Goal: Information Seeking & Learning: Learn about a topic

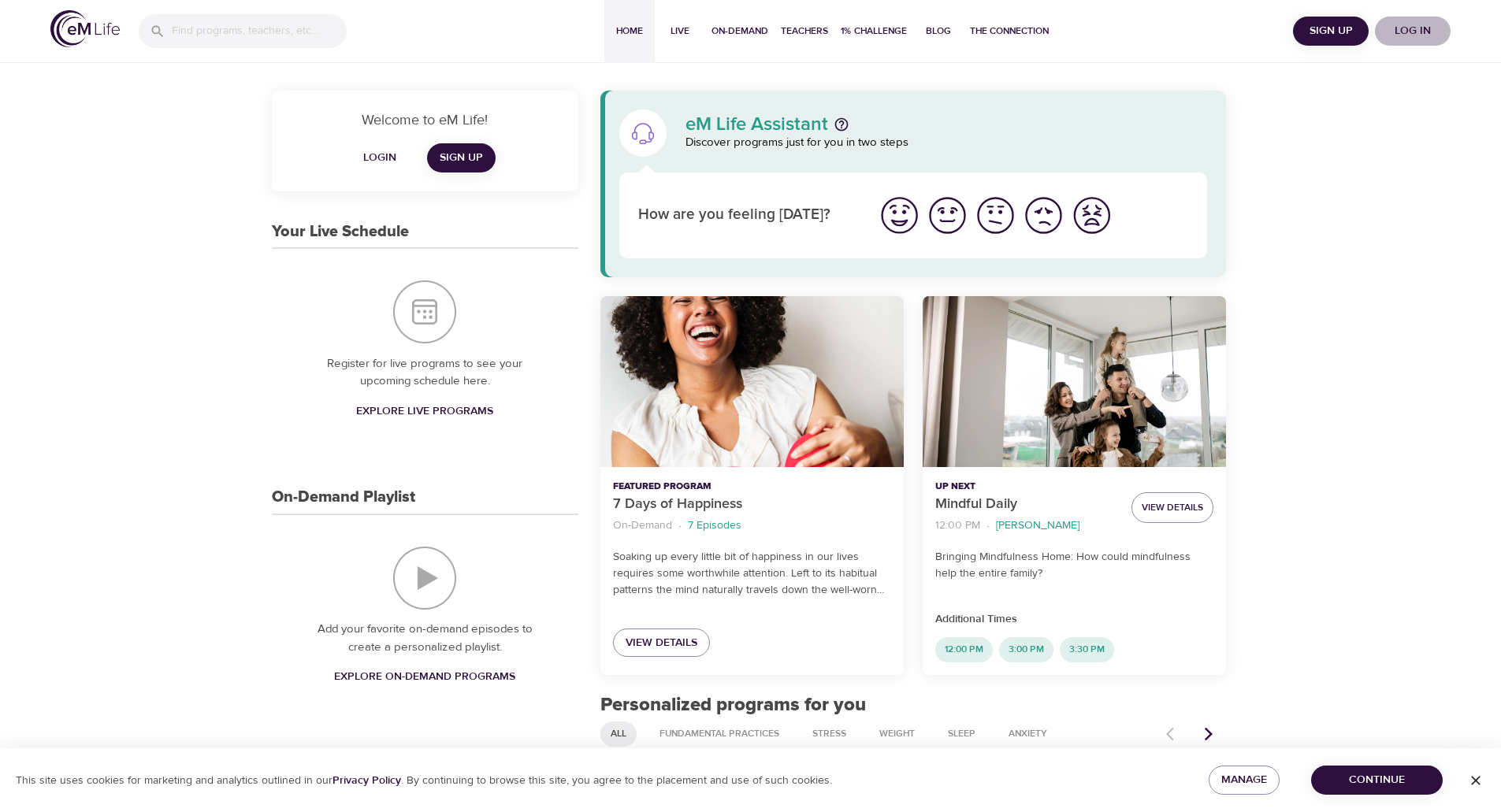
click at [1421, 28] on span "Log in" at bounding box center [1413, 31] width 63 height 20
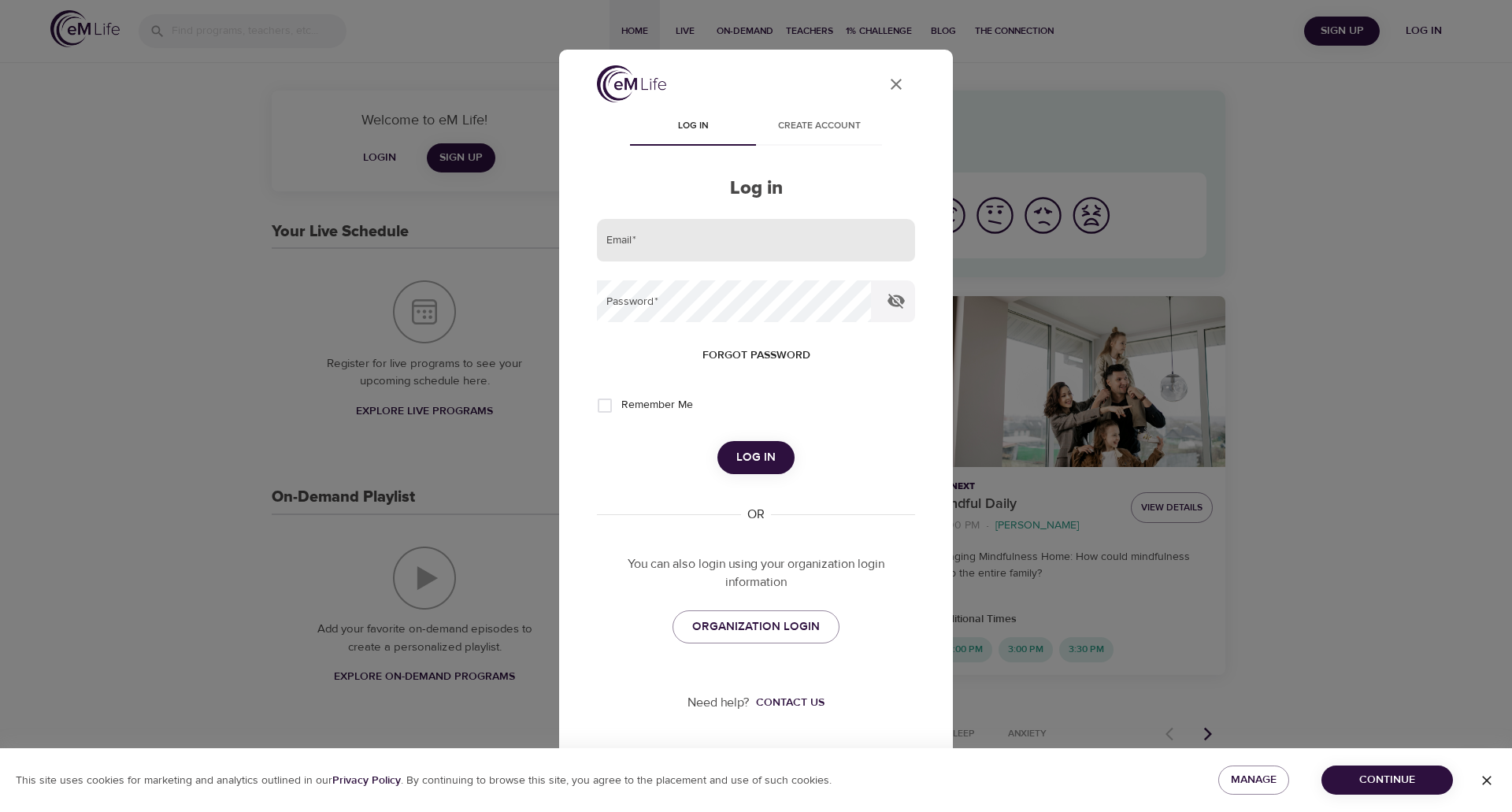
click at [790, 252] on input "email" at bounding box center [755, 240] width 318 height 42
type input "jennifer.gentry@nutanix.com"
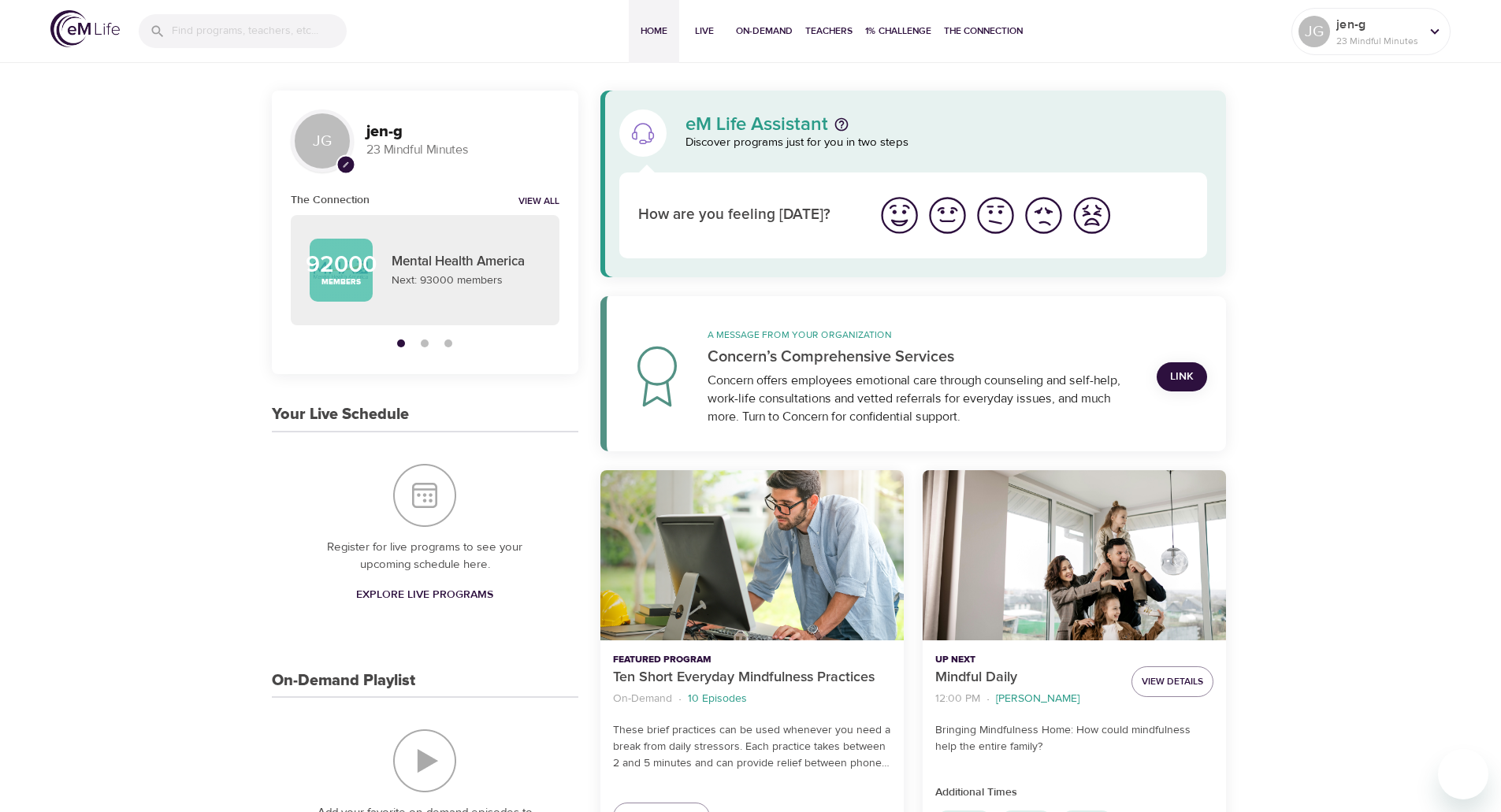
click at [905, 28] on span "1% Challenge" at bounding box center [898, 31] width 66 height 17
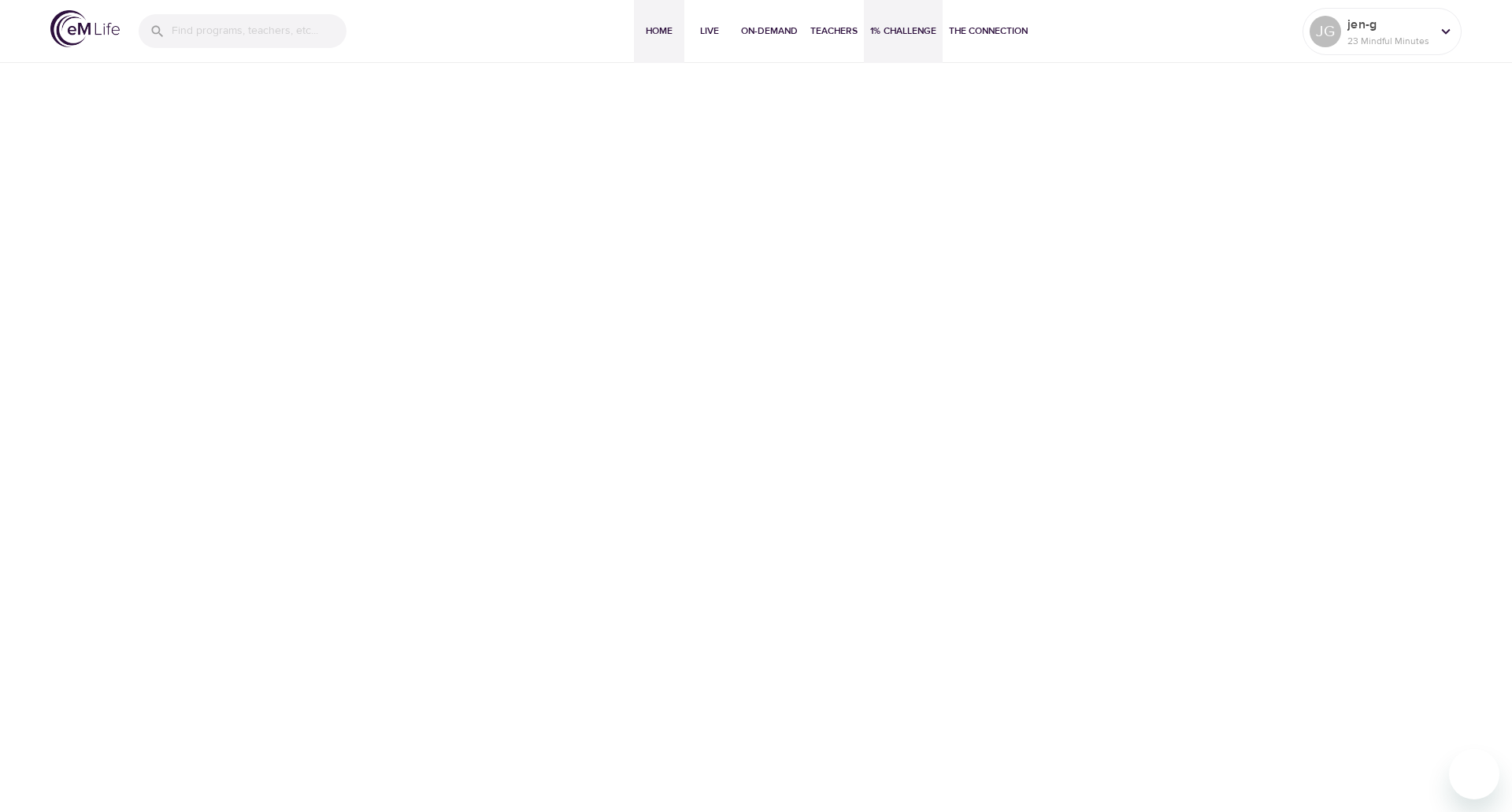
click at [654, 34] on span "Home" at bounding box center [659, 31] width 38 height 17
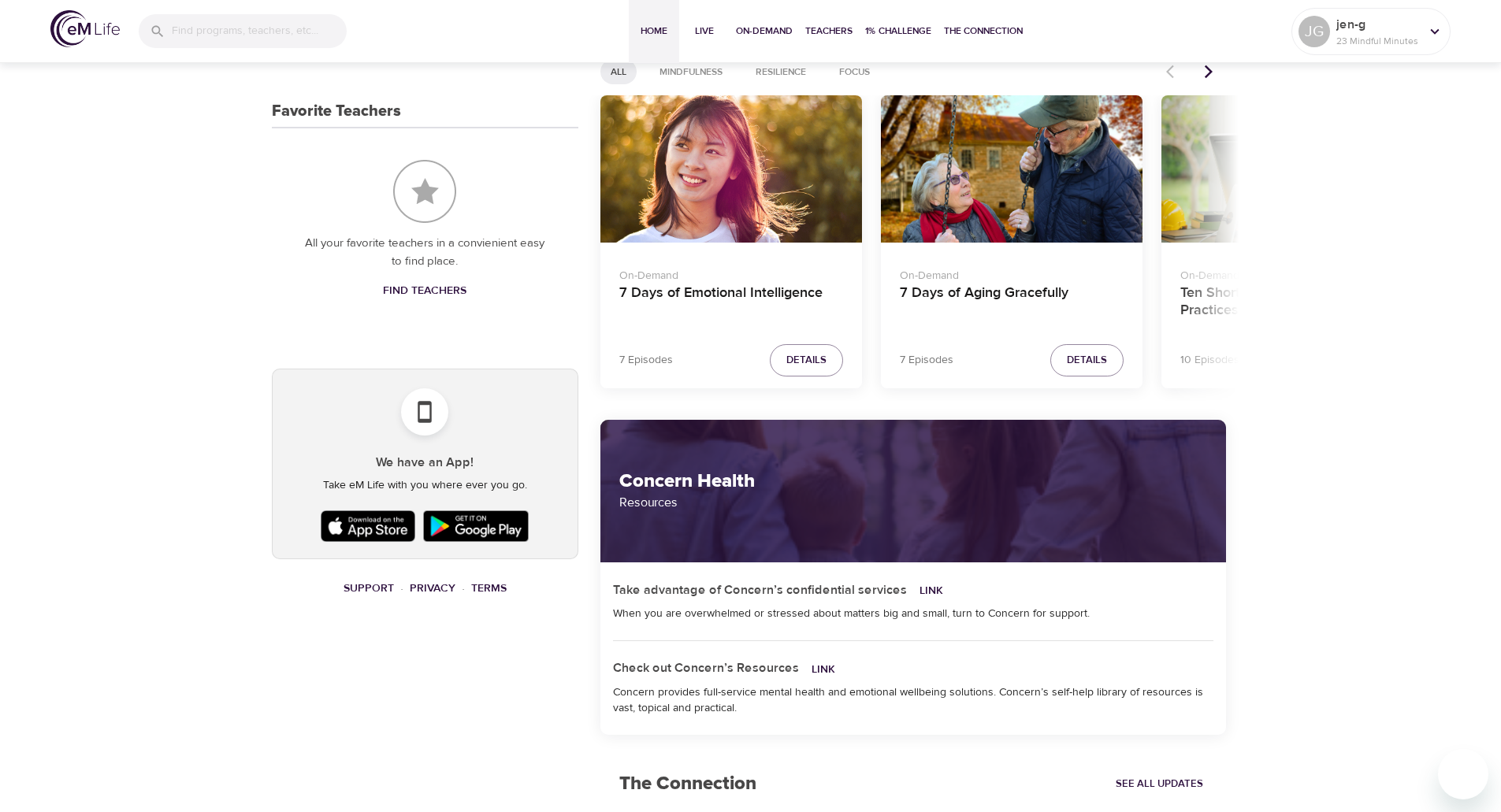
scroll to position [787, 0]
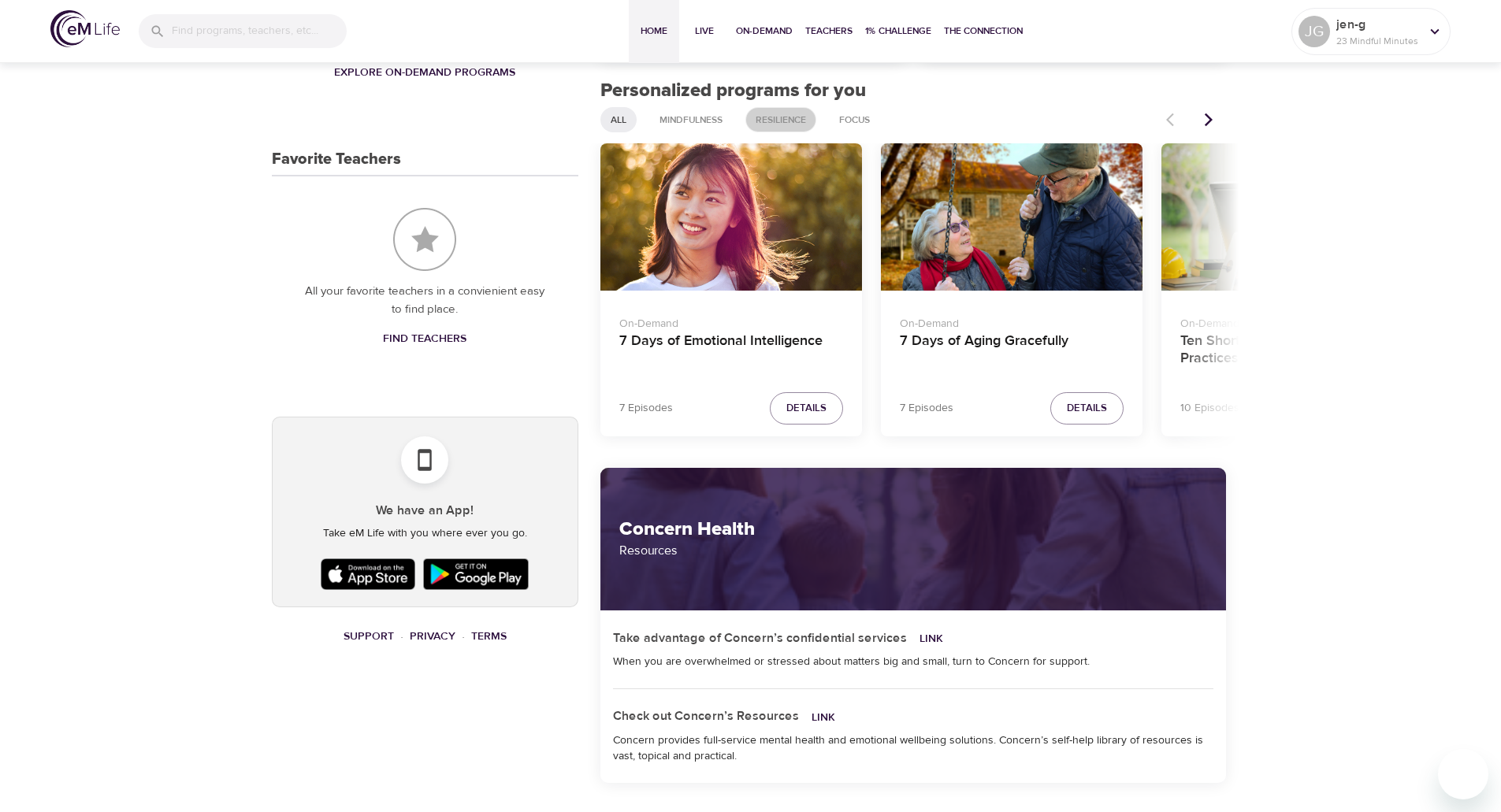
click at [775, 116] on span "Resilience" at bounding box center [781, 120] width 69 height 13
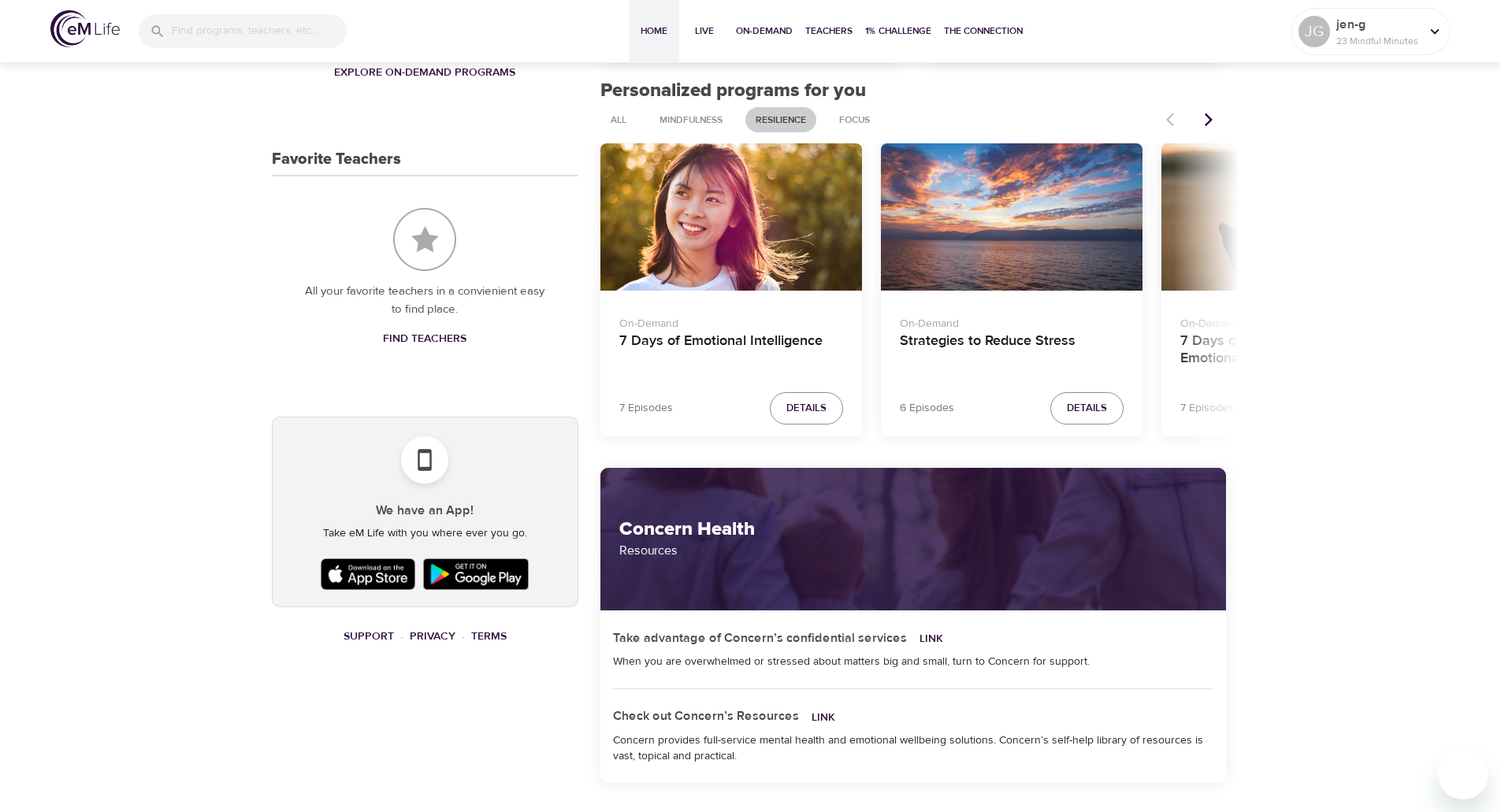
click at [1046, 319] on p "On-Demand" at bounding box center [1012, 321] width 224 height 23
click at [1033, 338] on h4 "Strategies to Reduce Stress" at bounding box center [1012, 351] width 224 height 38
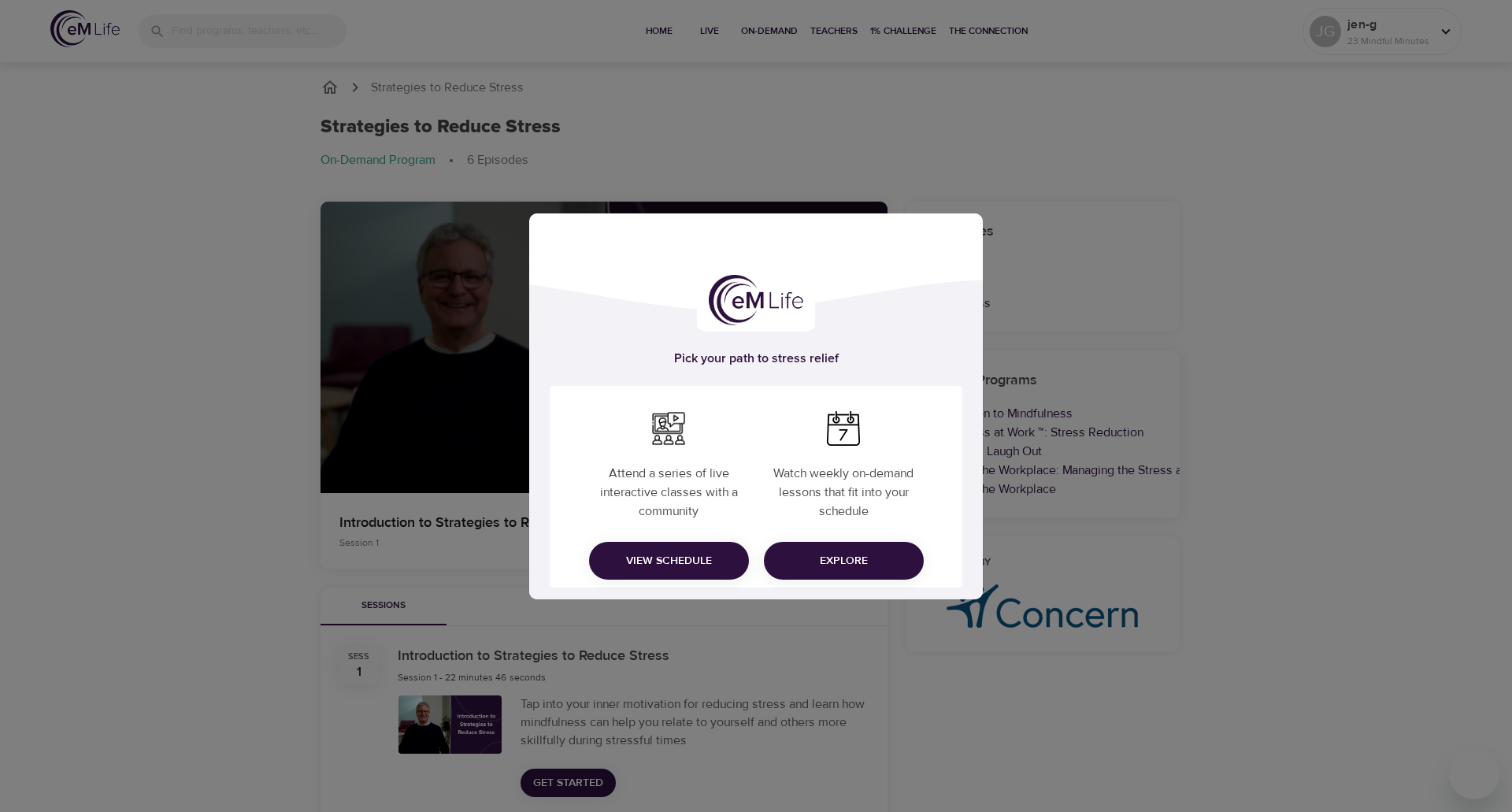
click at [832, 559] on span "Explore" at bounding box center [844, 561] width 135 height 20
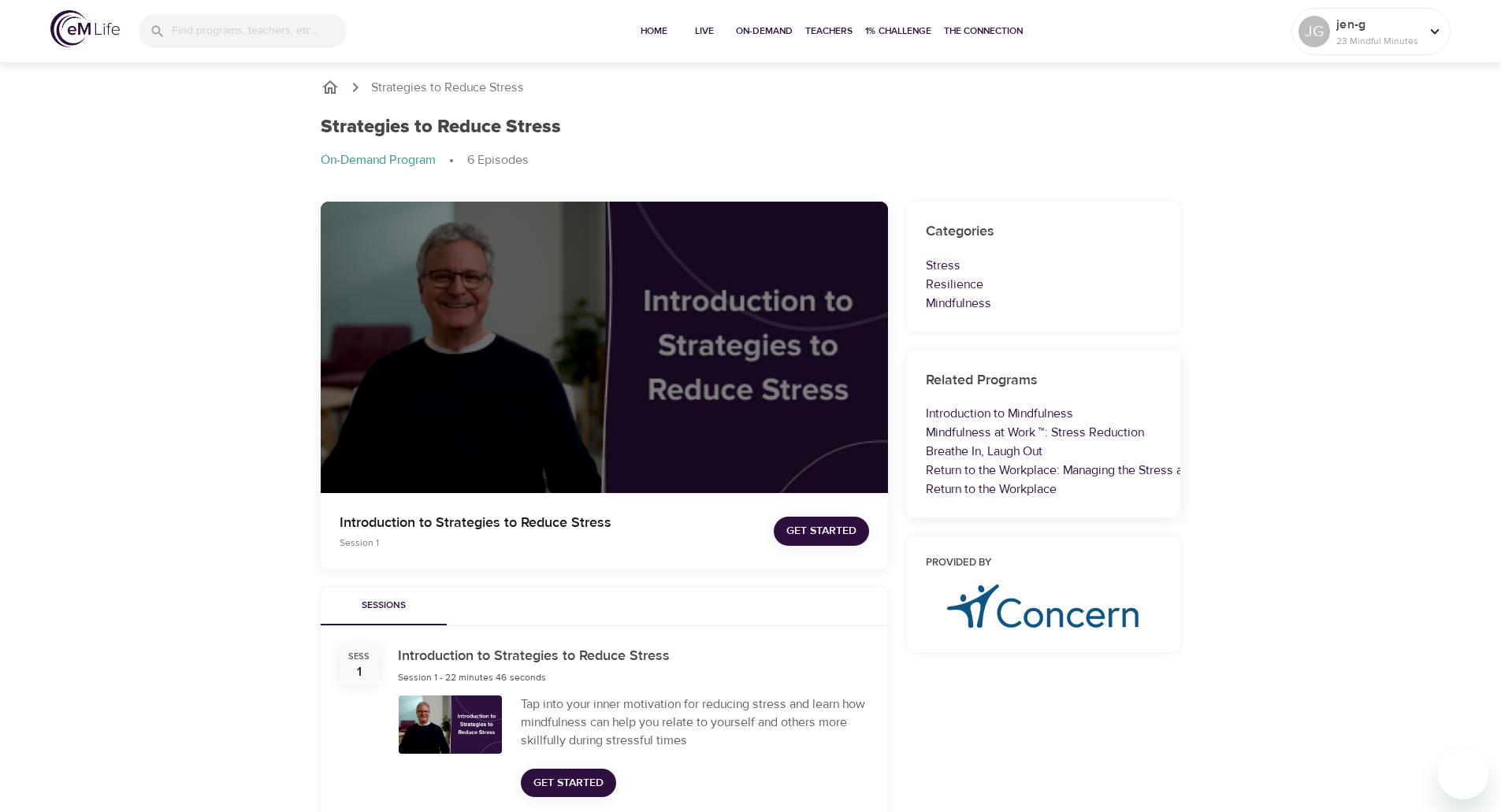
click at [1251, 523] on div "Strategies to Reduce Stress Strategies to Reduce Stress On-Demand Program 6 Epi…" at bounding box center [750, 779] width 1501 height 1441
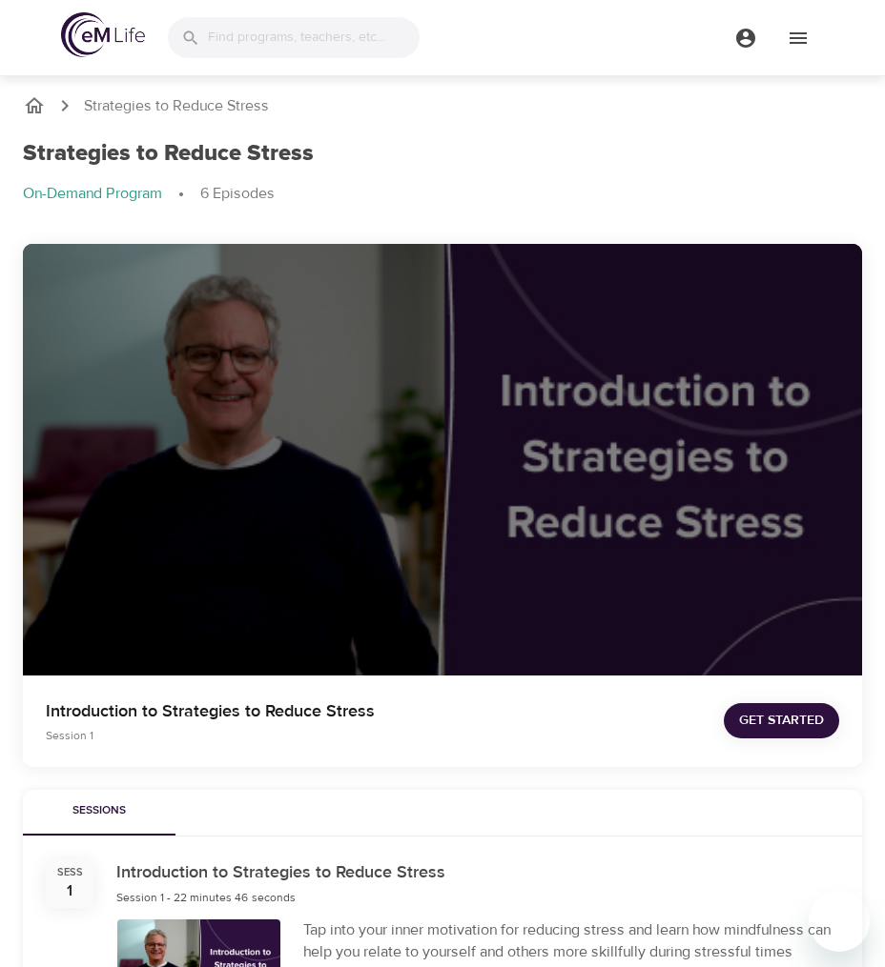
click at [496, 152] on div "Strategies to Reduce Stress" at bounding box center [442, 154] width 839 height 28
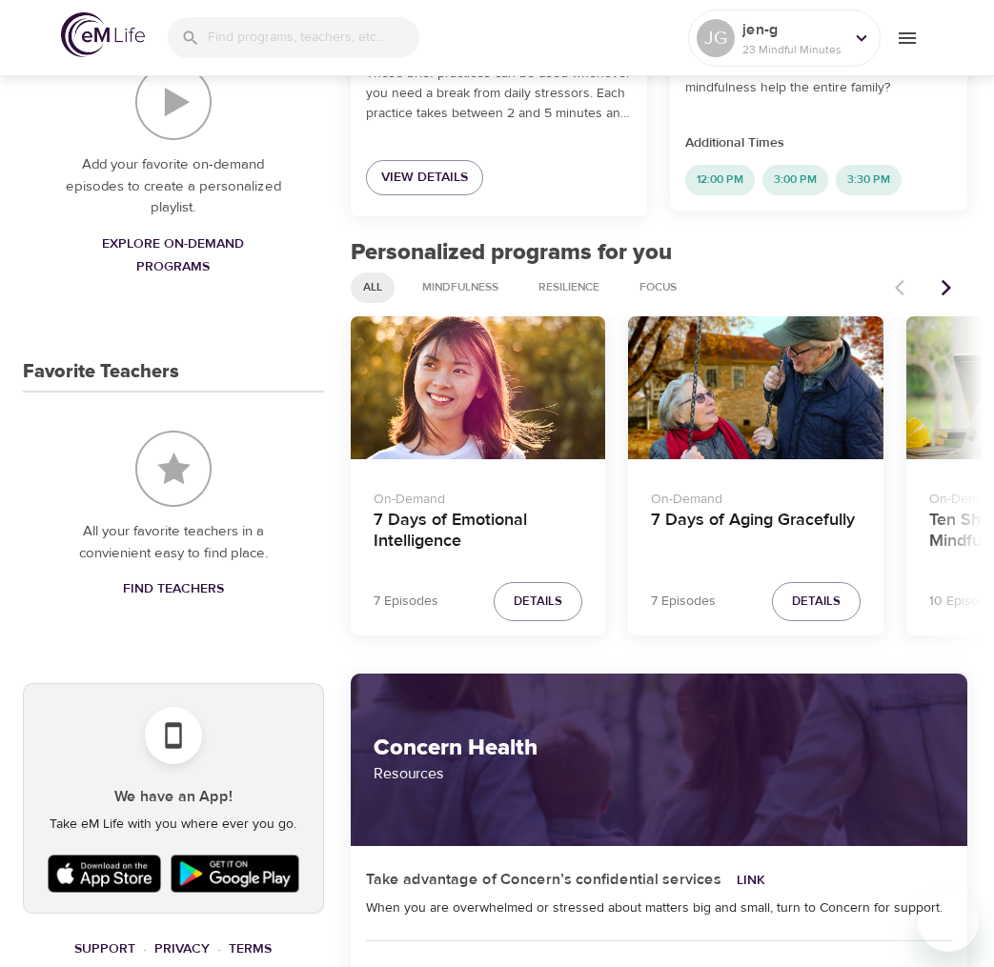
scroll to position [698, 0]
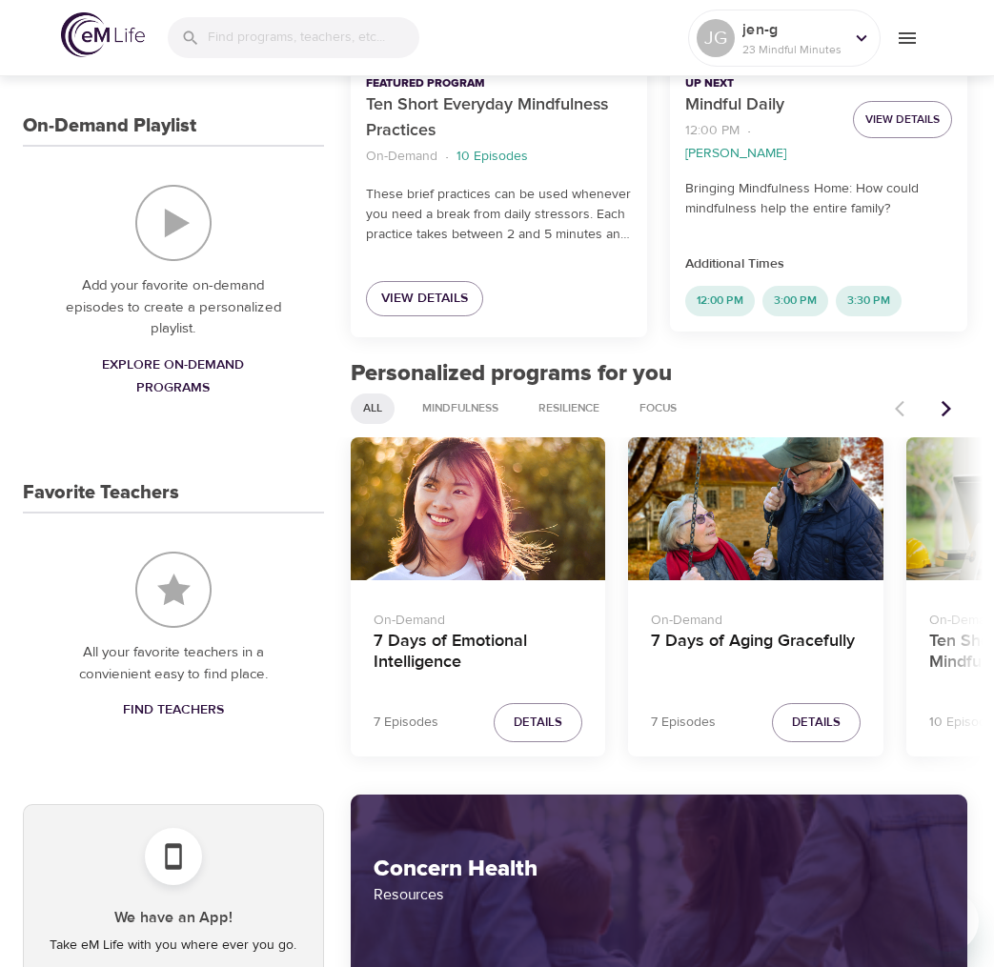
click at [966, 404] on button "Next items" at bounding box center [947, 409] width 42 height 42
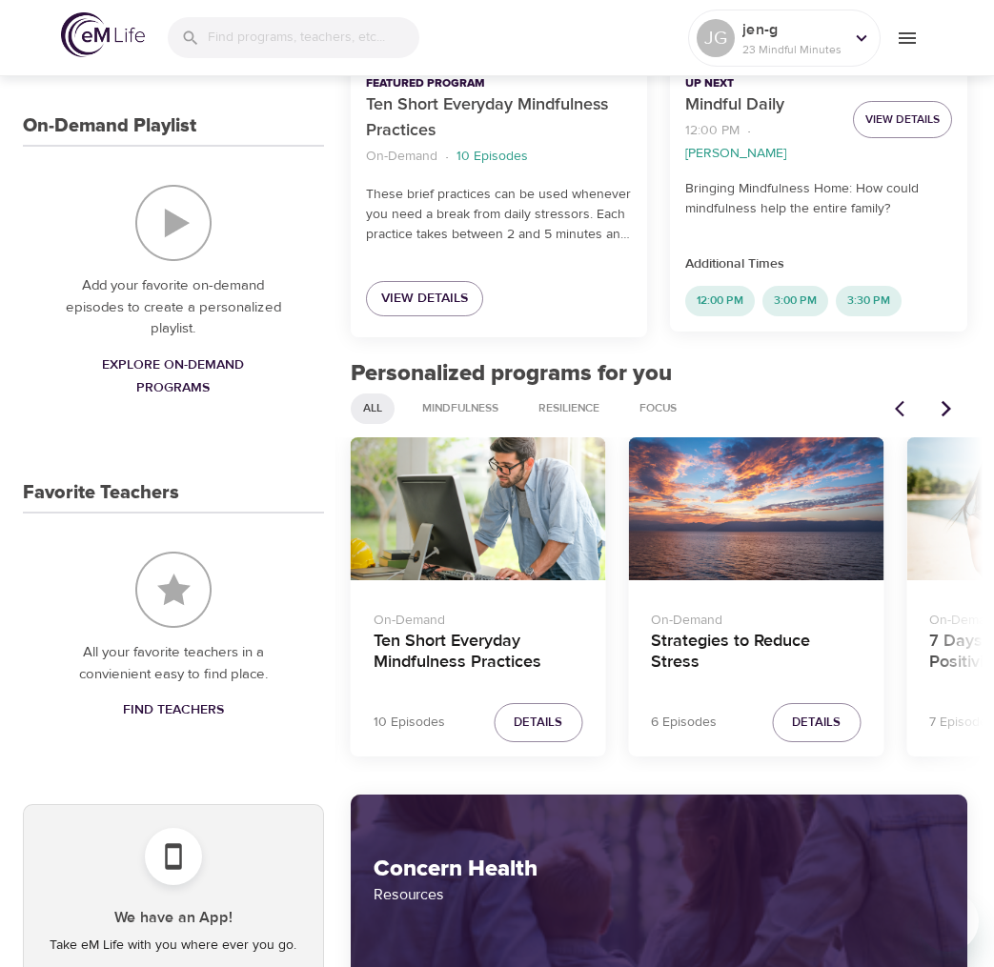
click at [950, 405] on icon "Next items" at bounding box center [946, 408] width 19 height 19
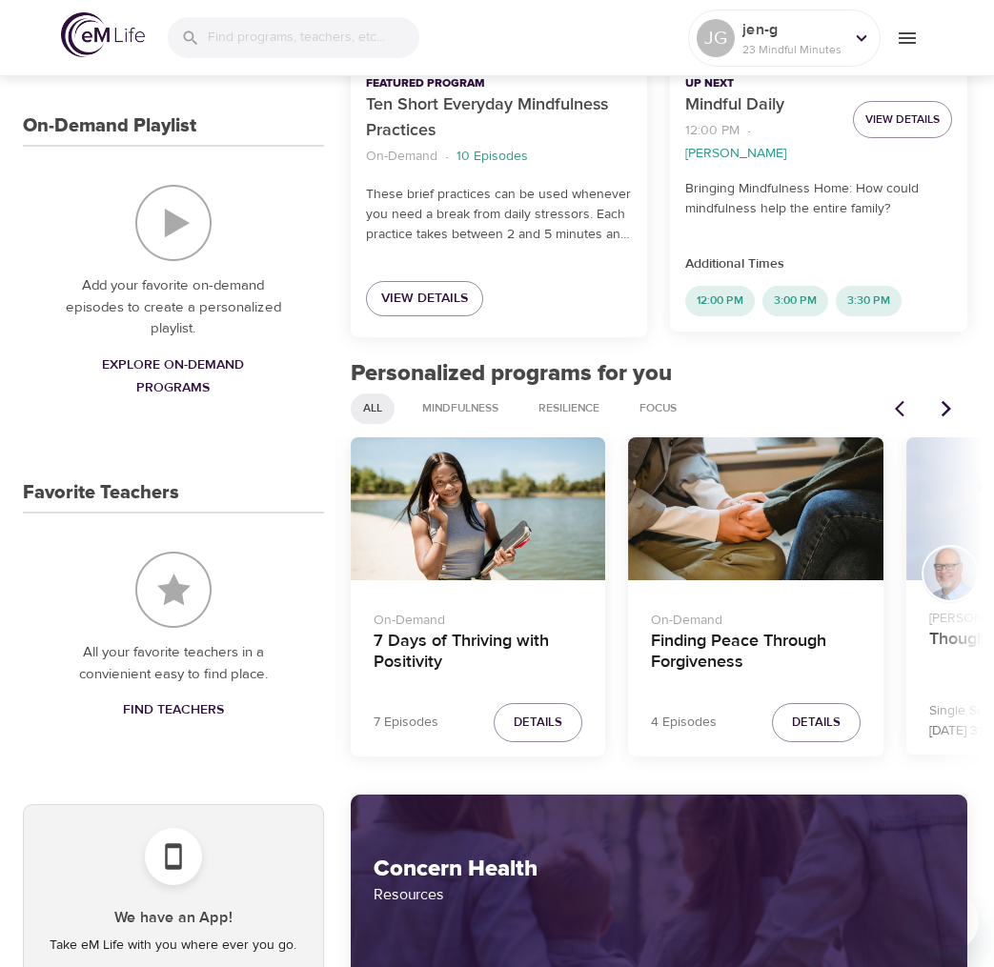
click at [950, 405] on icon "Next items" at bounding box center [946, 408] width 19 height 19
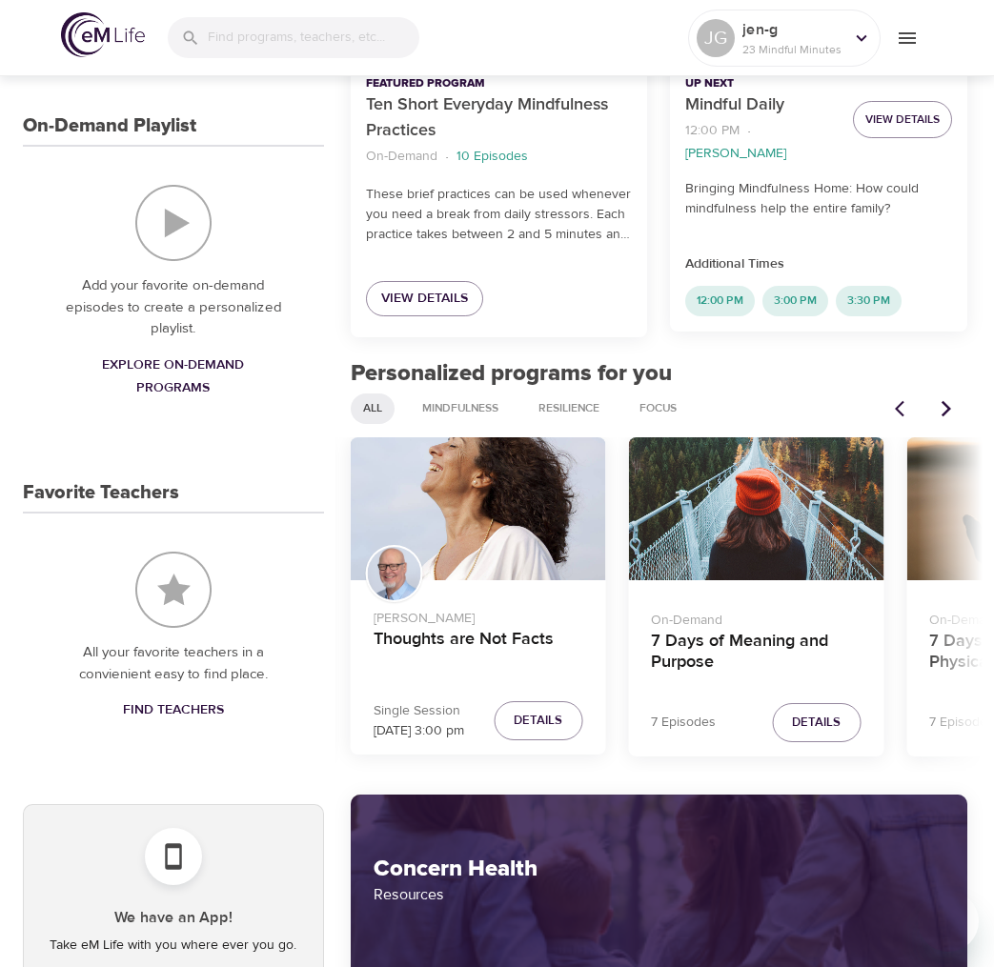
click at [950, 405] on icon "Next items" at bounding box center [946, 408] width 19 height 19
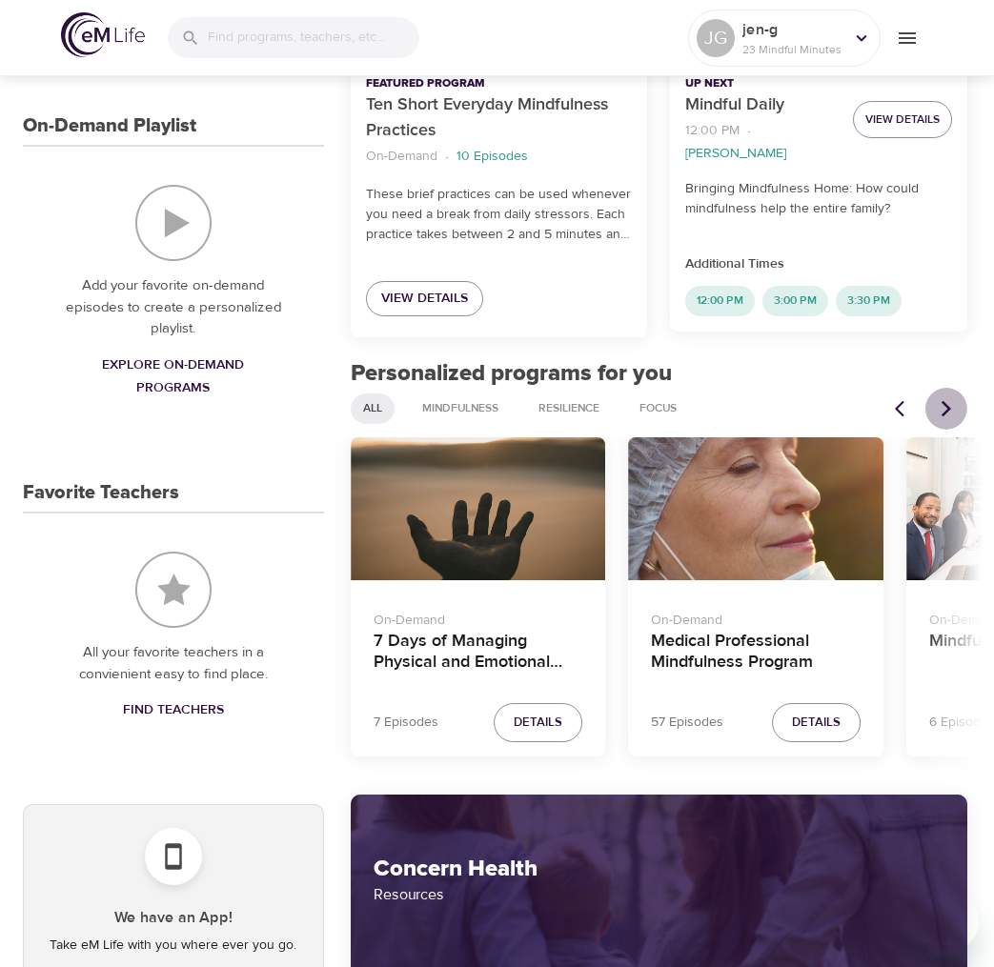
click at [950, 405] on icon "Next items" at bounding box center [946, 408] width 19 height 19
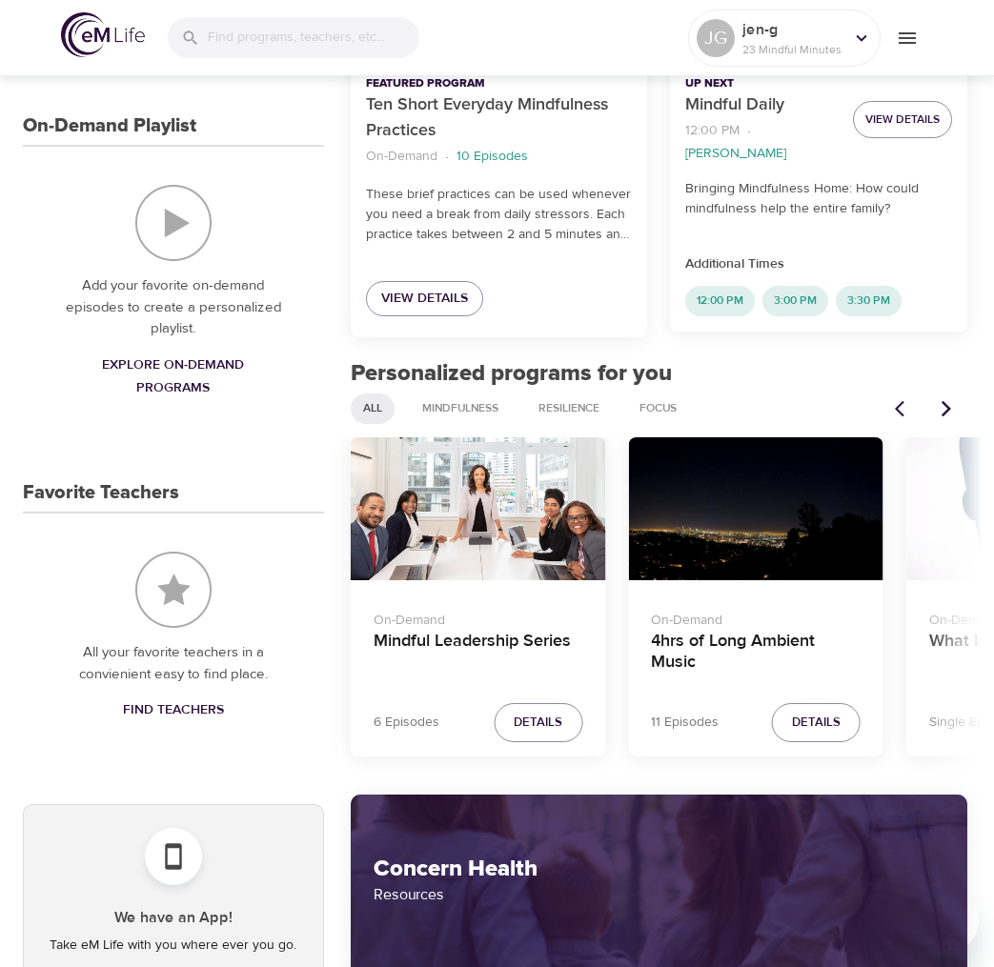
click at [950, 405] on icon "Next items" at bounding box center [946, 408] width 19 height 19
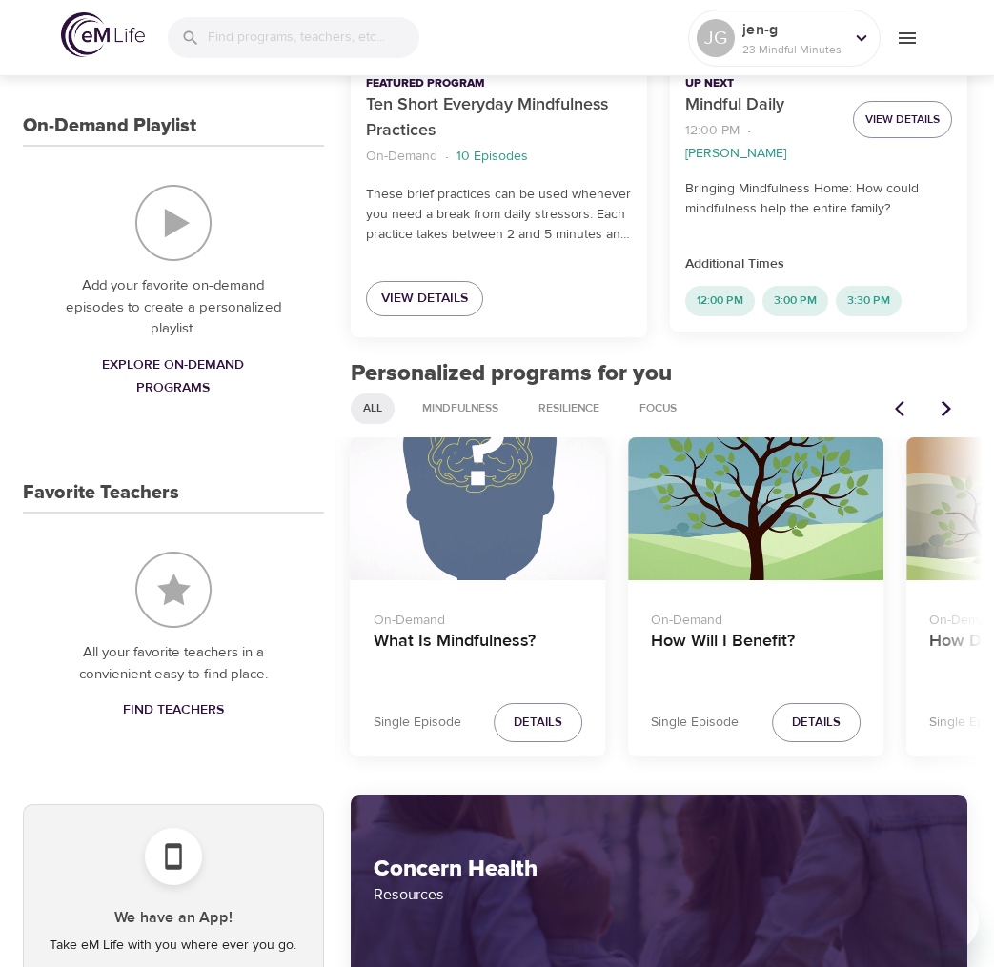
click at [950, 405] on icon "Next items" at bounding box center [946, 408] width 19 height 19
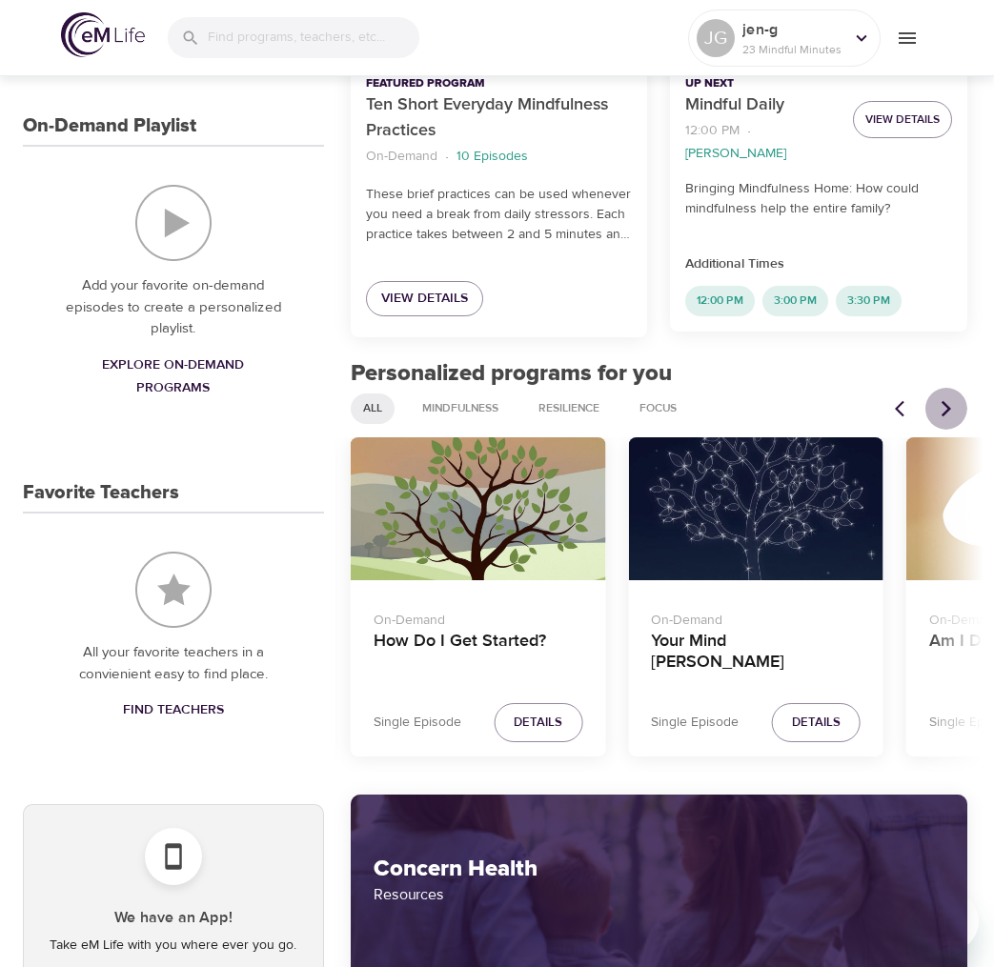
click at [950, 405] on icon "Next items" at bounding box center [946, 408] width 19 height 19
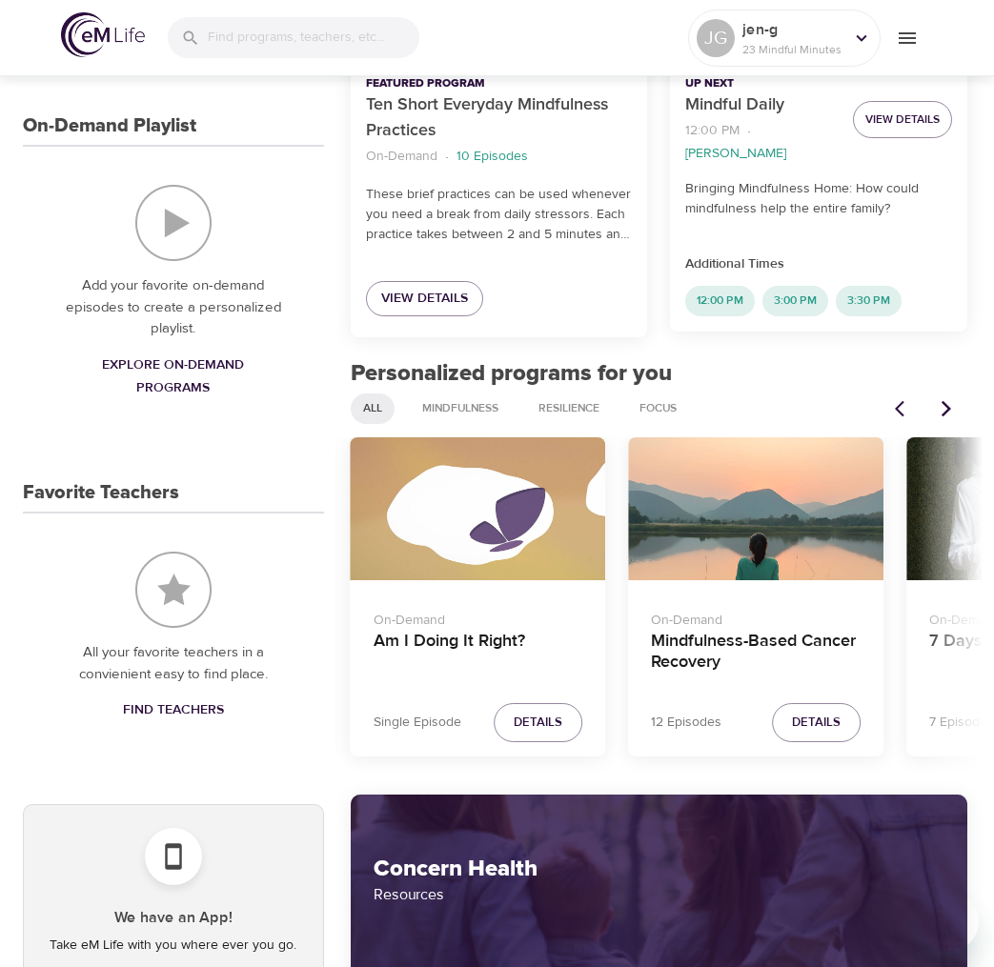
click at [950, 405] on icon "Next items" at bounding box center [946, 408] width 19 height 19
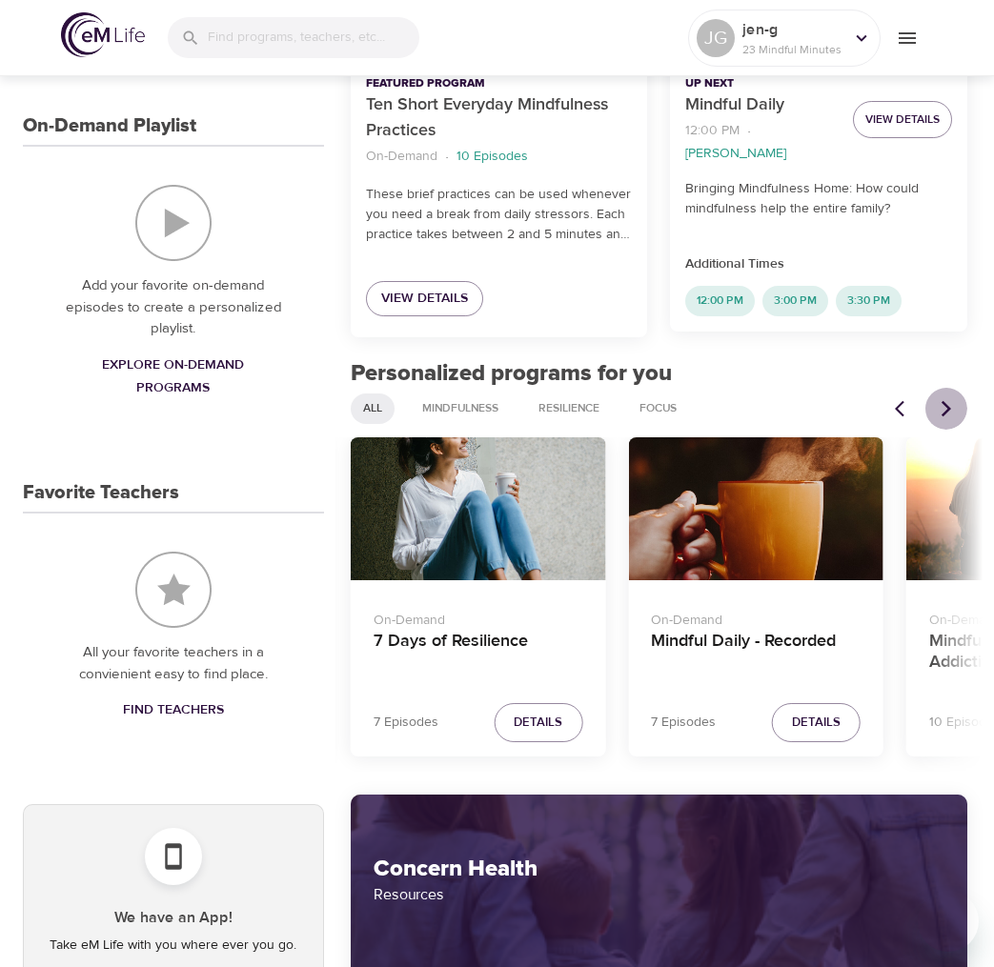
click at [950, 405] on icon "Next items" at bounding box center [946, 408] width 19 height 19
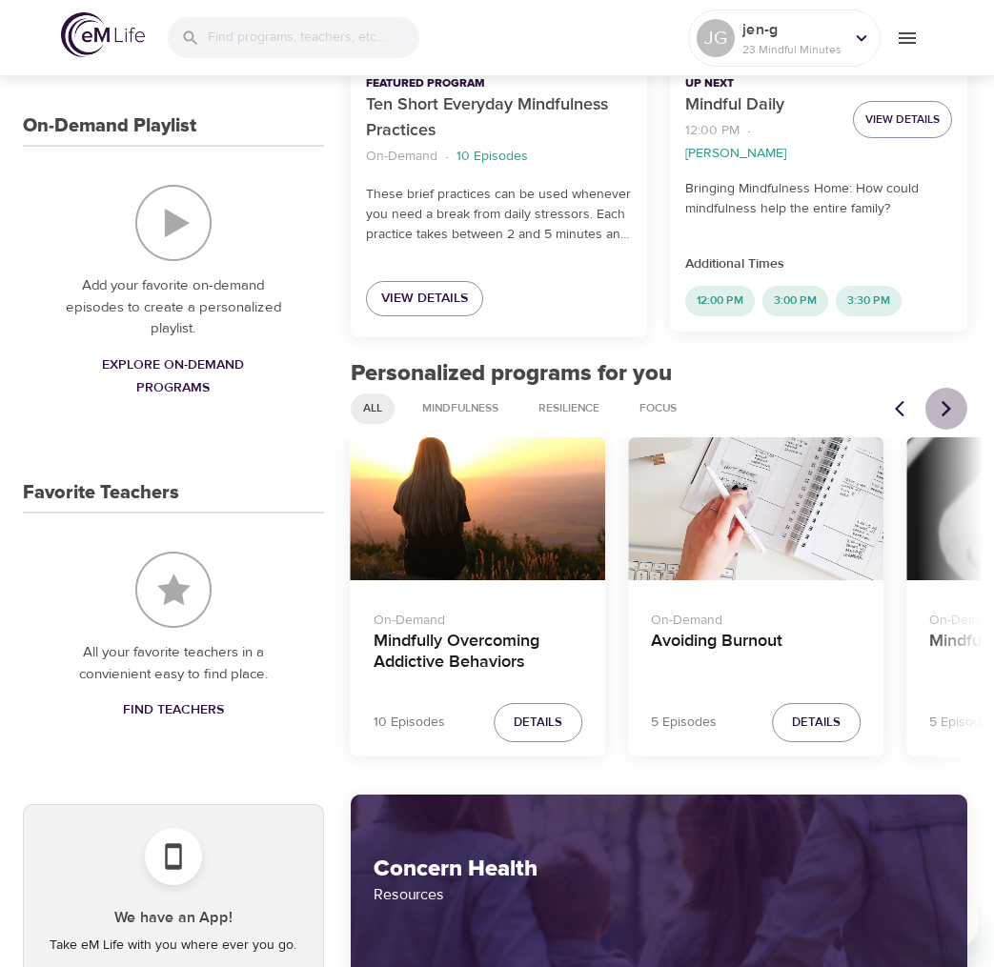
click at [950, 405] on icon "Next items" at bounding box center [946, 408] width 19 height 19
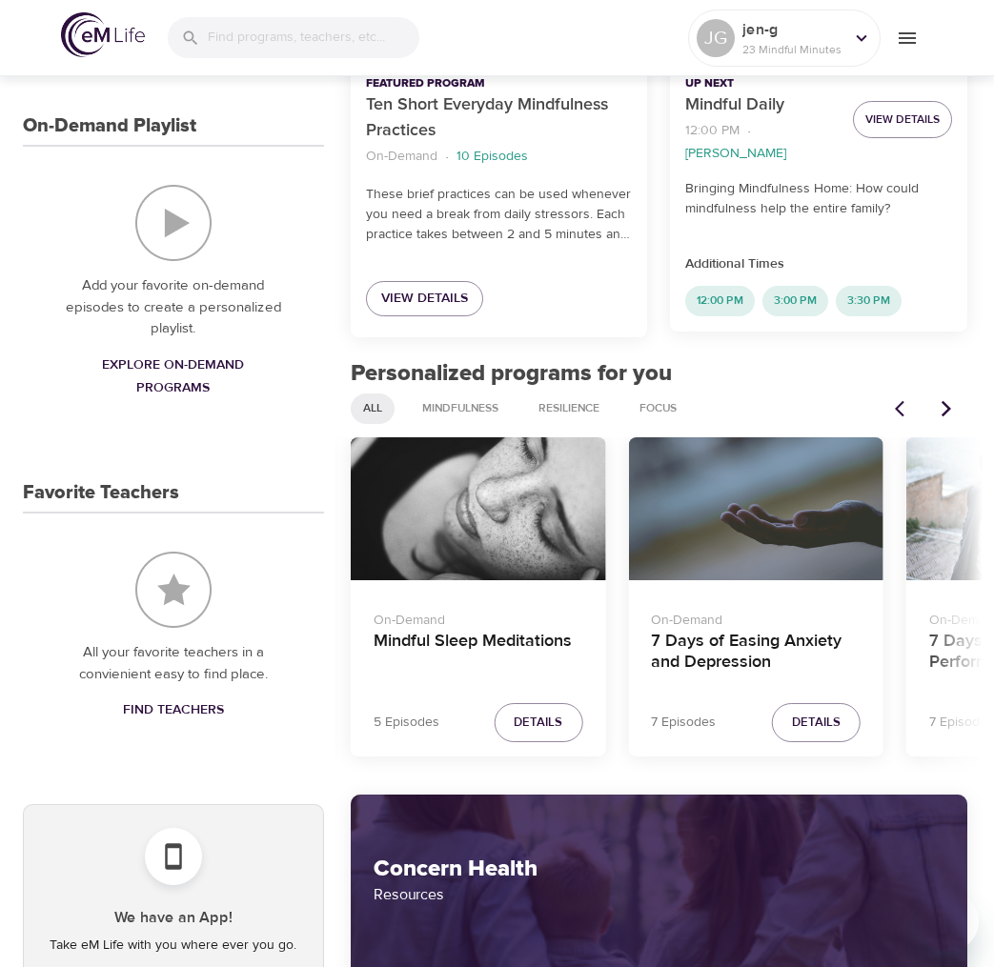
click at [950, 405] on icon "Next items" at bounding box center [946, 408] width 19 height 19
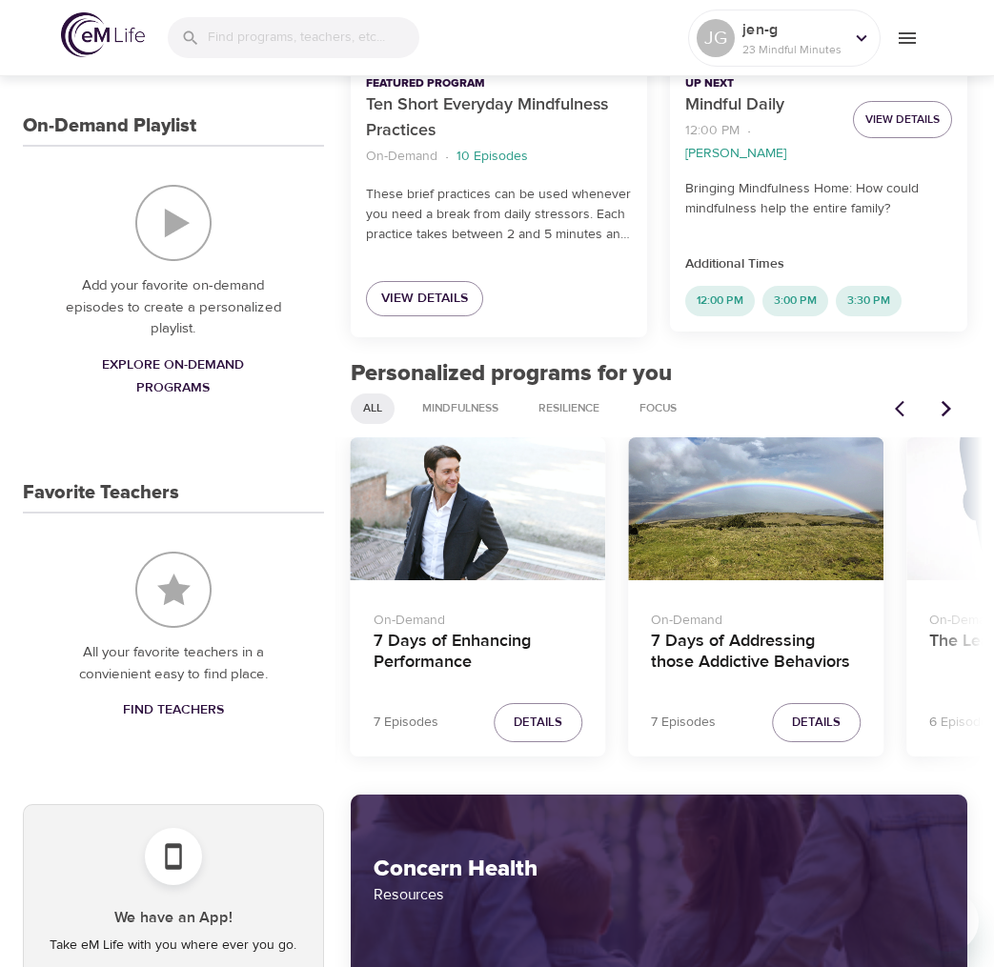
click at [950, 405] on icon "Next items" at bounding box center [946, 408] width 19 height 19
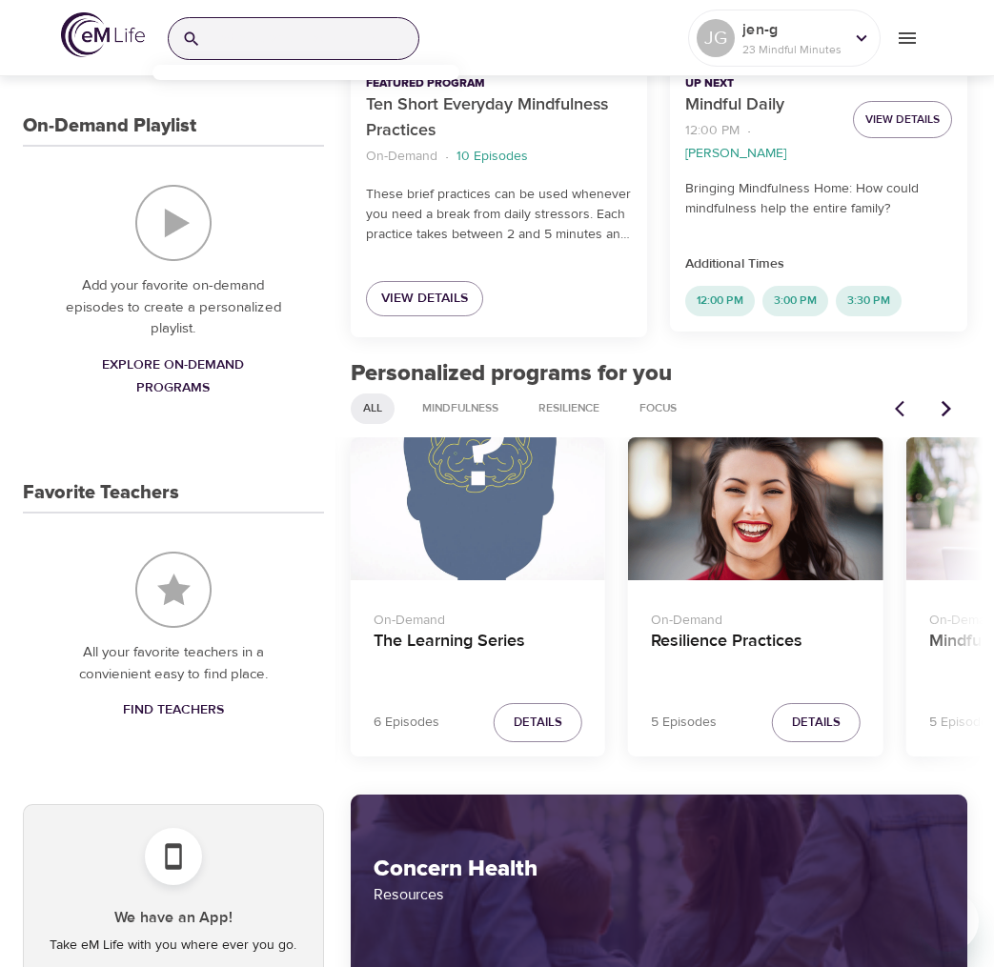
click at [364, 47] on input "search" at bounding box center [314, 38] width 210 height 41
click at [452, 404] on span "Mindfulness" at bounding box center [460, 408] width 99 height 16
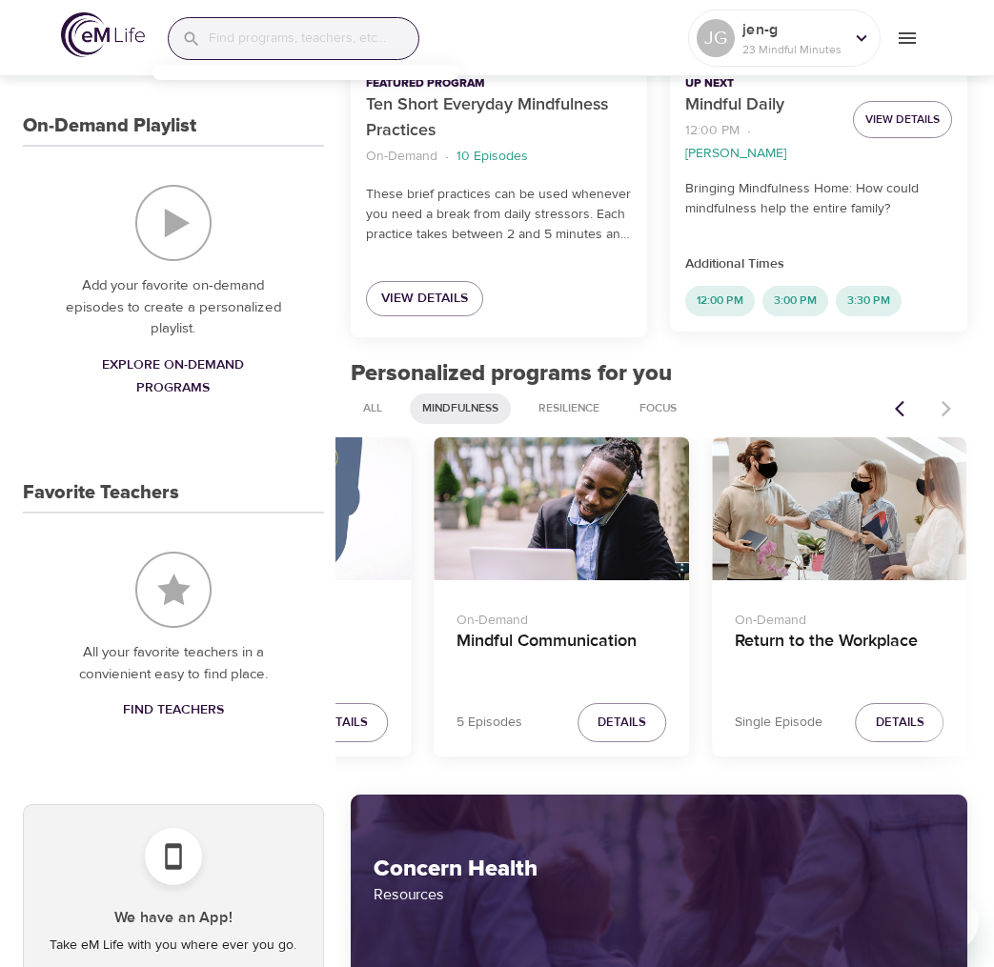
click at [897, 401] on icon "Previous items" at bounding box center [904, 408] width 19 height 19
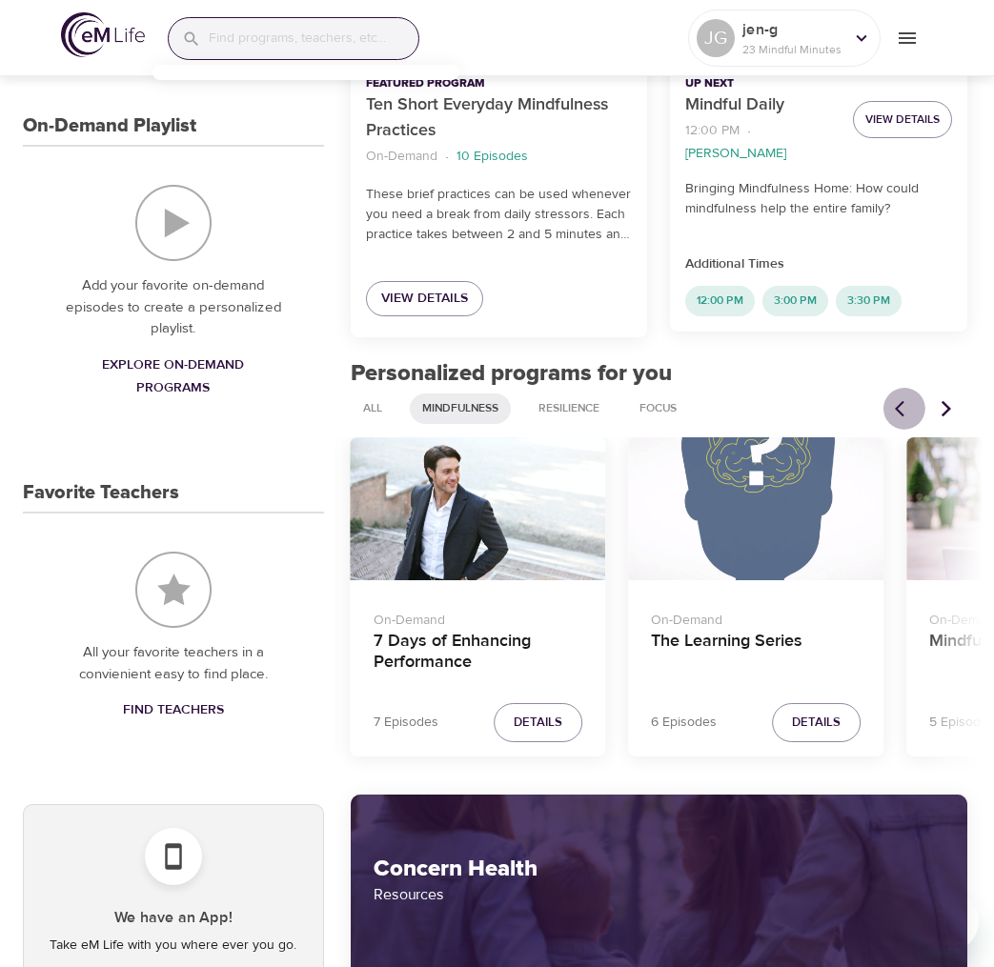
click at [897, 401] on icon "Previous items" at bounding box center [904, 408] width 19 height 19
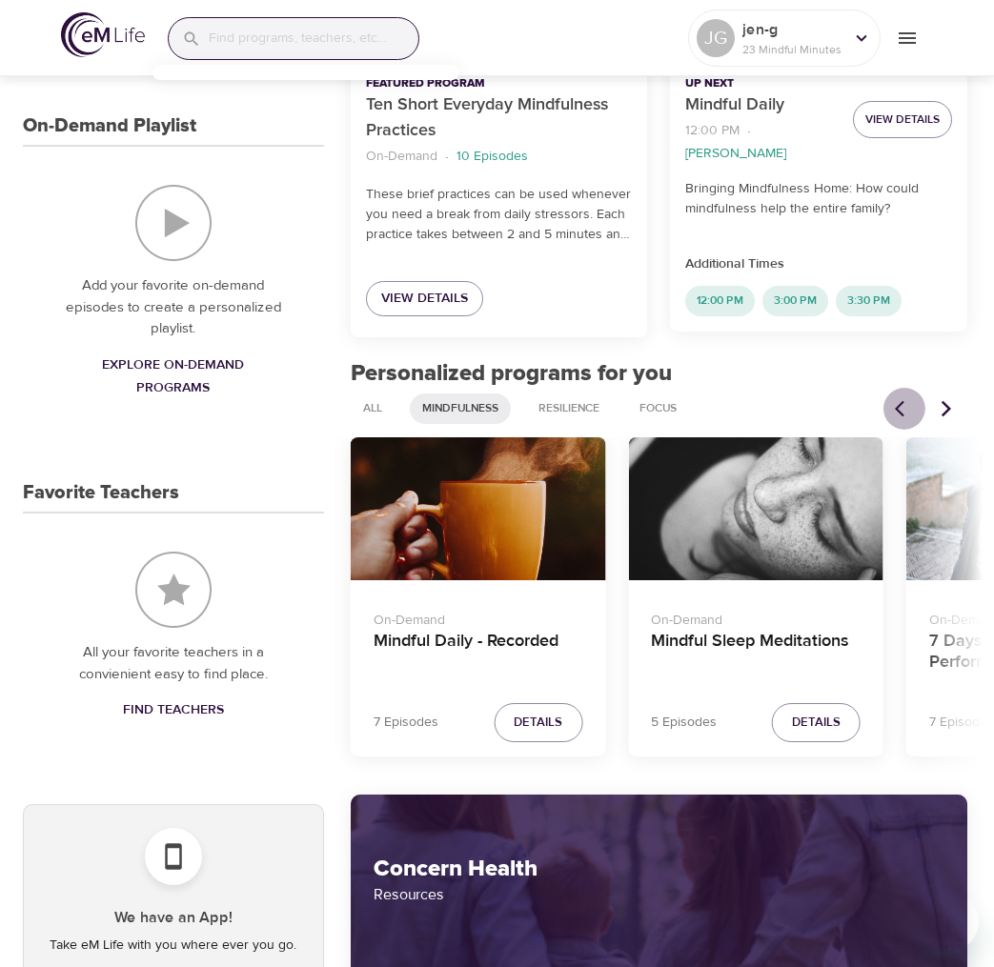
click at [897, 401] on icon "Previous items" at bounding box center [904, 408] width 19 height 19
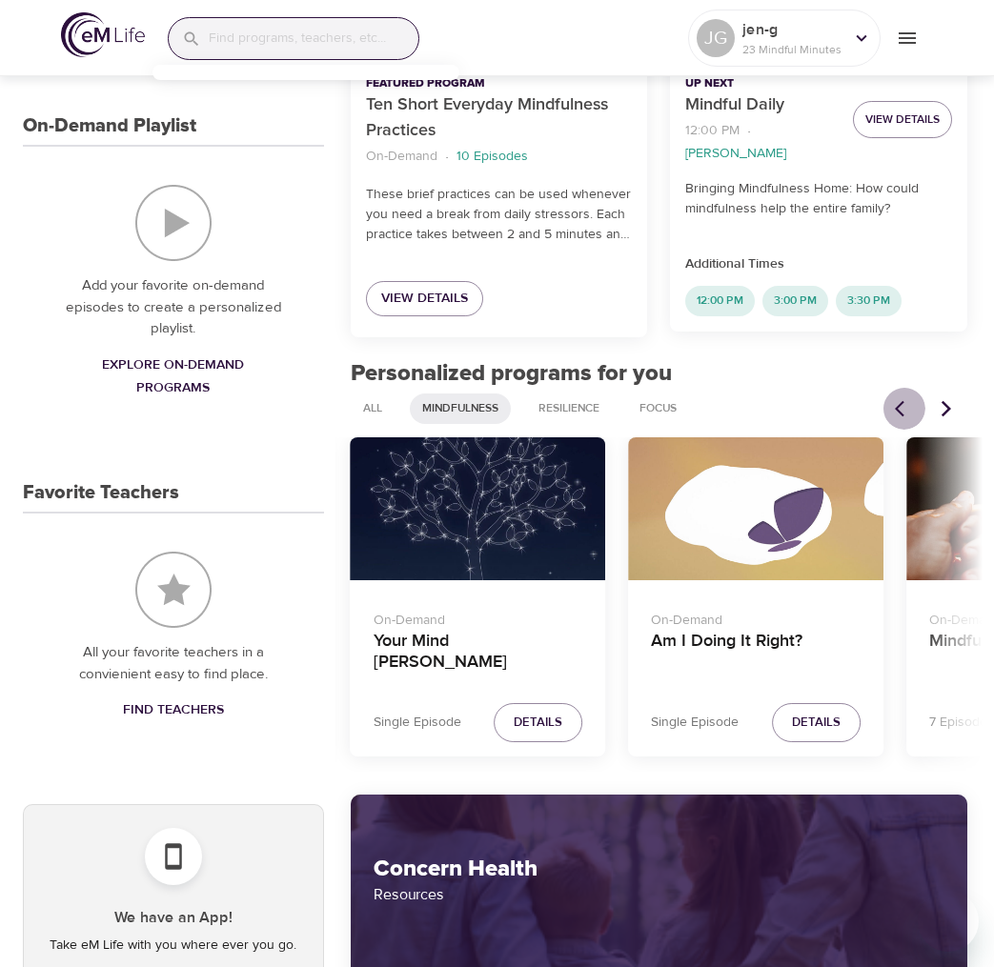
click at [897, 401] on icon "Previous items" at bounding box center [904, 408] width 19 height 19
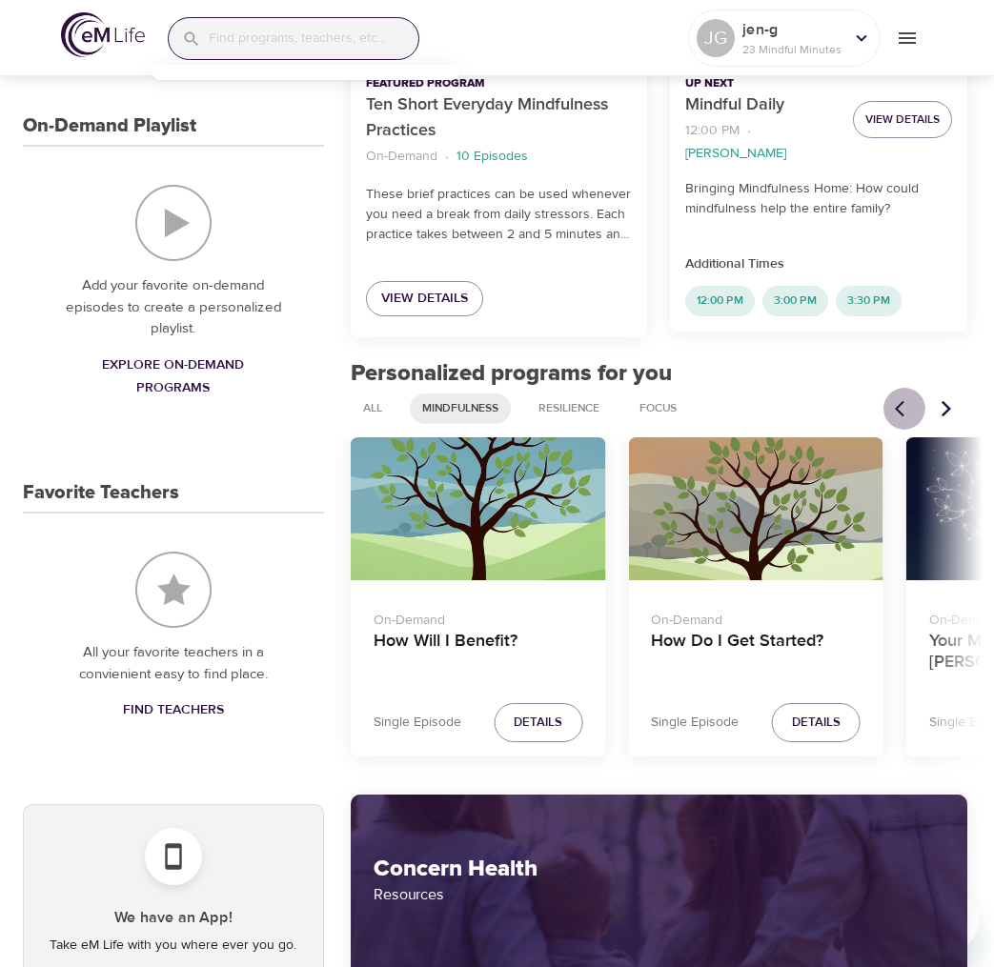
click at [897, 401] on icon "Previous items" at bounding box center [904, 408] width 19 height 19
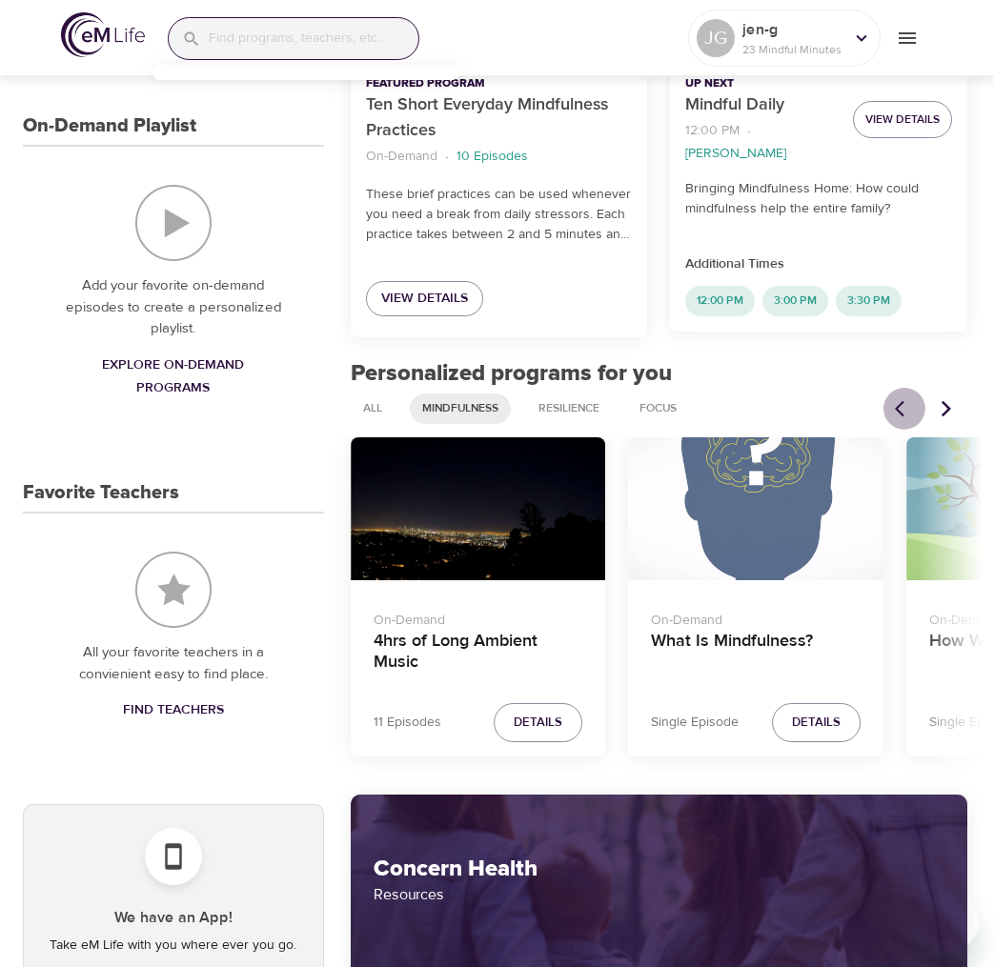
click at [897, 401] on icon "Previous items" at bounding box center [904, 408] width 19 height 19
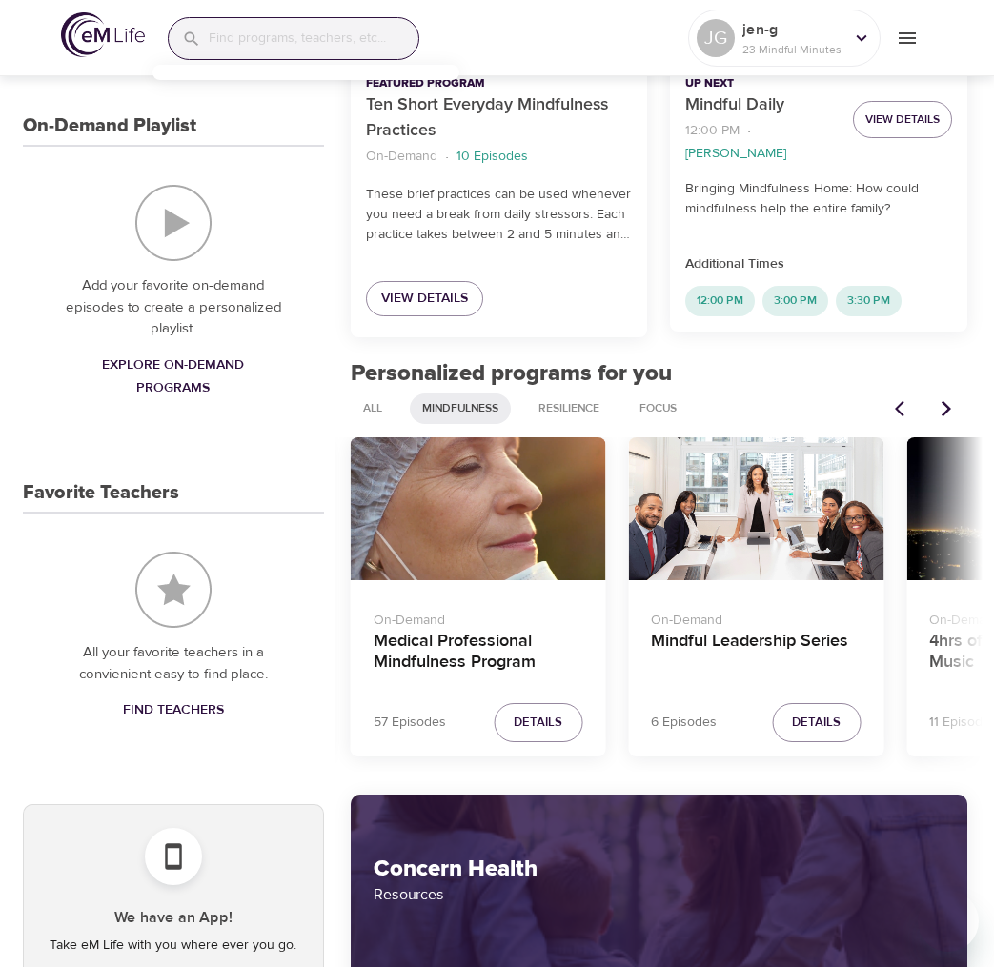
click at [897, 401] on icon "Previous items" at bounding box center [904, 408] width 19 height 19
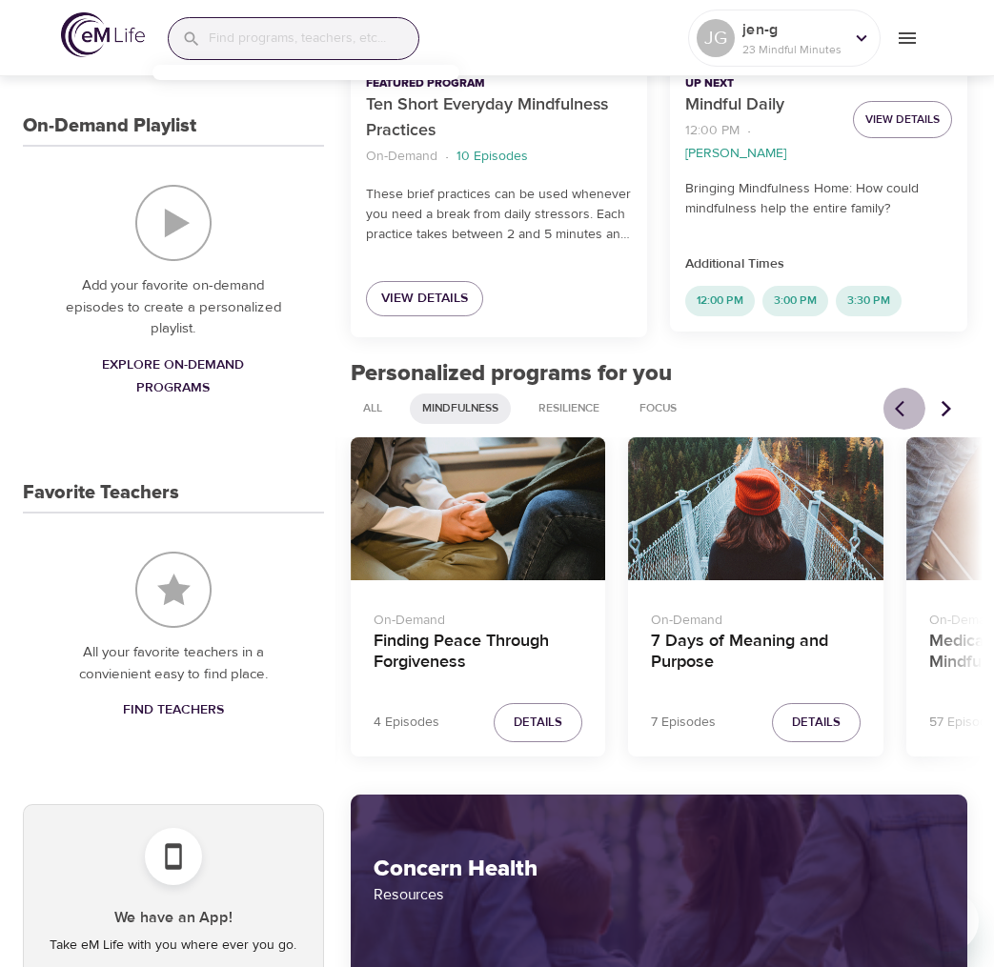
click at [897, 401] on icon "Previous items" at bounding box center [904, 408] width 19 height 19
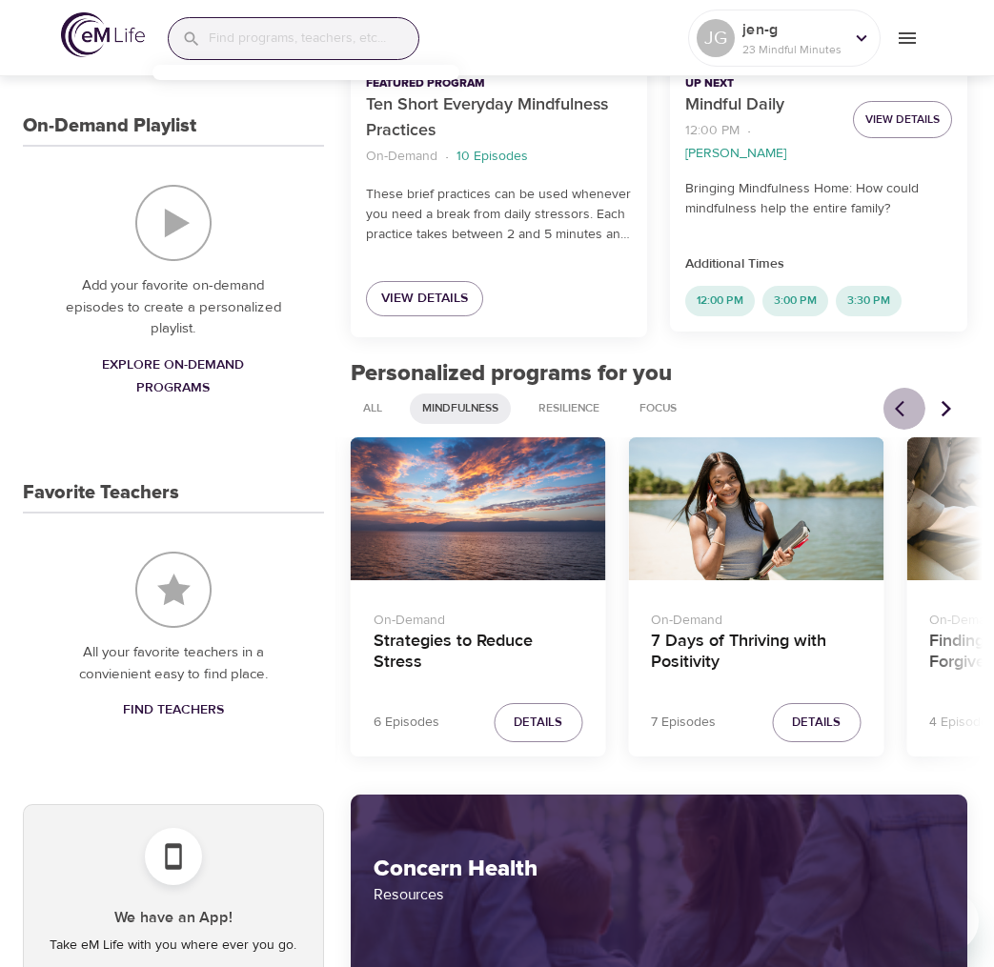
click at [897, 401] on icon "Previous items" at bounding box center [904, 408] width 19 height 19
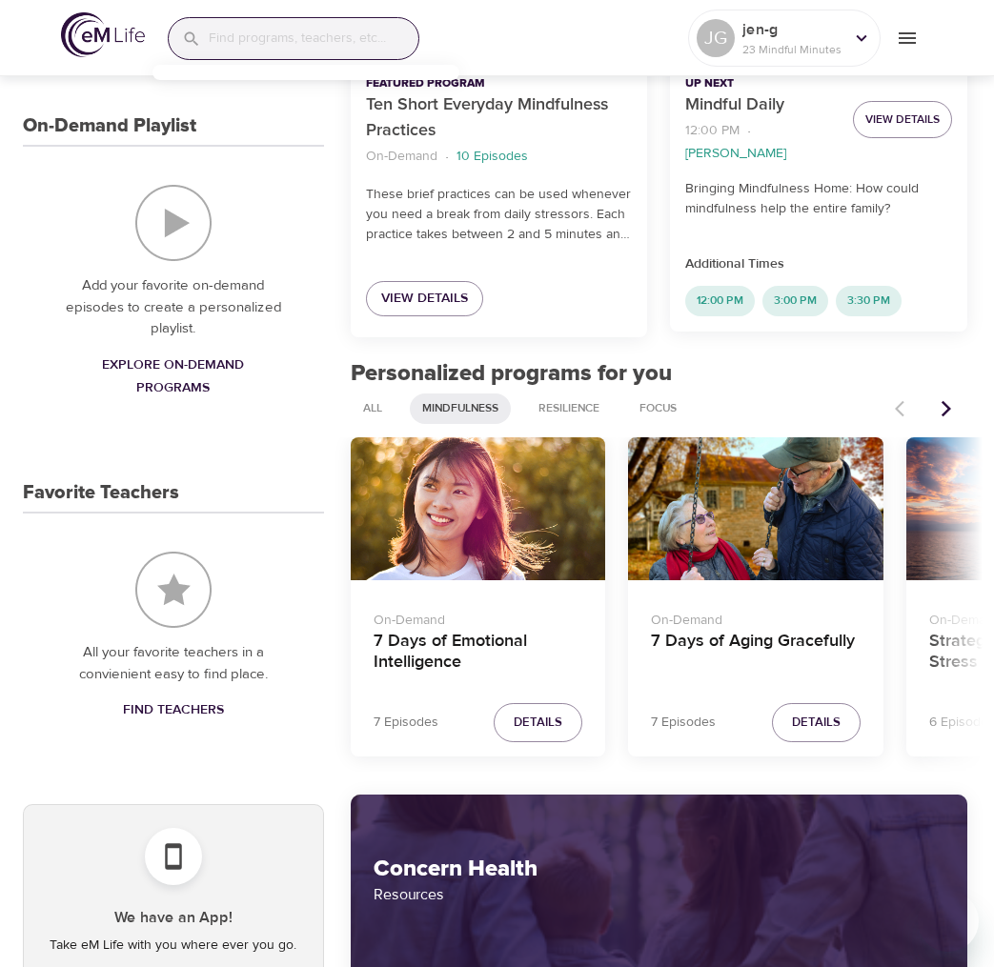
click at [897, 401] on div at bounding box center [926, 409] width 84 height 42
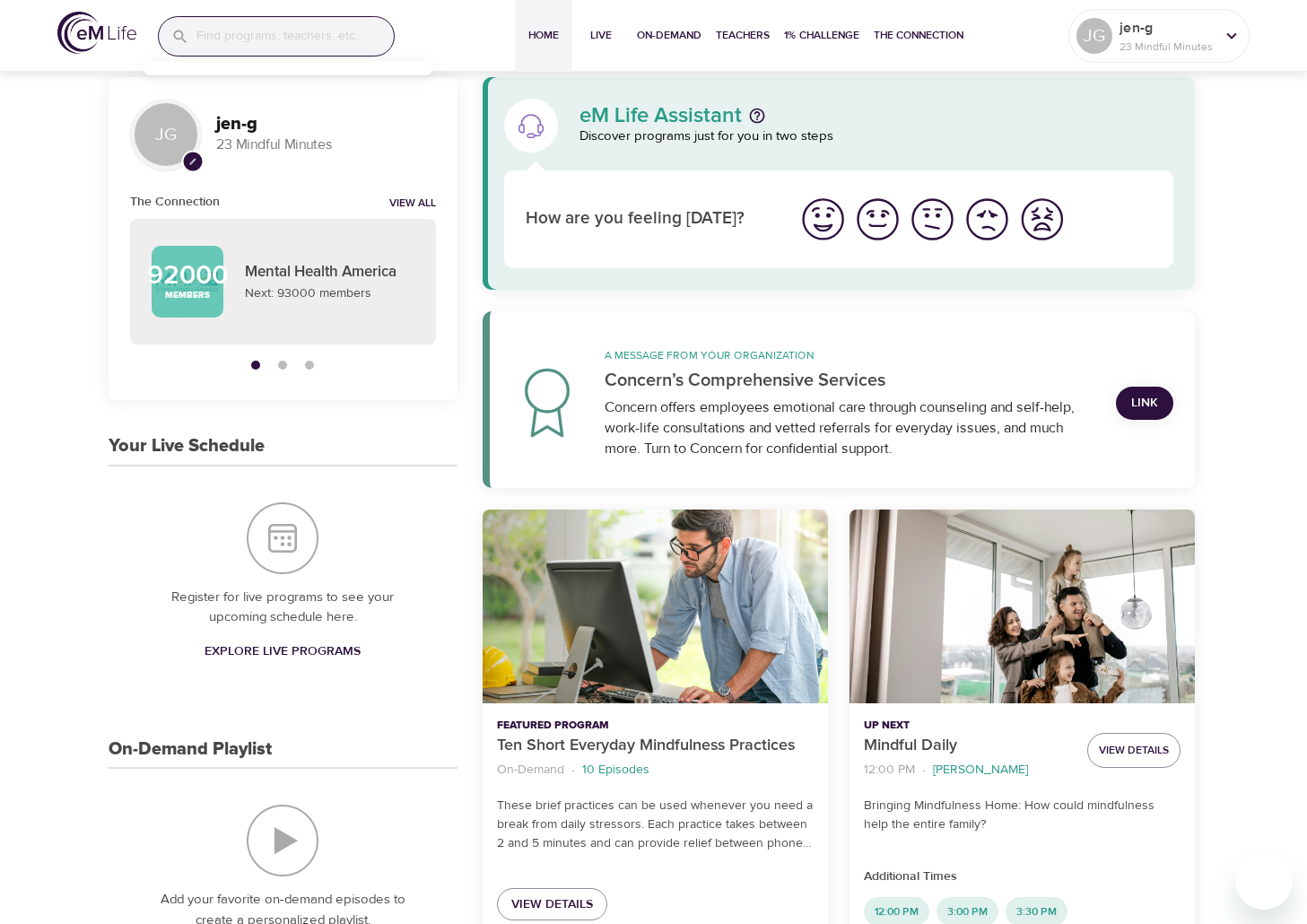
scroll to position [0, 0]
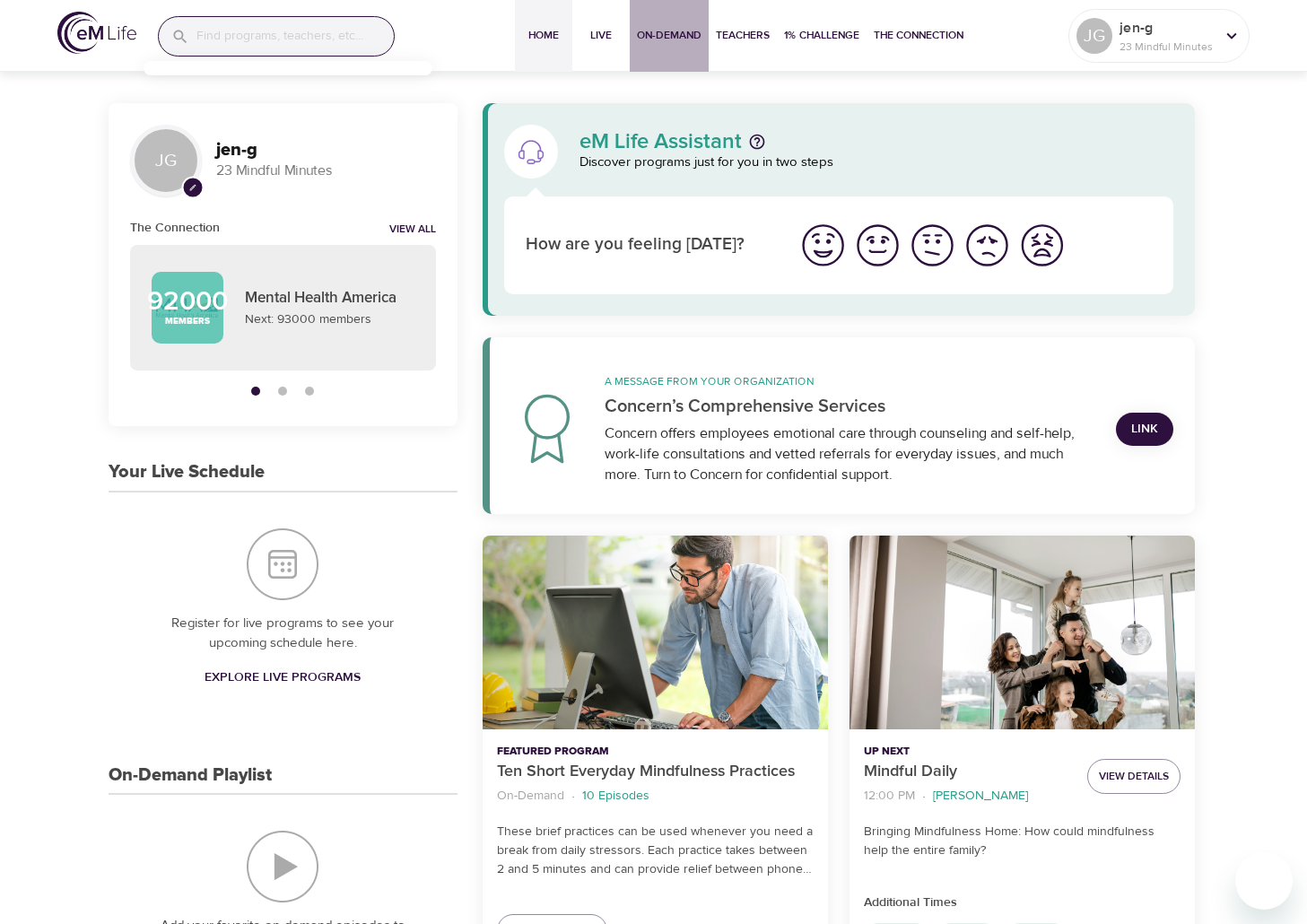
click at [661, 30] on span "On-Demand" at bounding box center [669, 36] width 65 height 19
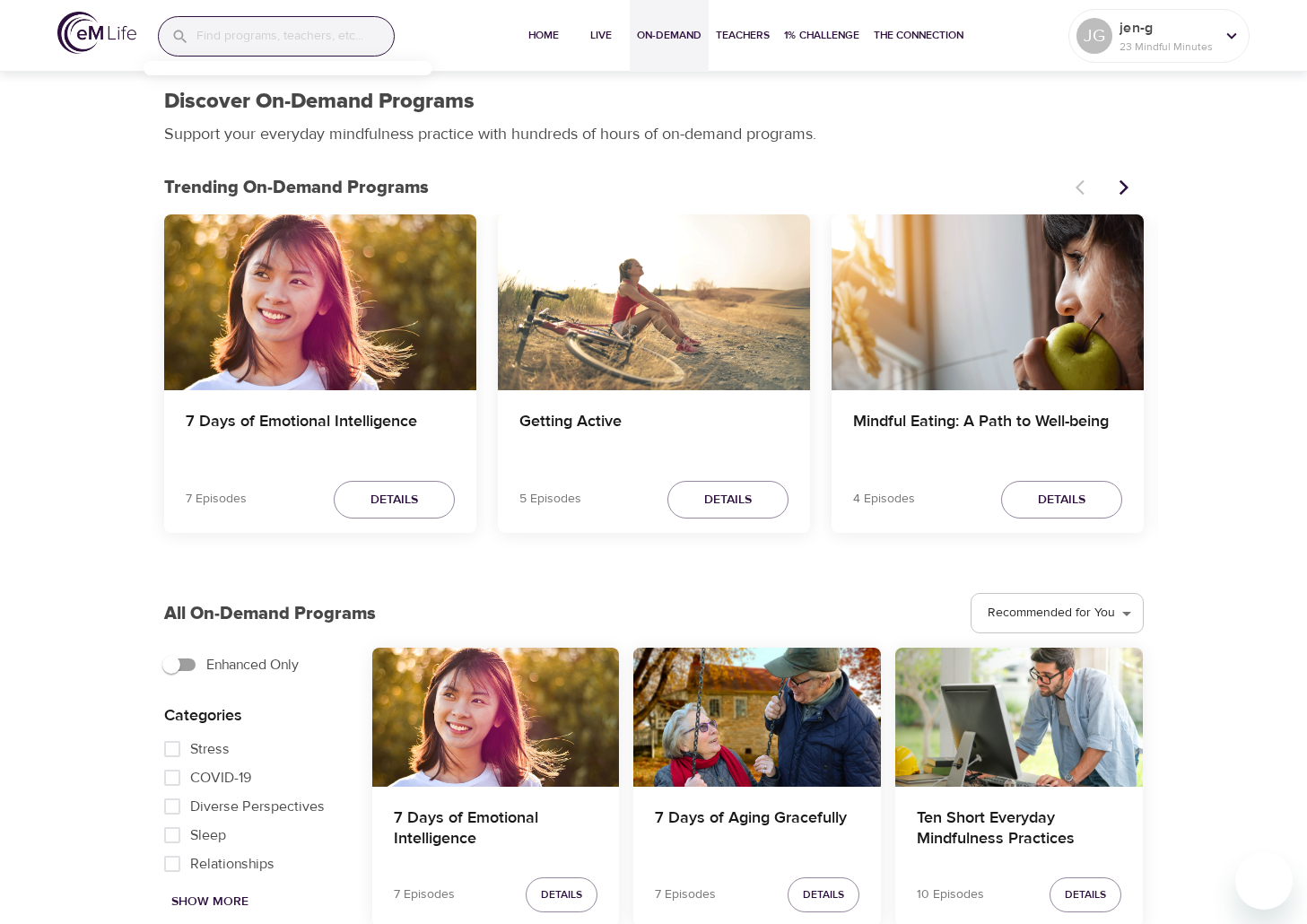
click at [177, 745] on input "Stress" at bounding box center [172, 749] width 36 height 29
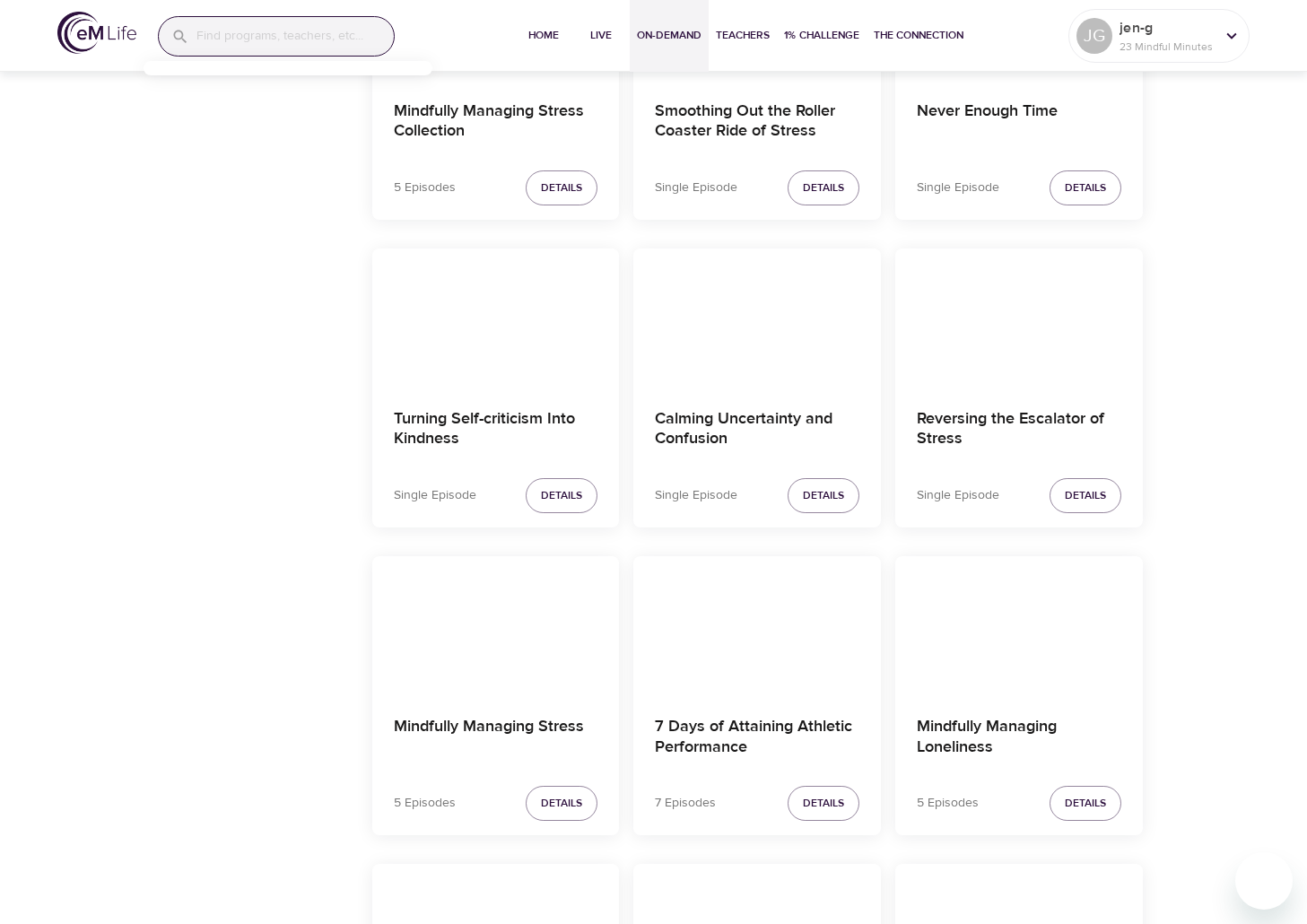
scroll to position [1793, 0]
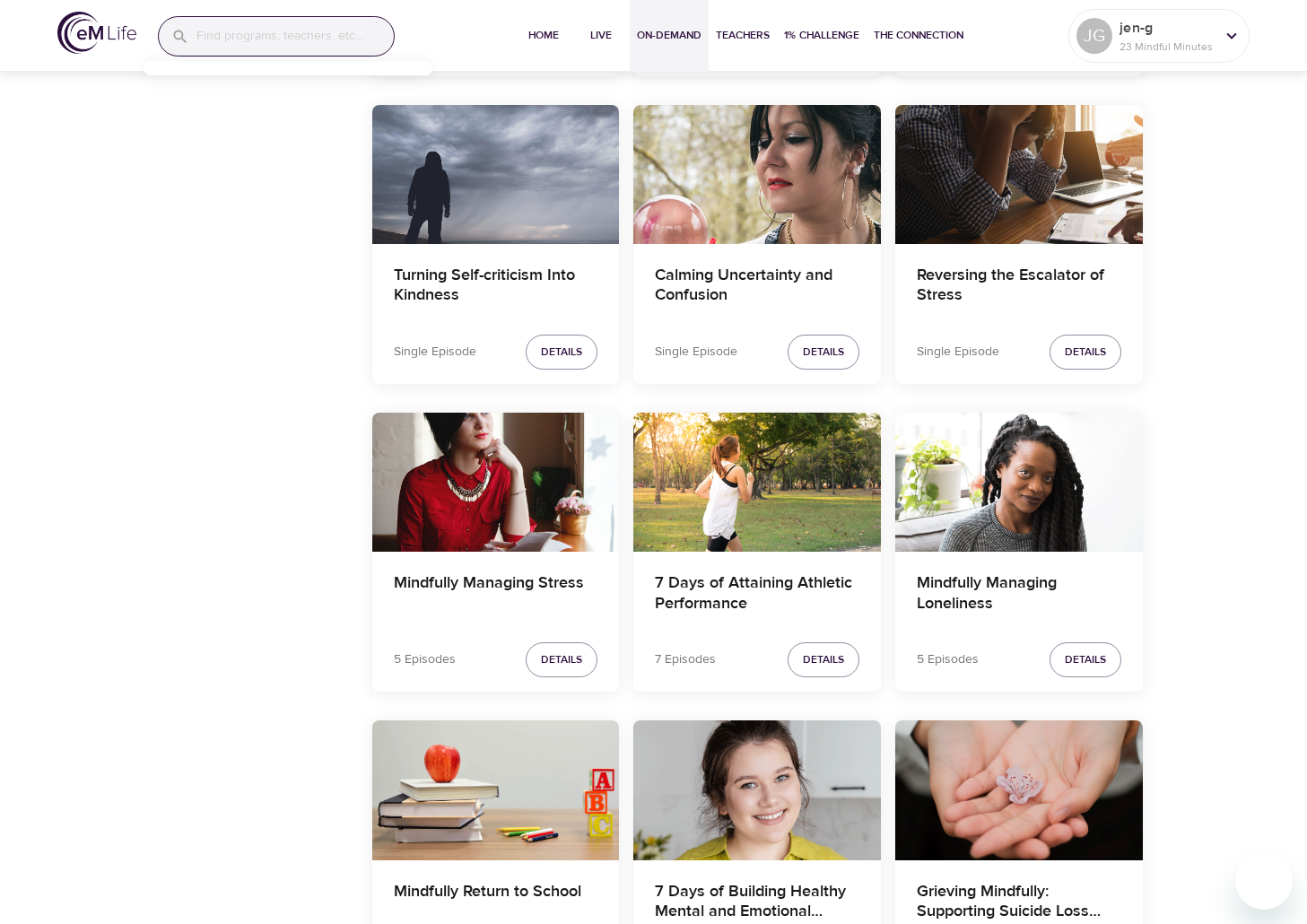
click at [242, 464] on div "Enhanced Only Categories Stress COVID-19 Diverse Perspectives Sleep Relationshi…" at bounding box center [253, 88] width 208 height 2497
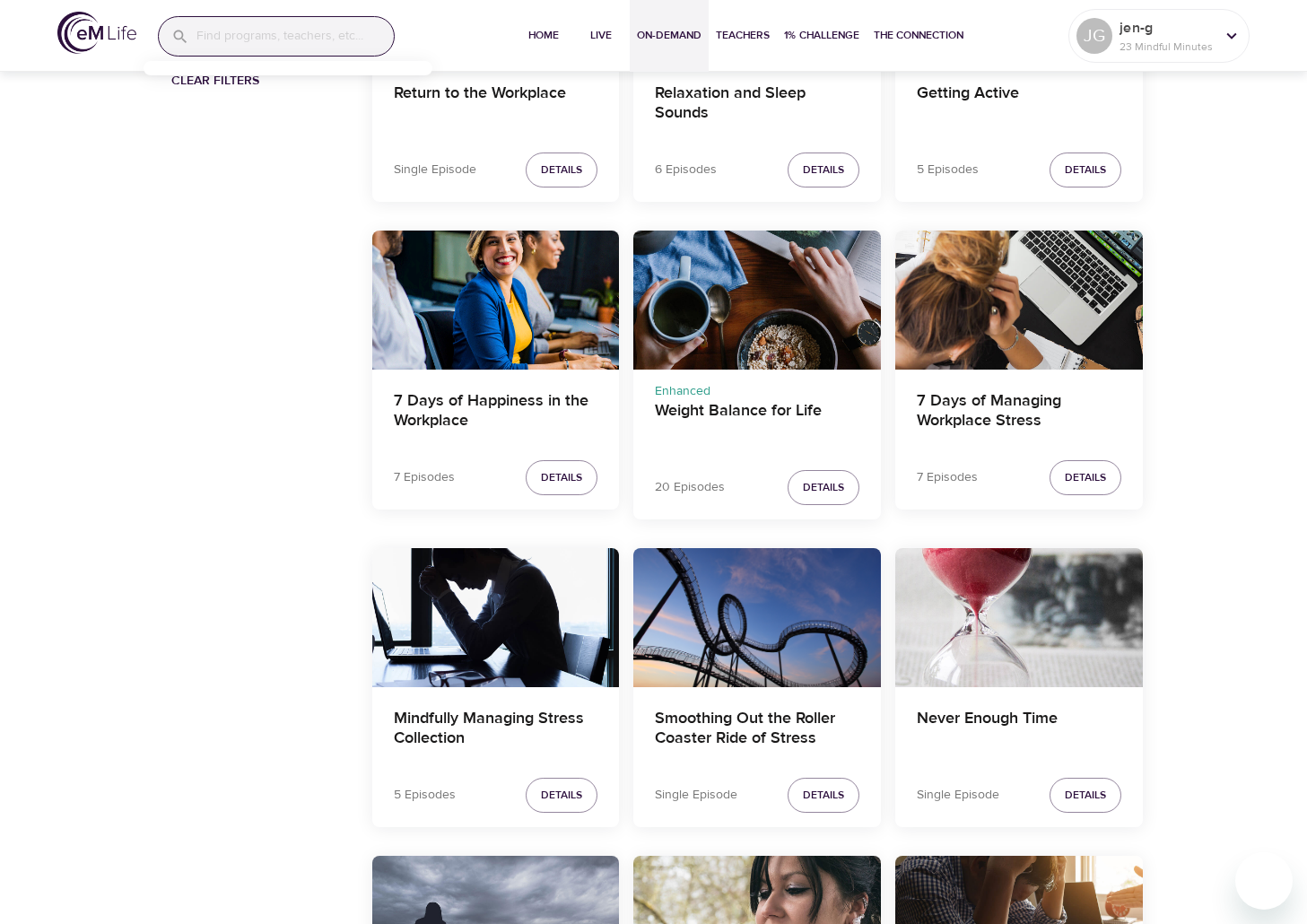
scroll to position [1041, 0]
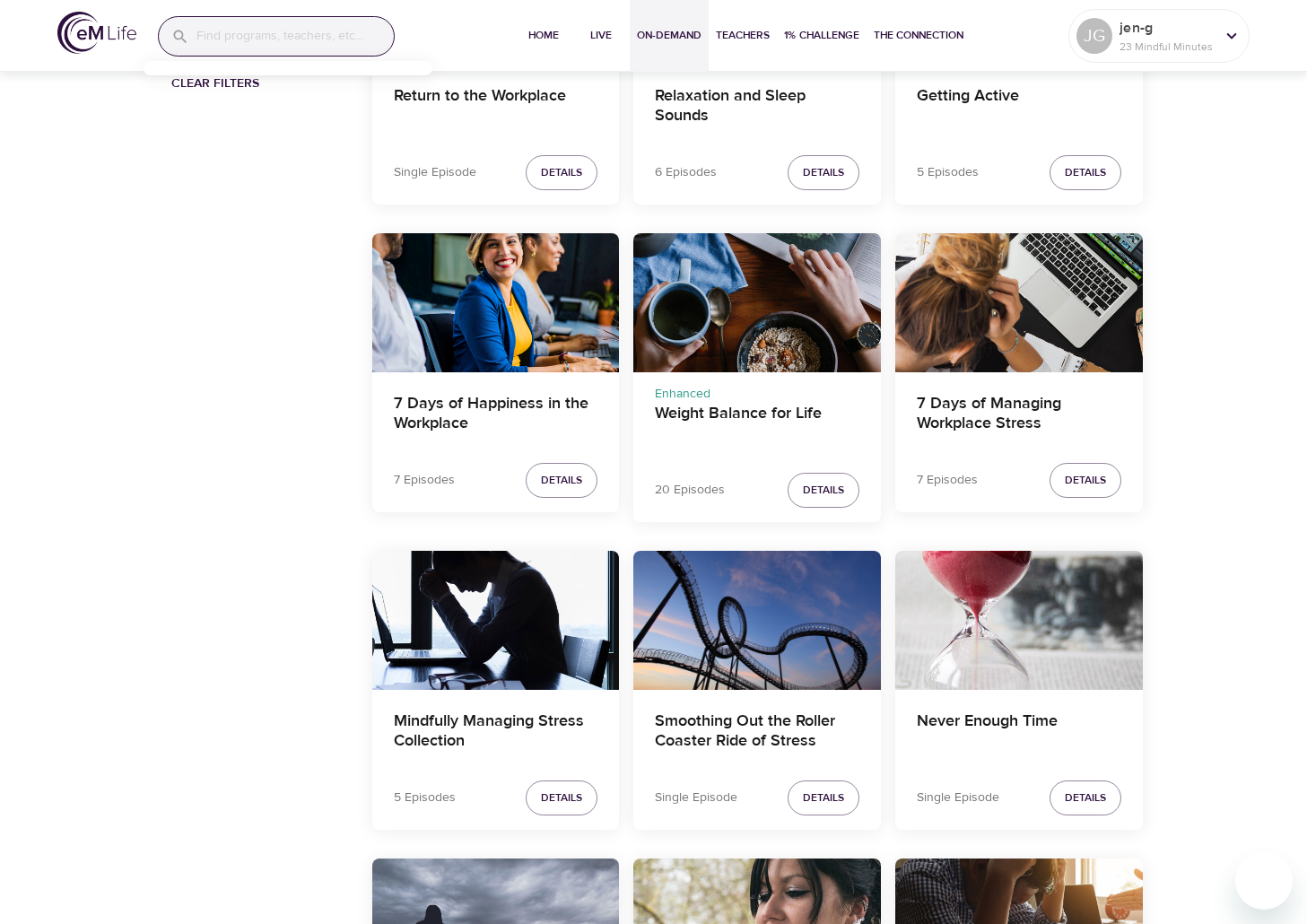
click at [238, 753] on div "Enhanced Only Categories Stress COVID-19 Diverse Perspectives Sleep Relationshi…" at bounding box center [253, 841] width 208 height 2497
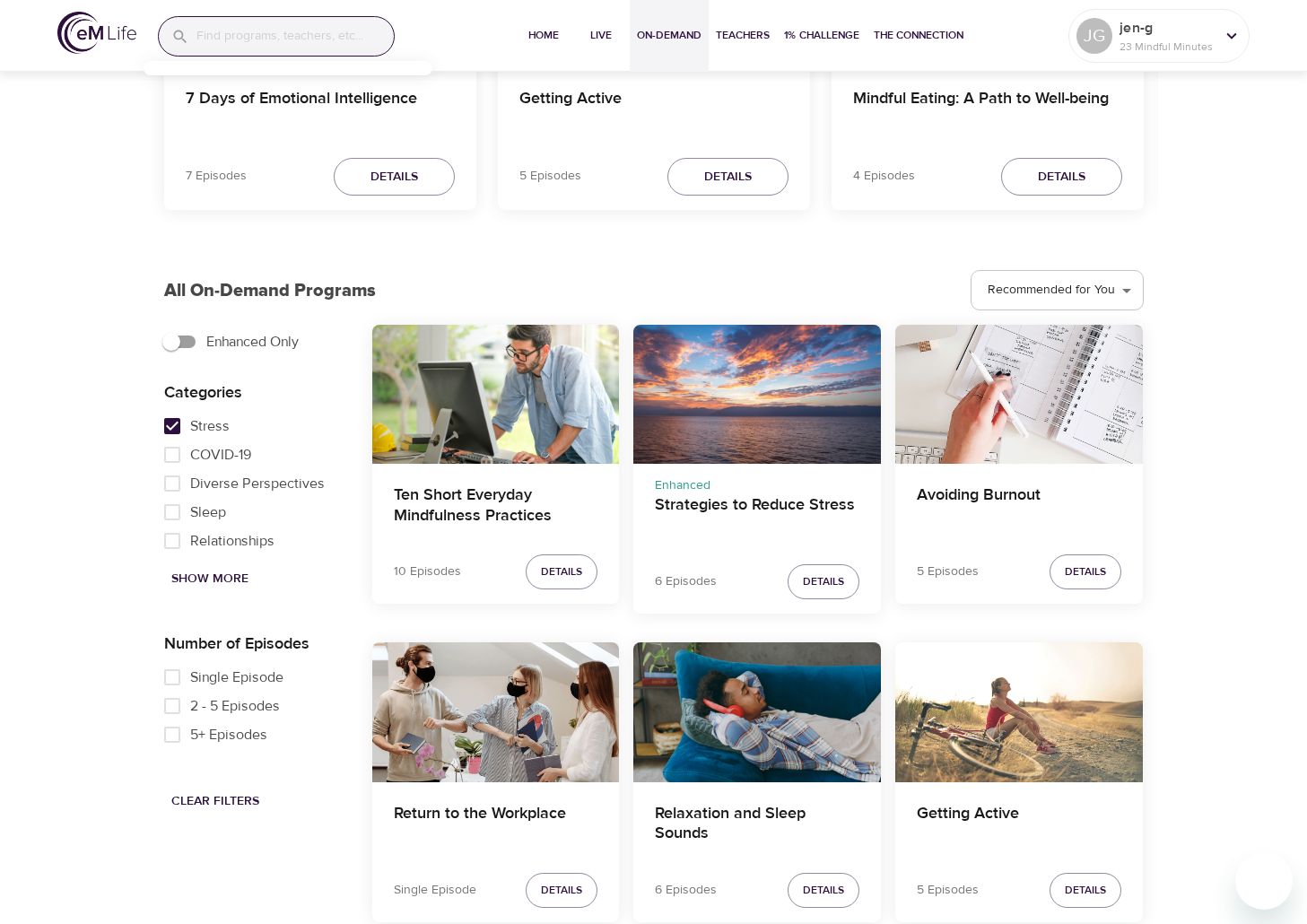
scroll to position [412, 0]
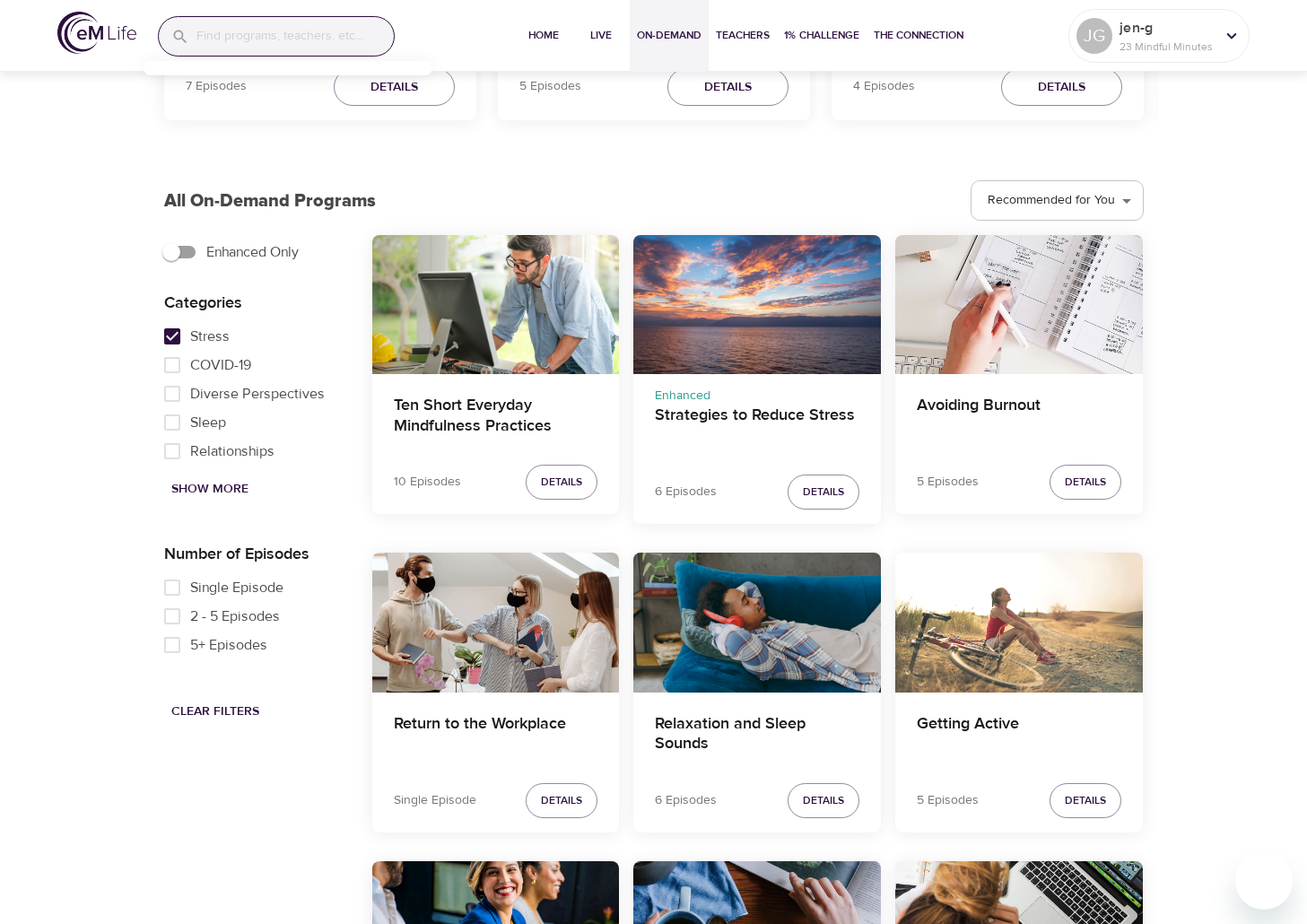
click at [173, 333] on input "Stress" at bounding box center [172, 336] width 36 height 29
checkbox input "false"
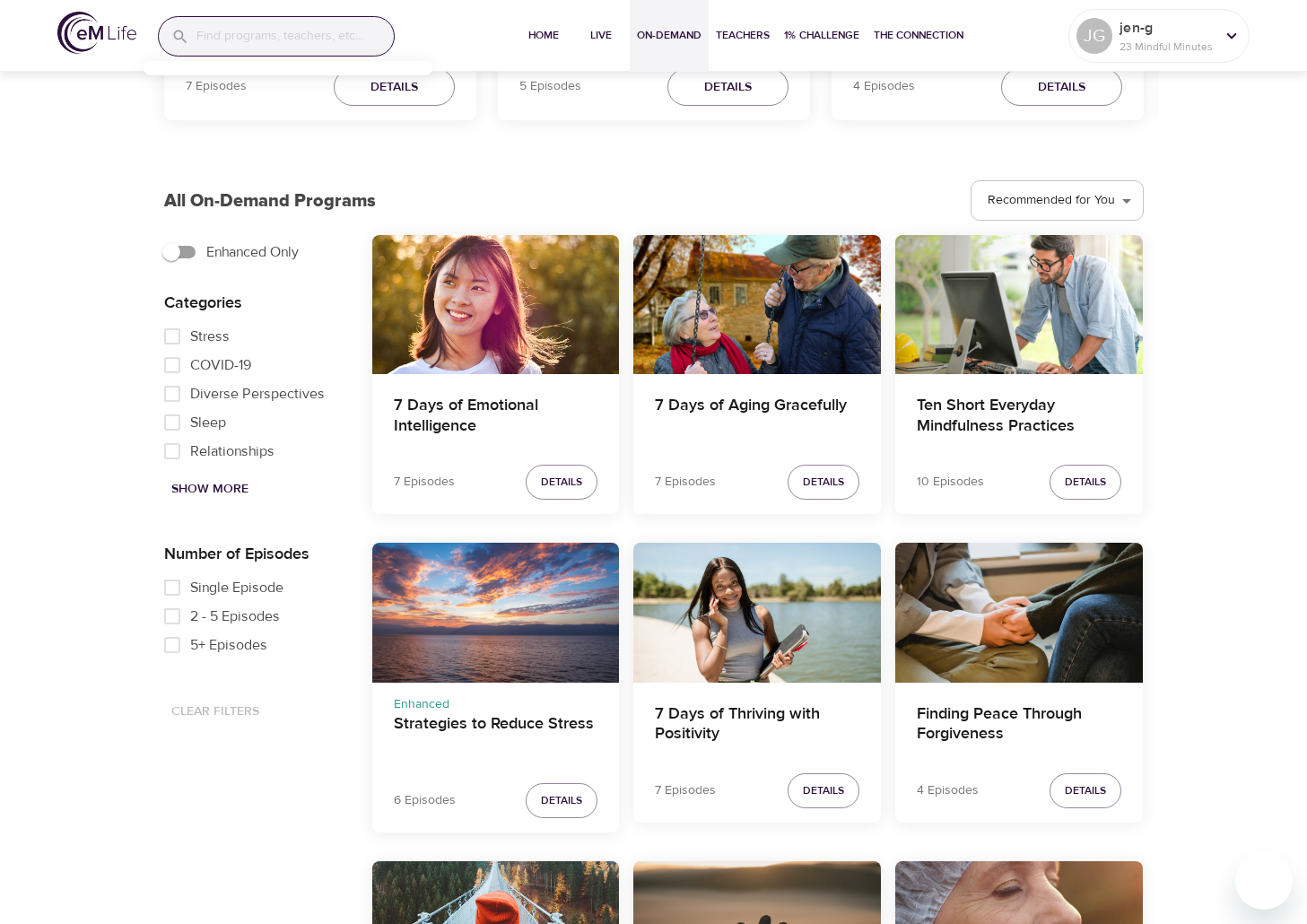
scroll to position [54, 0]
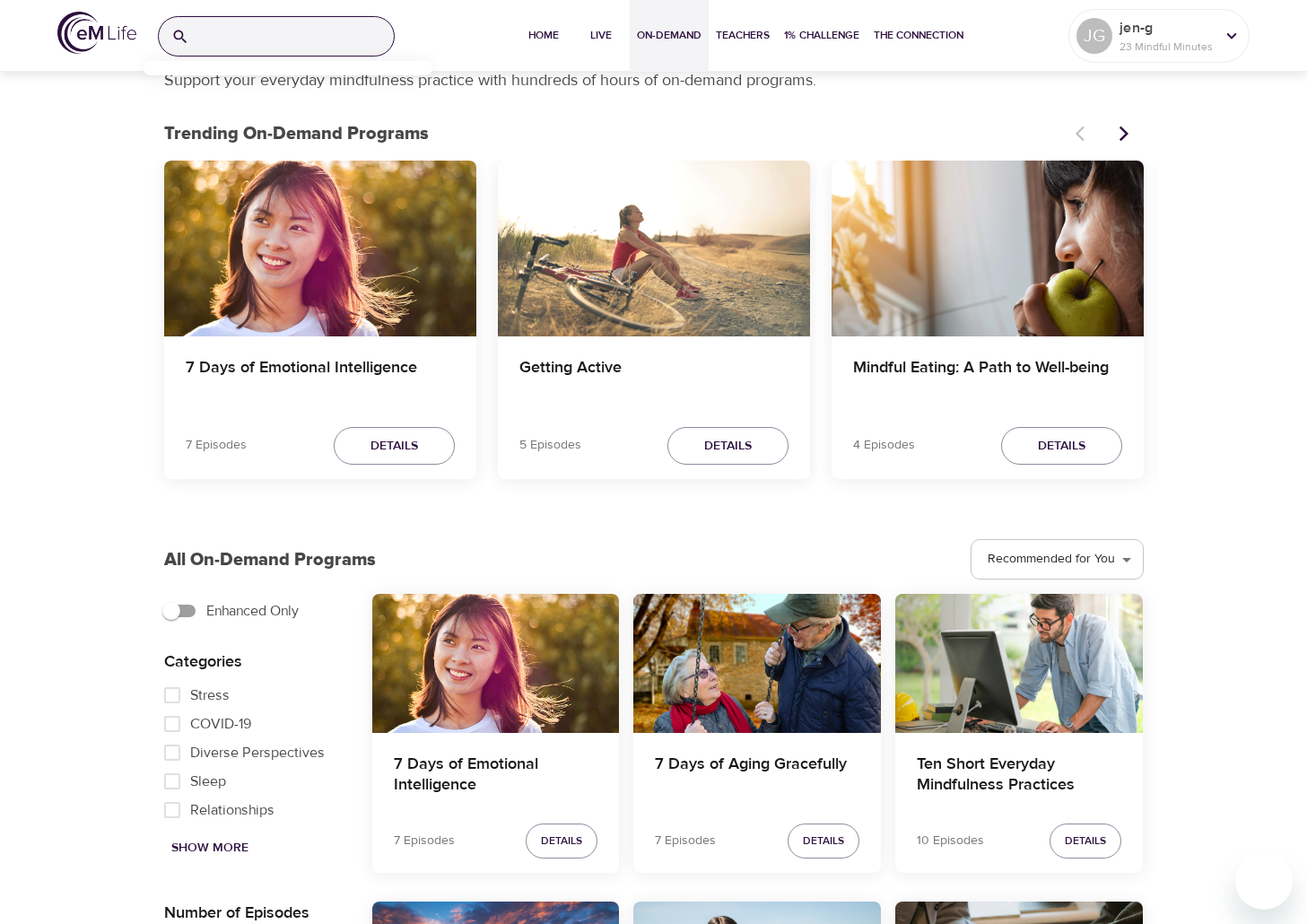
click at [252, 43] on input "search" at bounding box center [295, 36] width 198 height 39
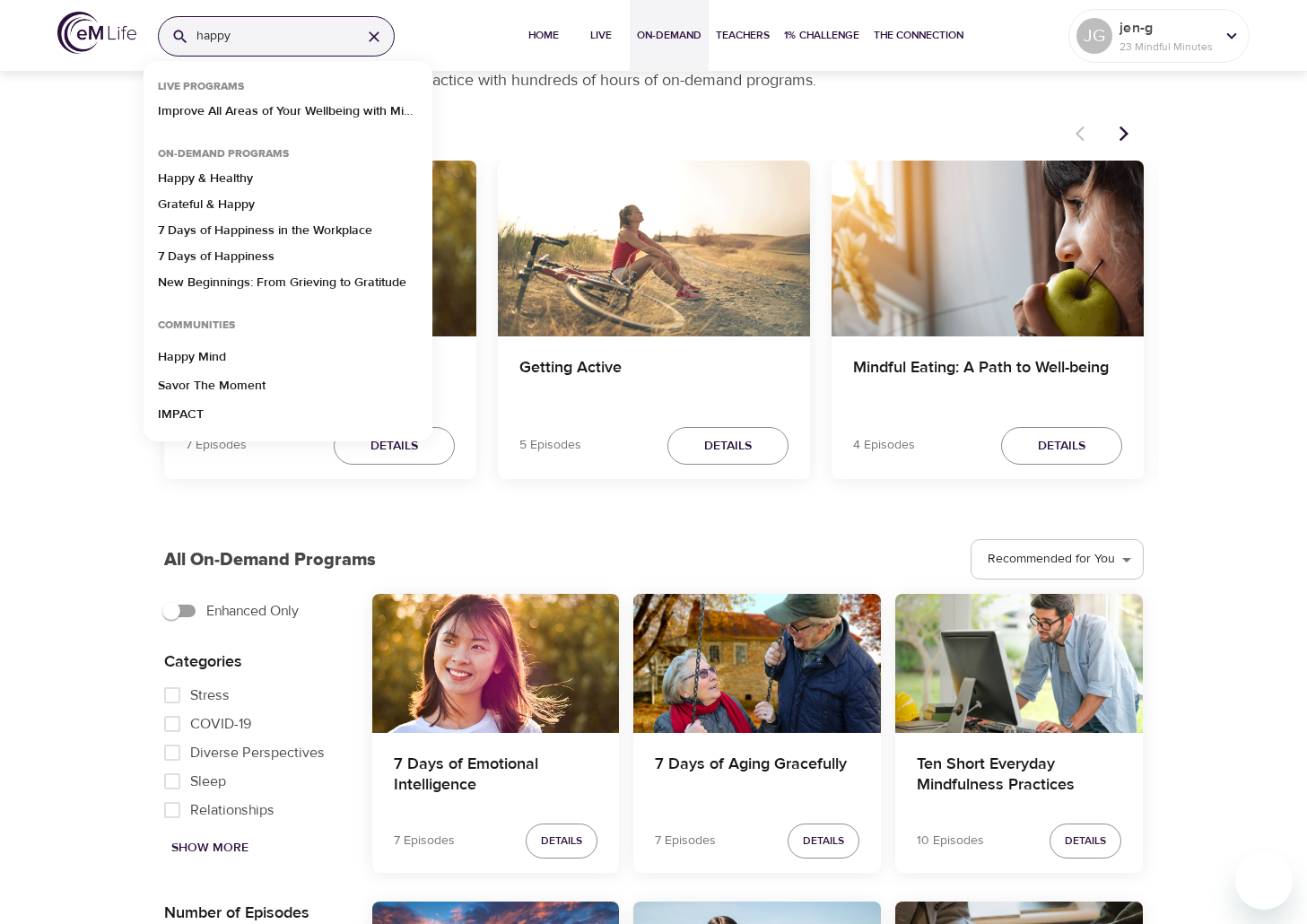
type input "happy"
click at [302, 41] on input "happy" at bounding box center [272, 36] width 151 height 39
click at [184, 206] on p "Grateful & Happy" at bounding box center [206, 209] width 97 height 26
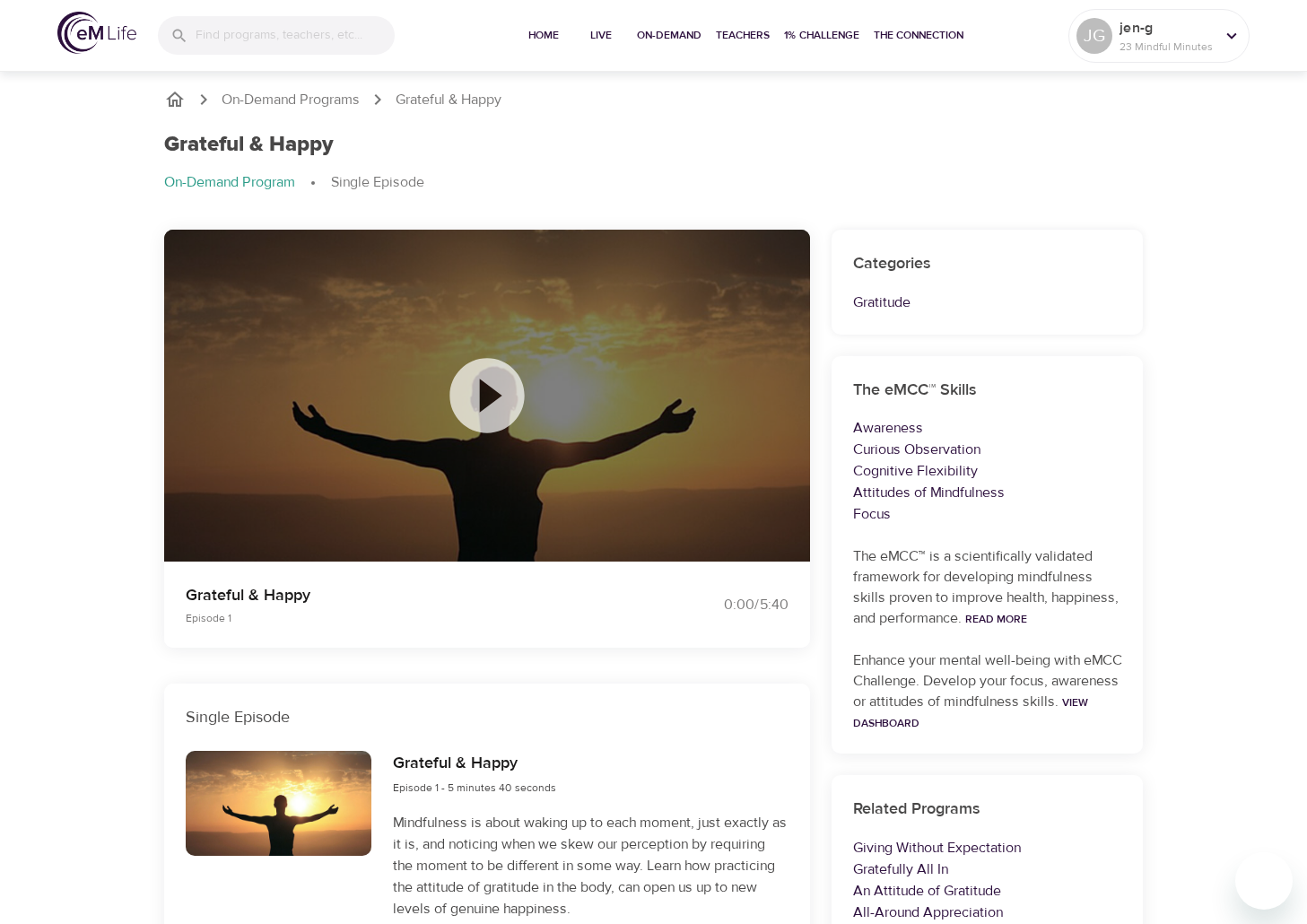
drag, startPoint x: 303, startPoint y: 96, endPoint x: 452, endPoint y: 93, distance: 149.0
click at [303, 96] on p "On-Demand Programs" at bounding box center [290, 100] width 138 height 21
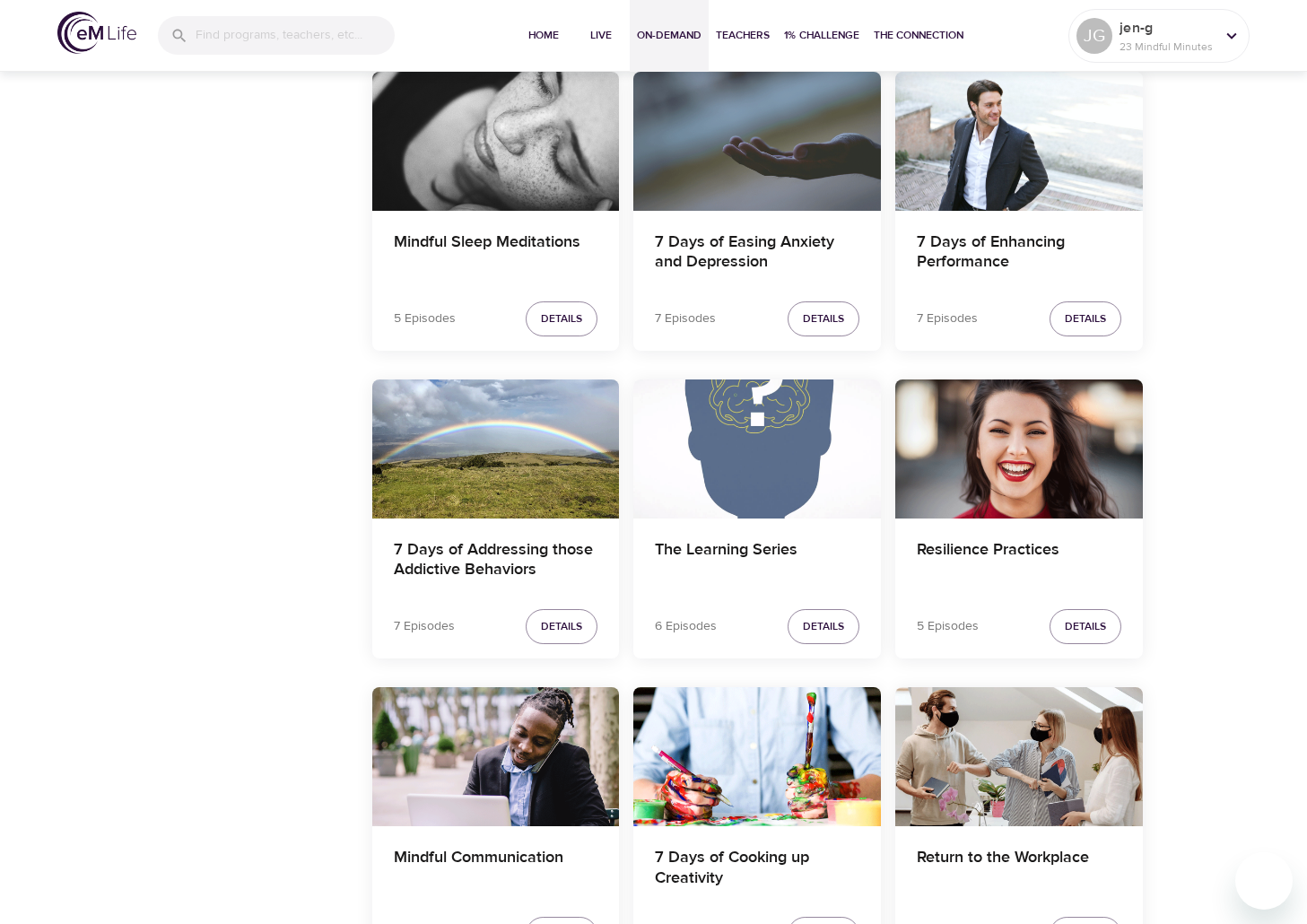
scroll to position [2969, 0]
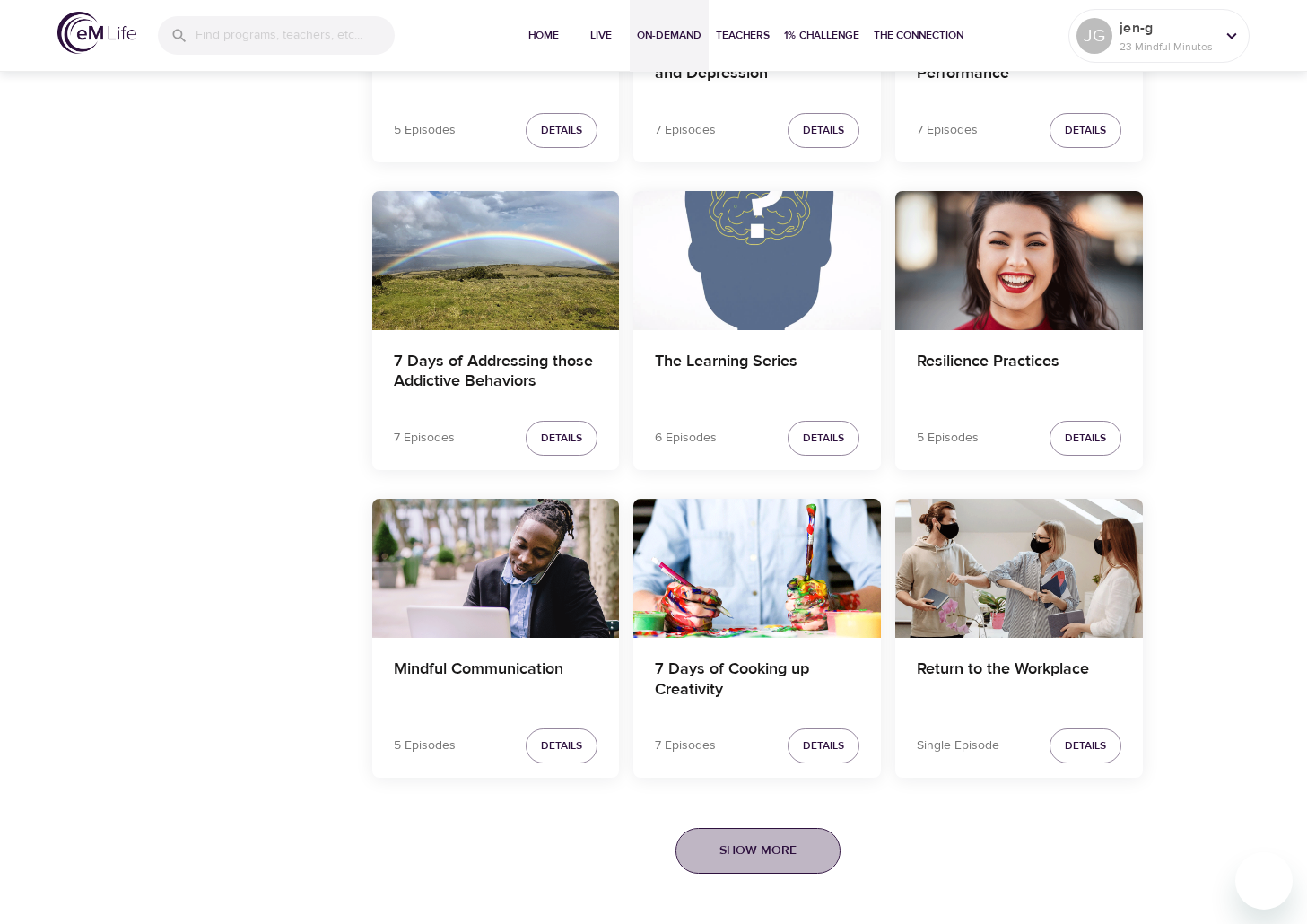
click at [790, 838] on button "Show More" at bounding box center [757, 851] width 165 height 46
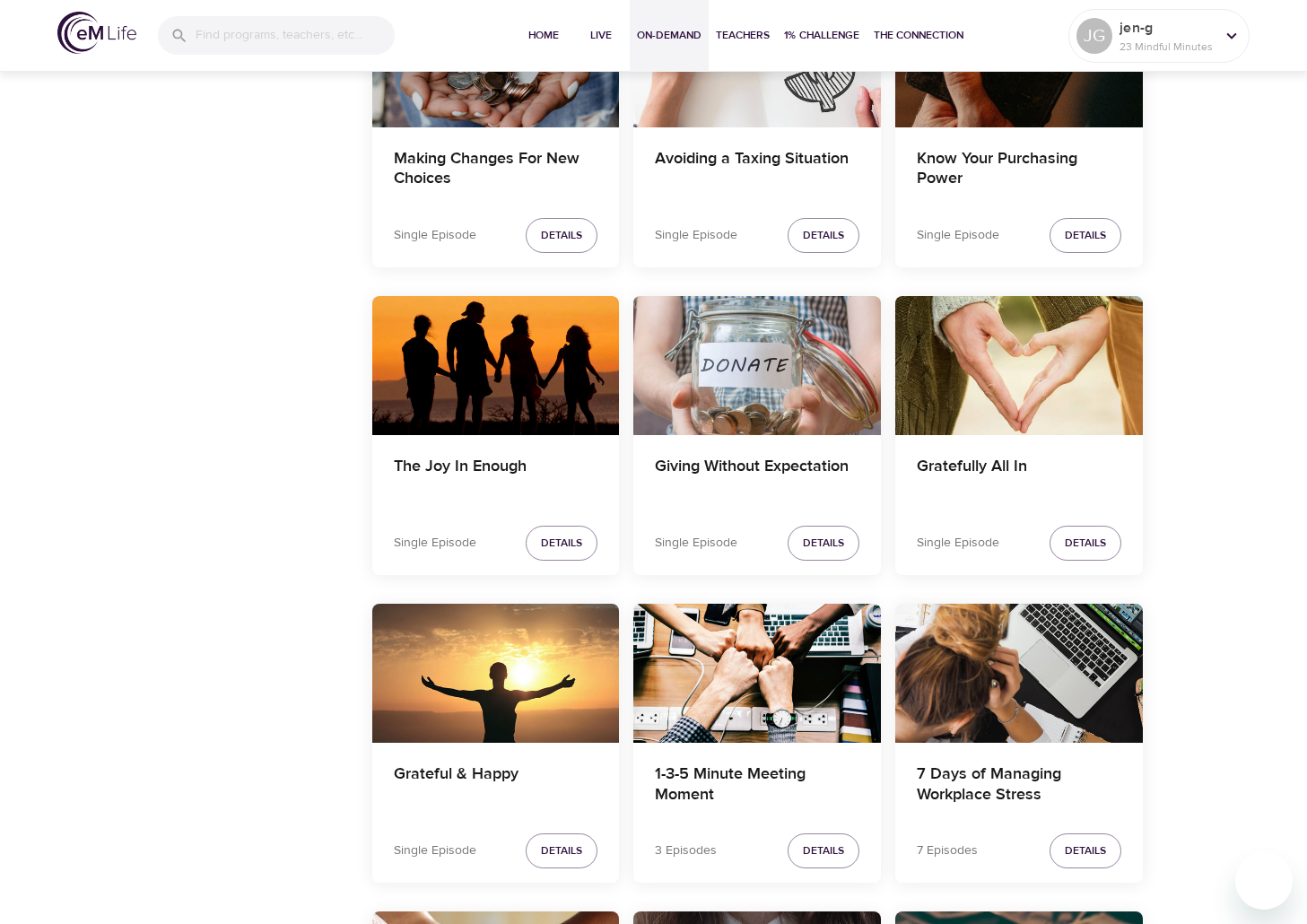
scroll to position [0, 0]
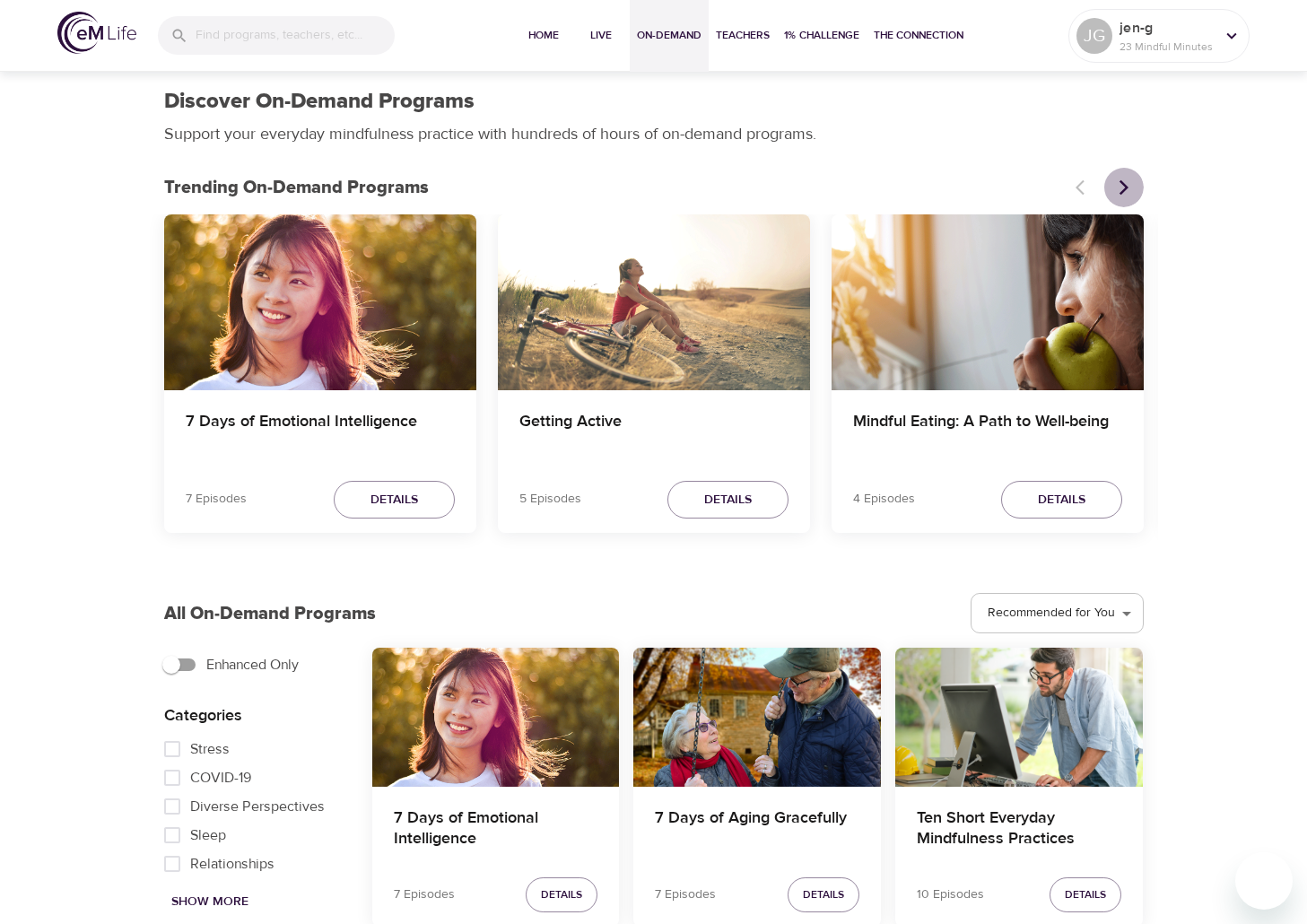
click at [1124, 173] on button "Next items" at bounding box center [1124, 187] width 40 height 40
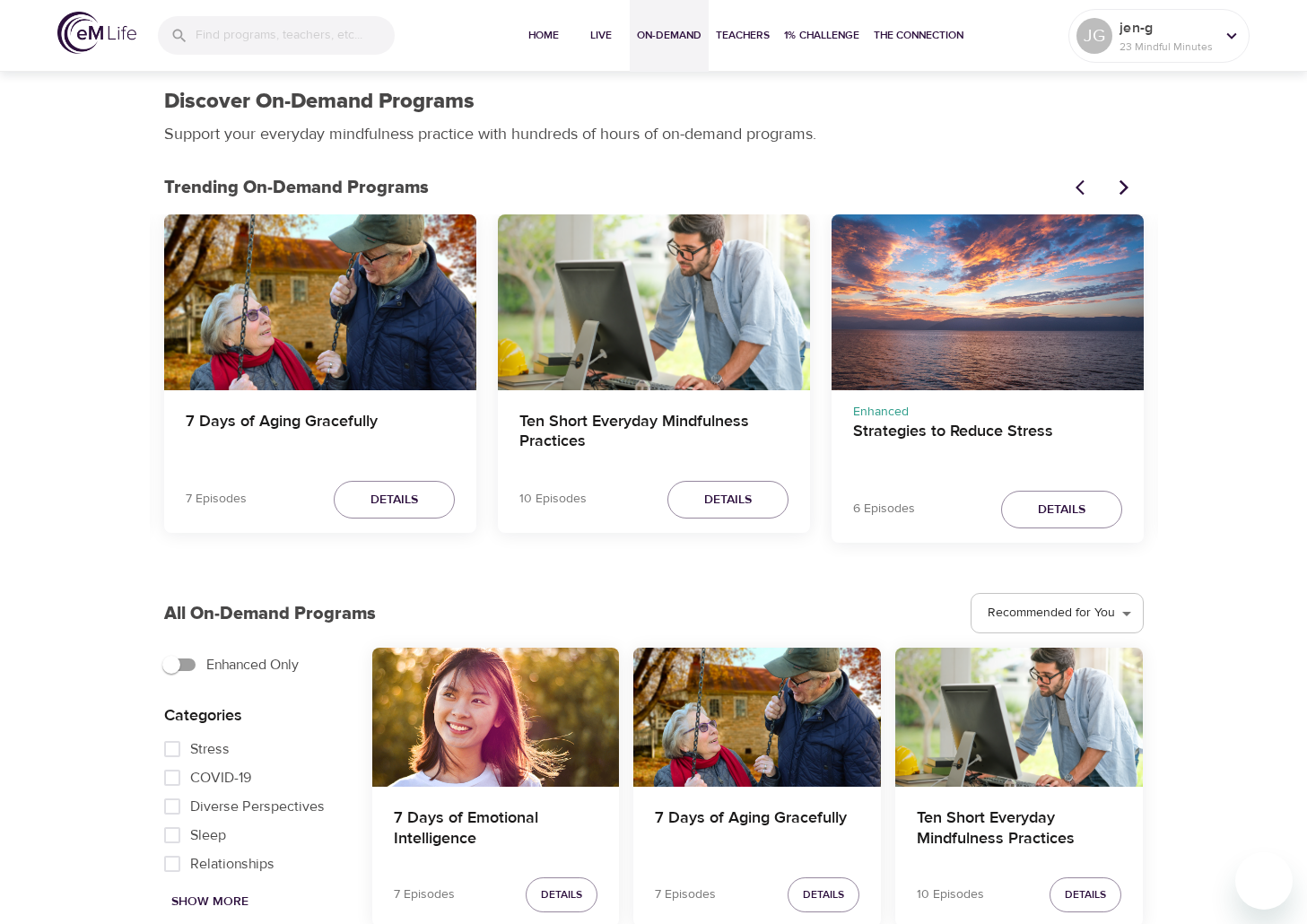
click at [1125, 179] on icon "Next items" at bounding box center [1124, 187] width 18 height 18
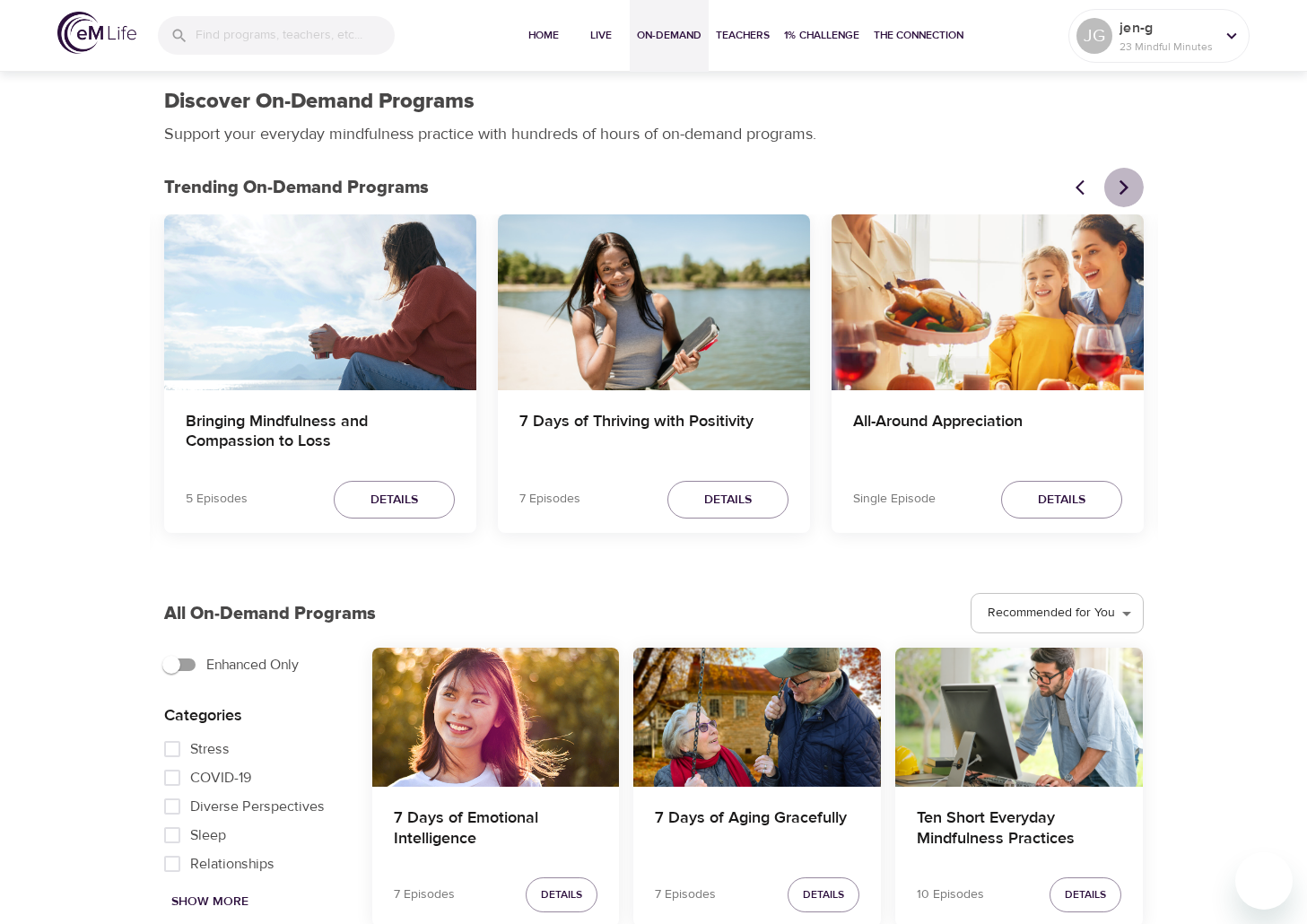
click at [1125, 179] on icon "Next items" at bounding box center [1124, 187] width 18 height 18
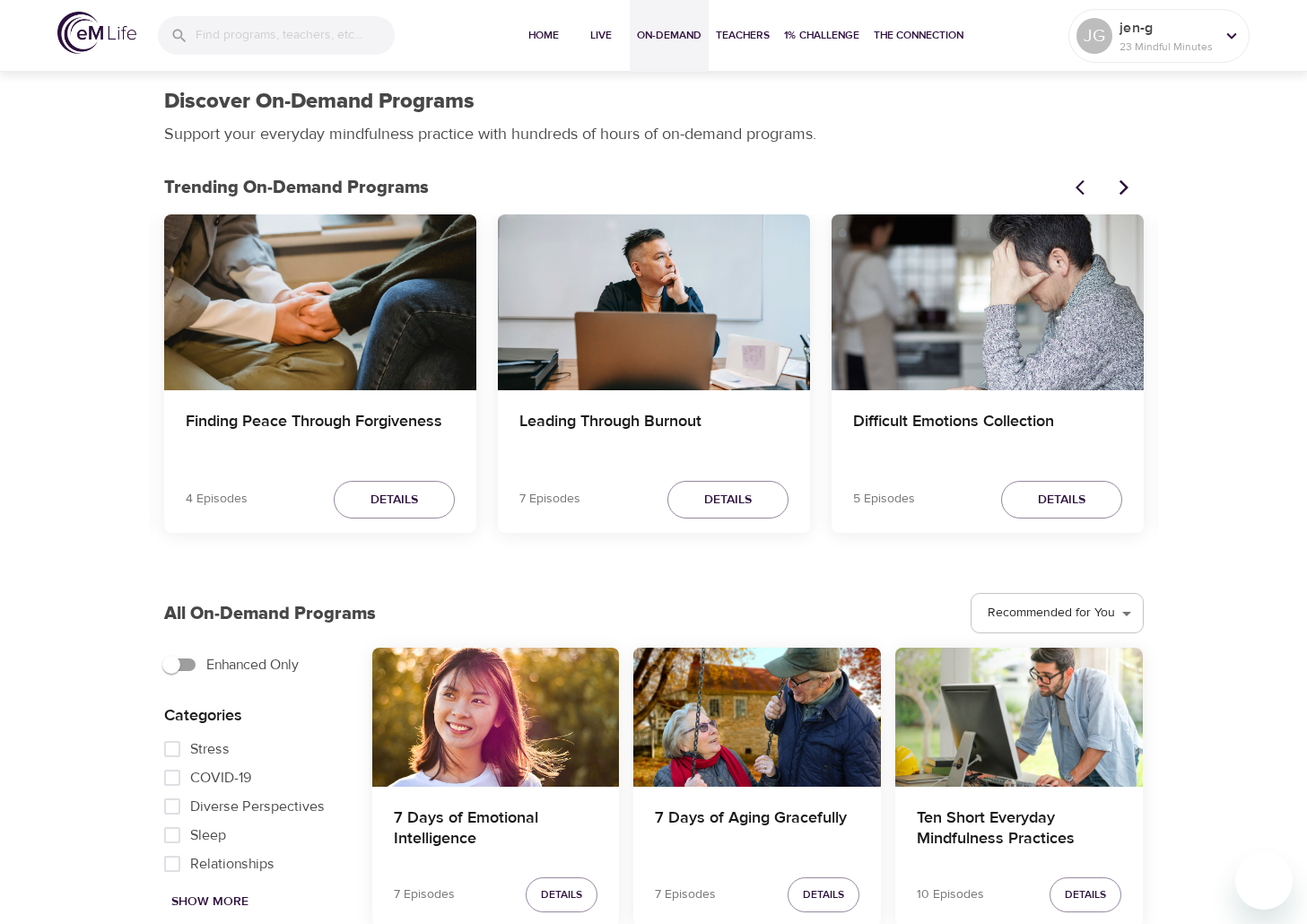
click at [1125, 179] on icon "Next items" at bounding box center [1124, 187] width 18 height 18
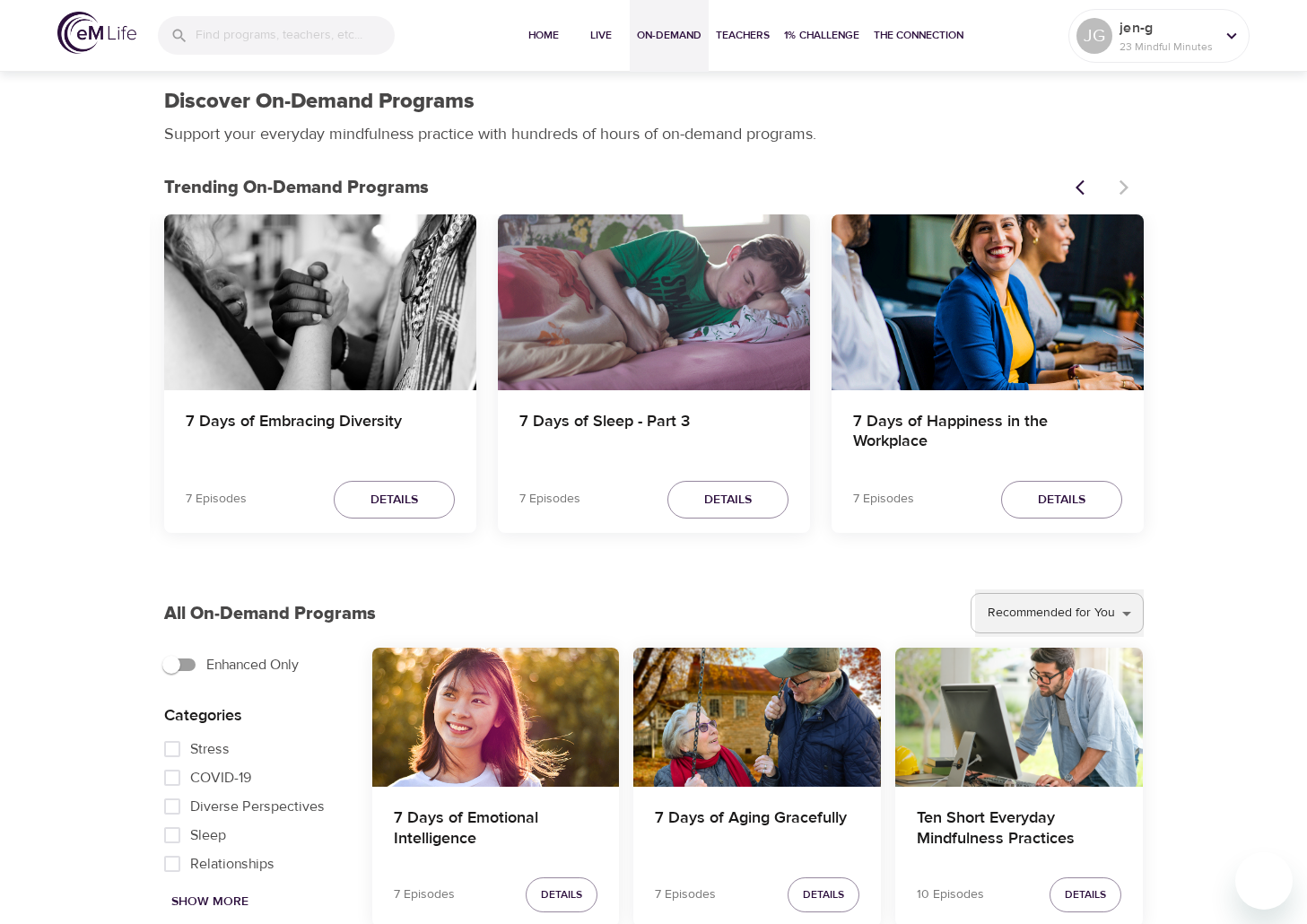
click at [1102, 620] on select "Recommended for You Trending Now Recently Added" at bounding box center [1059, 613] width 168 height 48
select select "trending"
click at [976, 589] on select "Recommended for You Trending Now Recently Added" at bounding box center [1059, 613] width 168 height 48
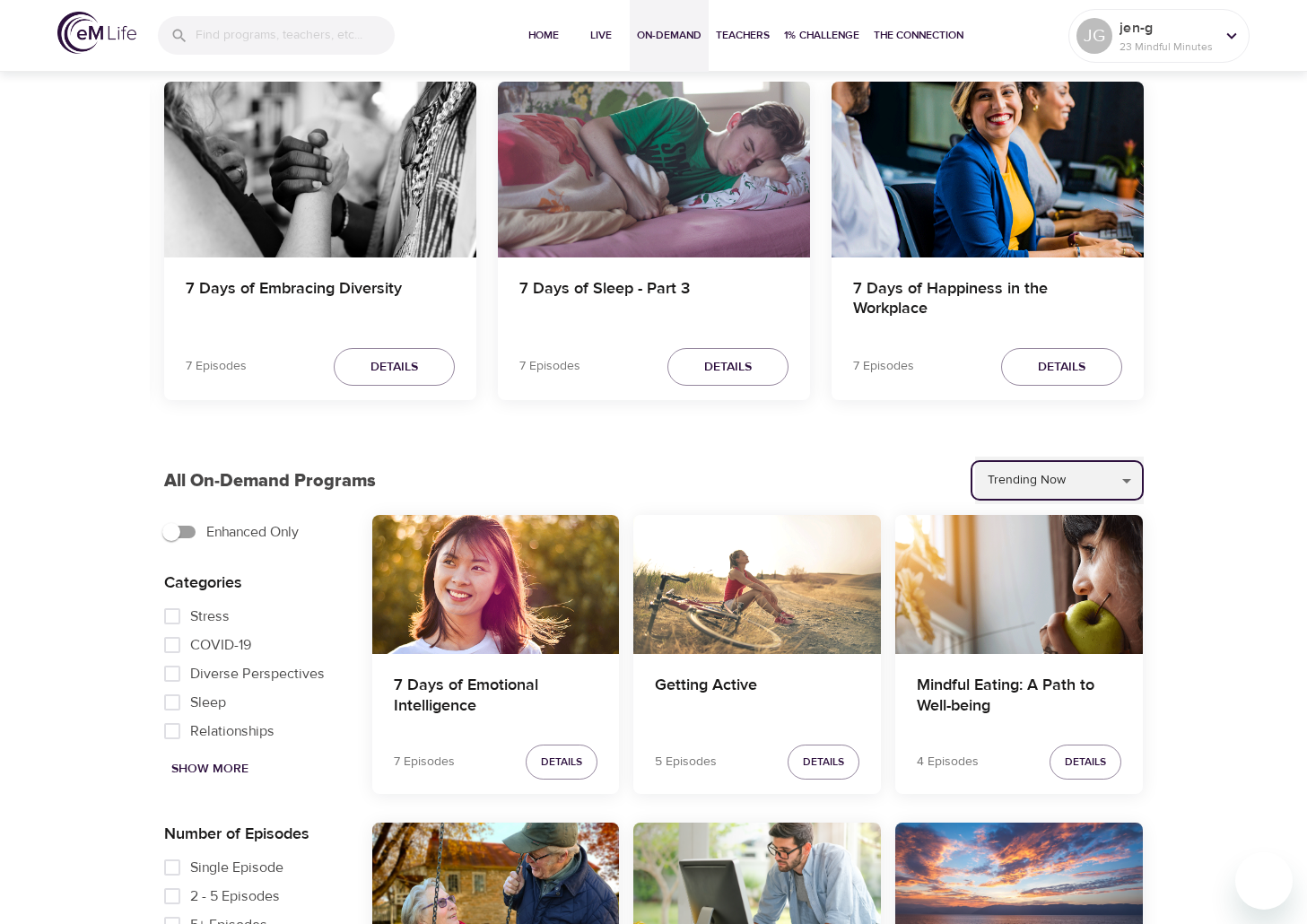
scroll to position [449, 0]
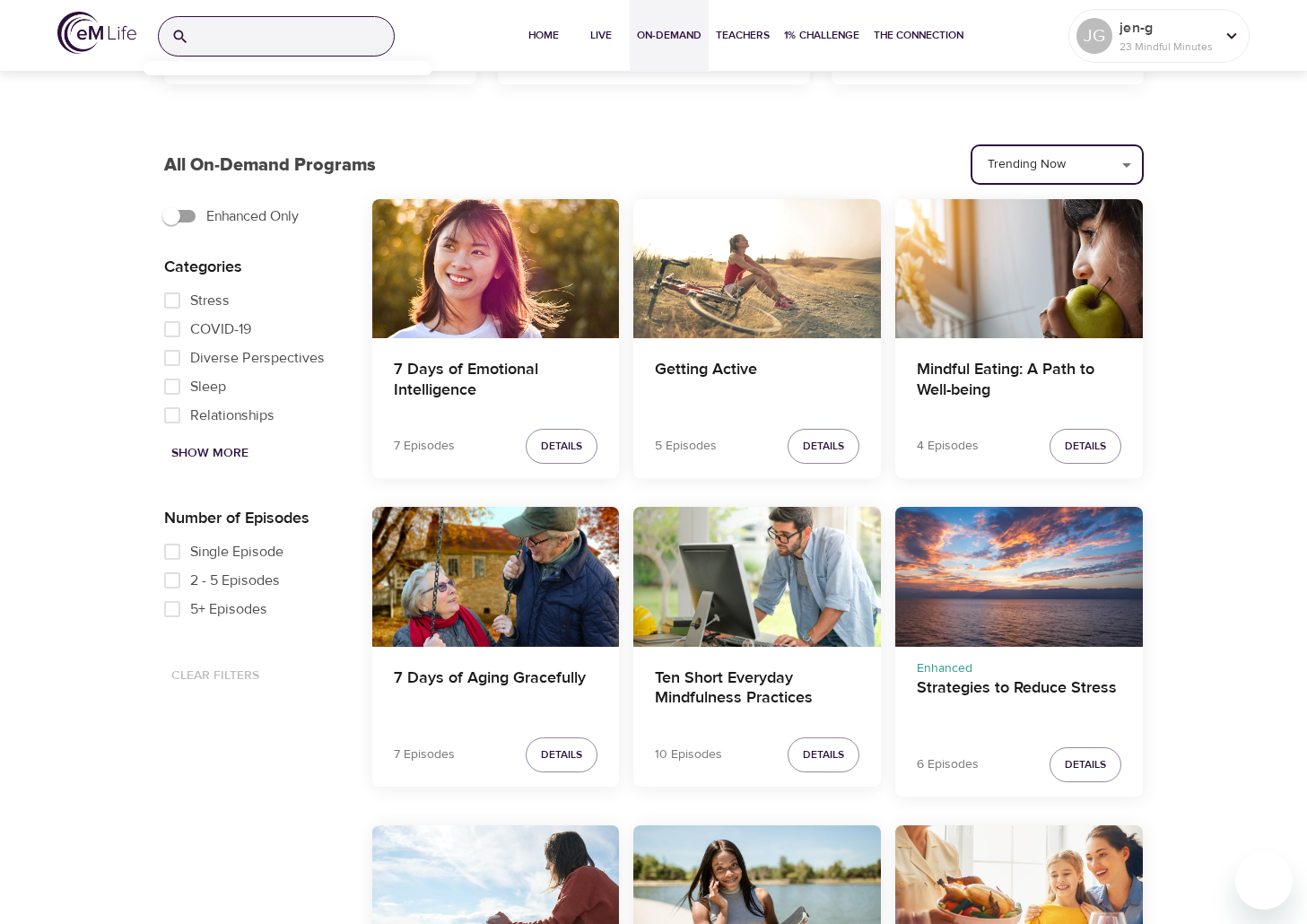
click at [230, 35] on input "search" at bounding box center [295, 36] width 198 height 39
click at [249, 108] on p "Grateful & Happy" at bounding box center [206, 116] width 97 height 26
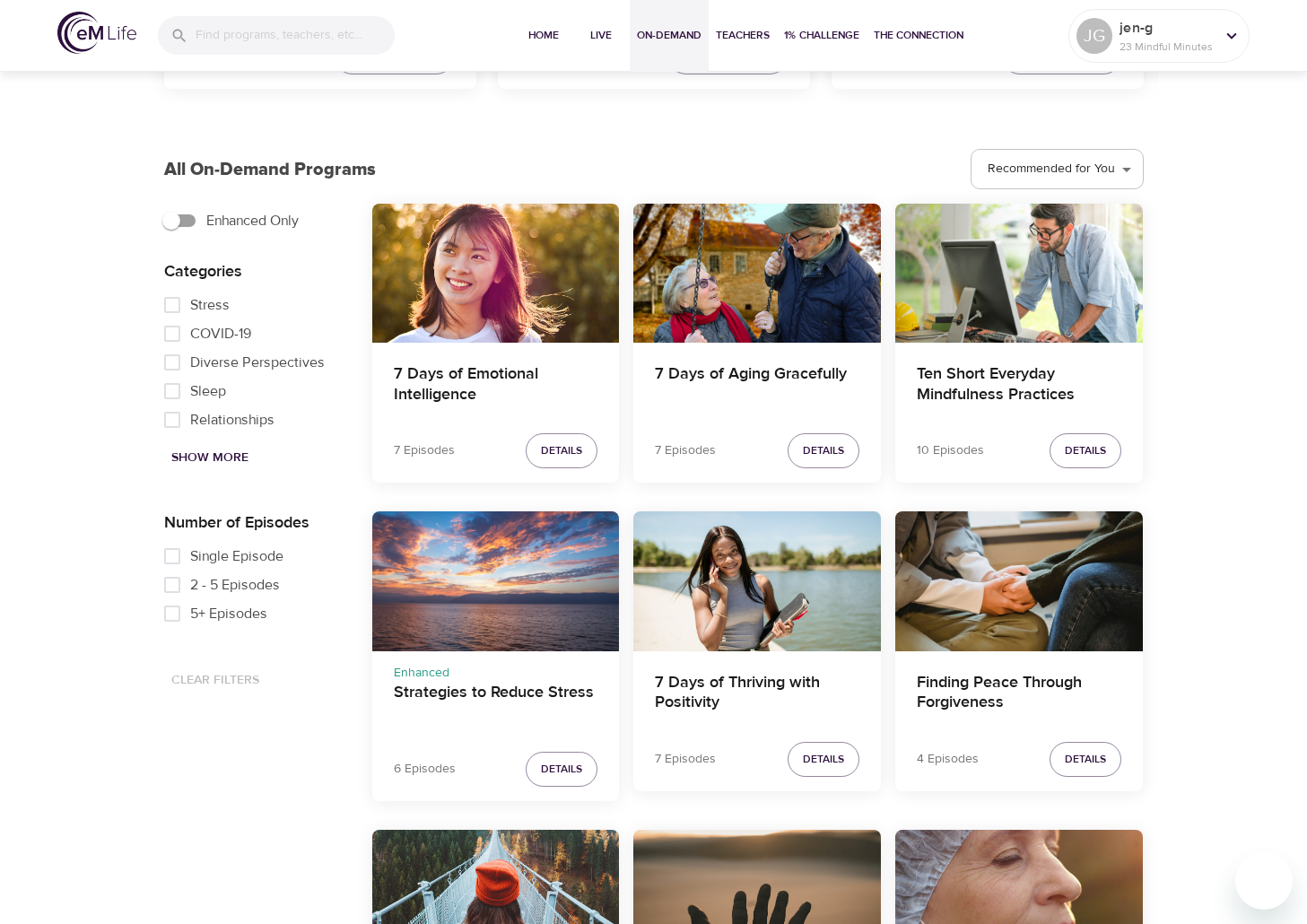
scroll to position [449, 0]
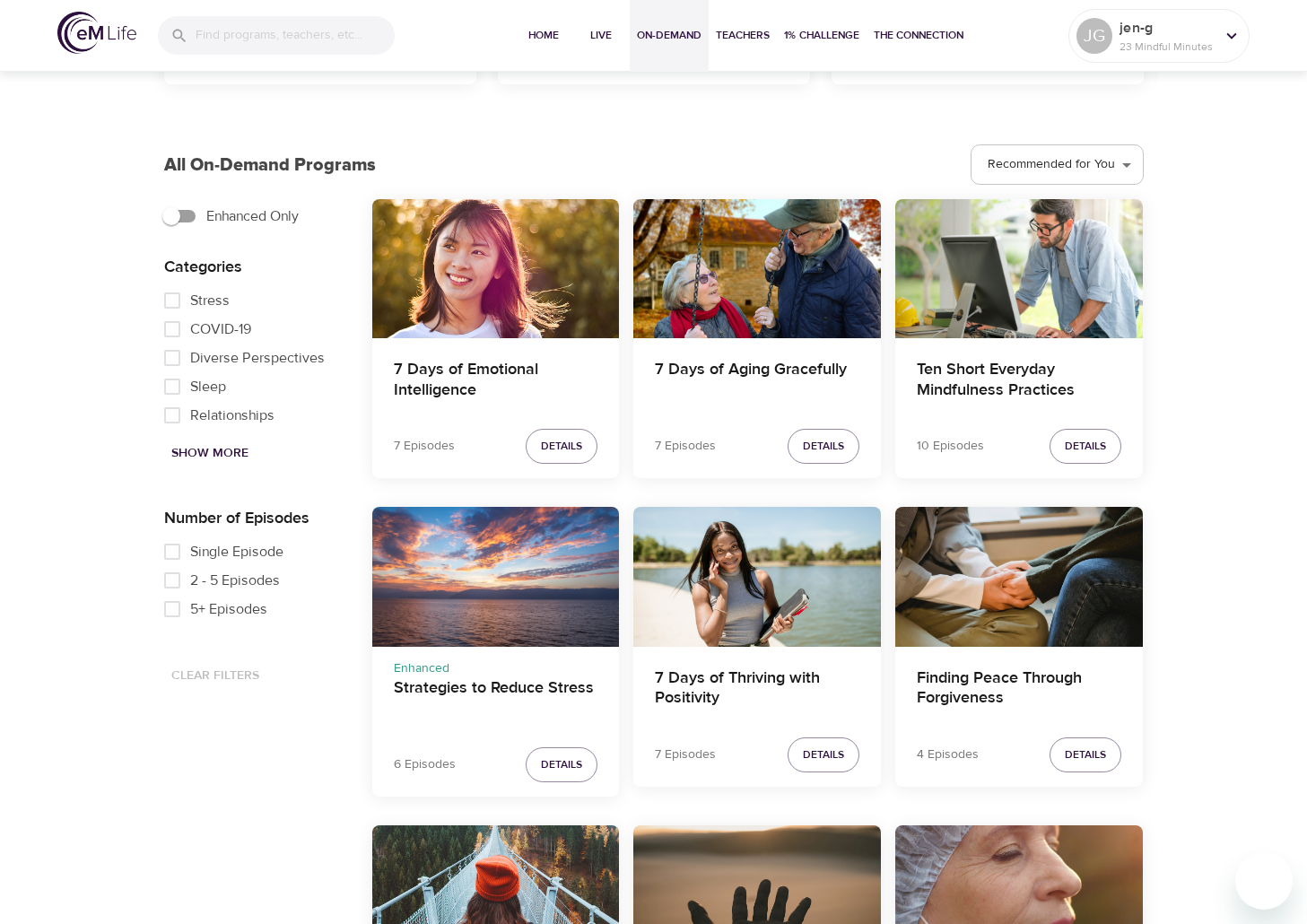
drag, startPoint x: 215, startPoint y: 552, endPoint x: 327, endPoint y: 569, distance: 113.3
click at [215, 551] on span "Single Episode" at bounding box center [236, 551] width 93 height 22
click at [190, 551] on input "Single Episode" at bounding box center [172, 551] width 36 height 29
checkbox input "true"
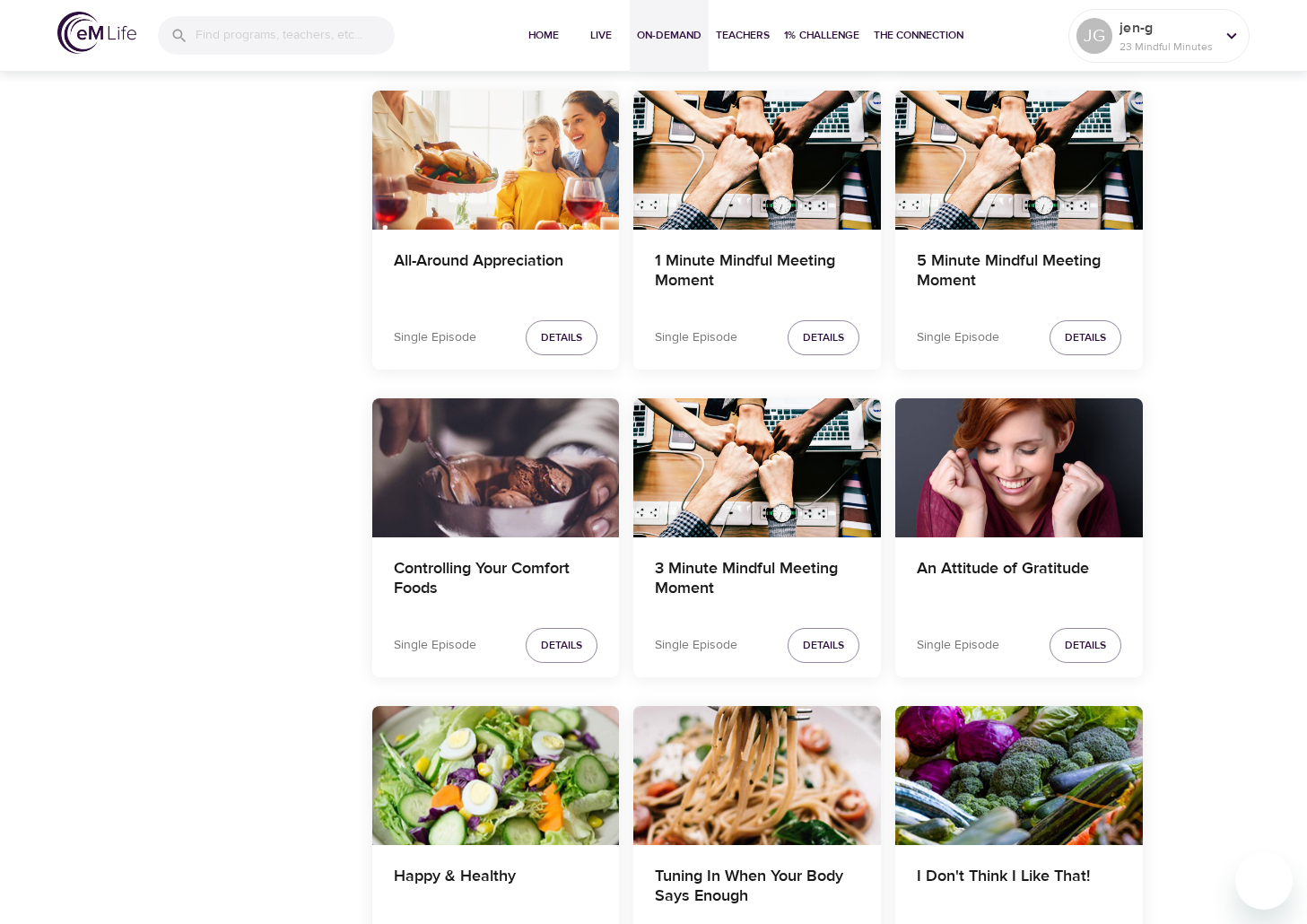
scroll to position [1166, 0]
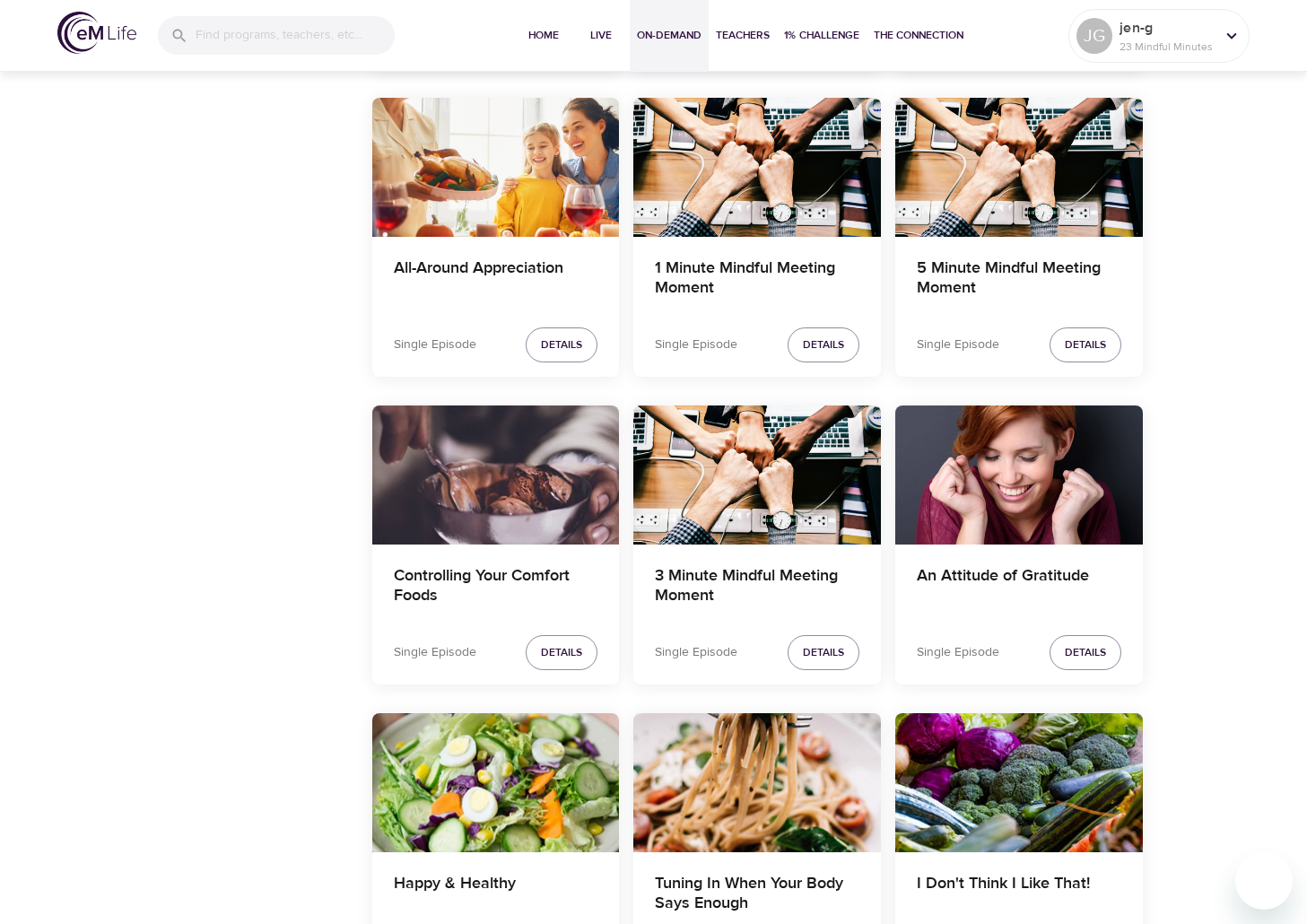
drag, startPoint x: 711, startPoint y: 575, endPoint x: 1177, endPoint y: 668, distance: 475.2
click at [1177, 668] on div "Discover On-Demand Programs Support your everyday mindfulness practice with hun…" at bounding box center [653, 789] width 1307 height 3776
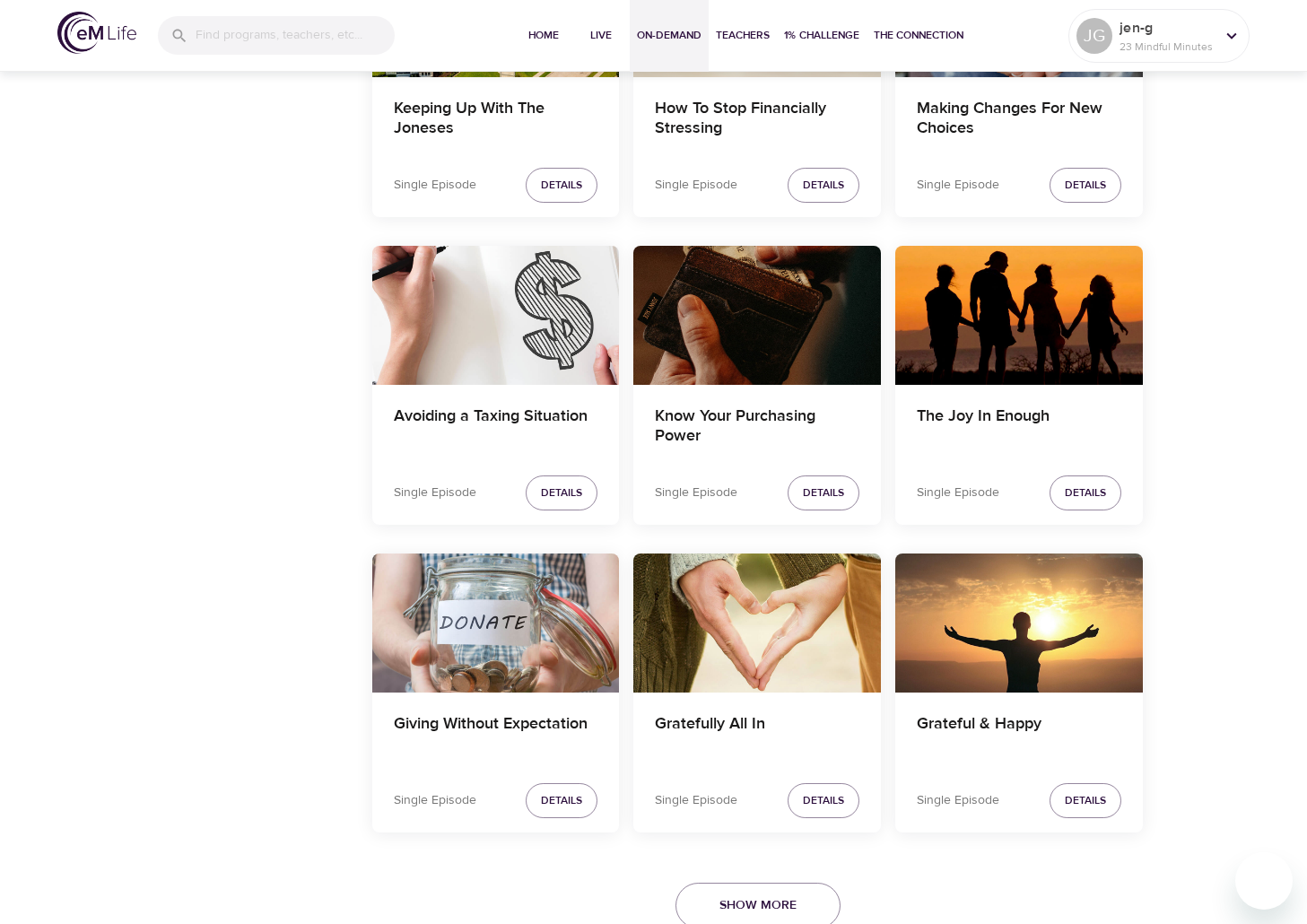
scroll to position [2920, 0]
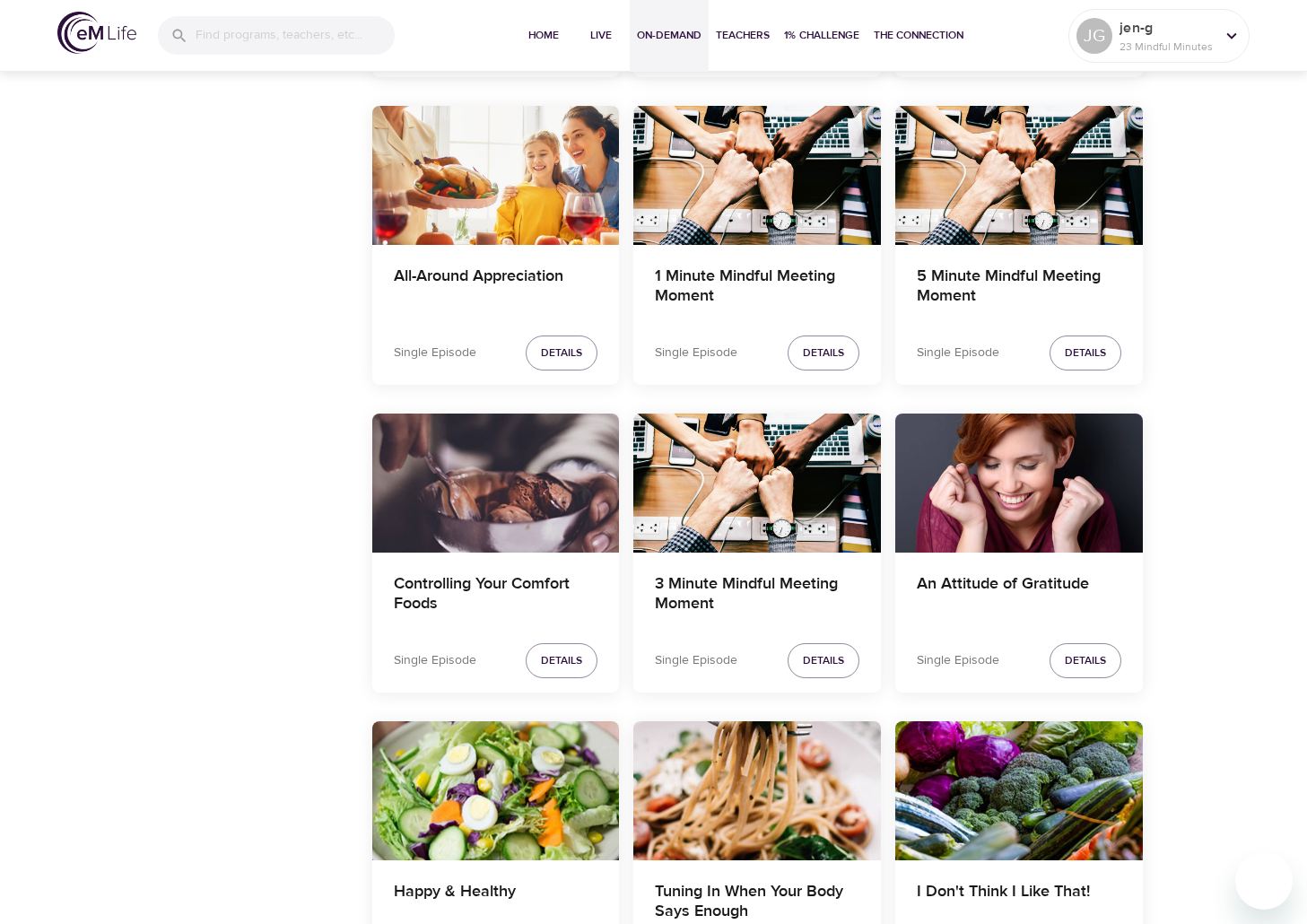
scroll to position [767, 0]
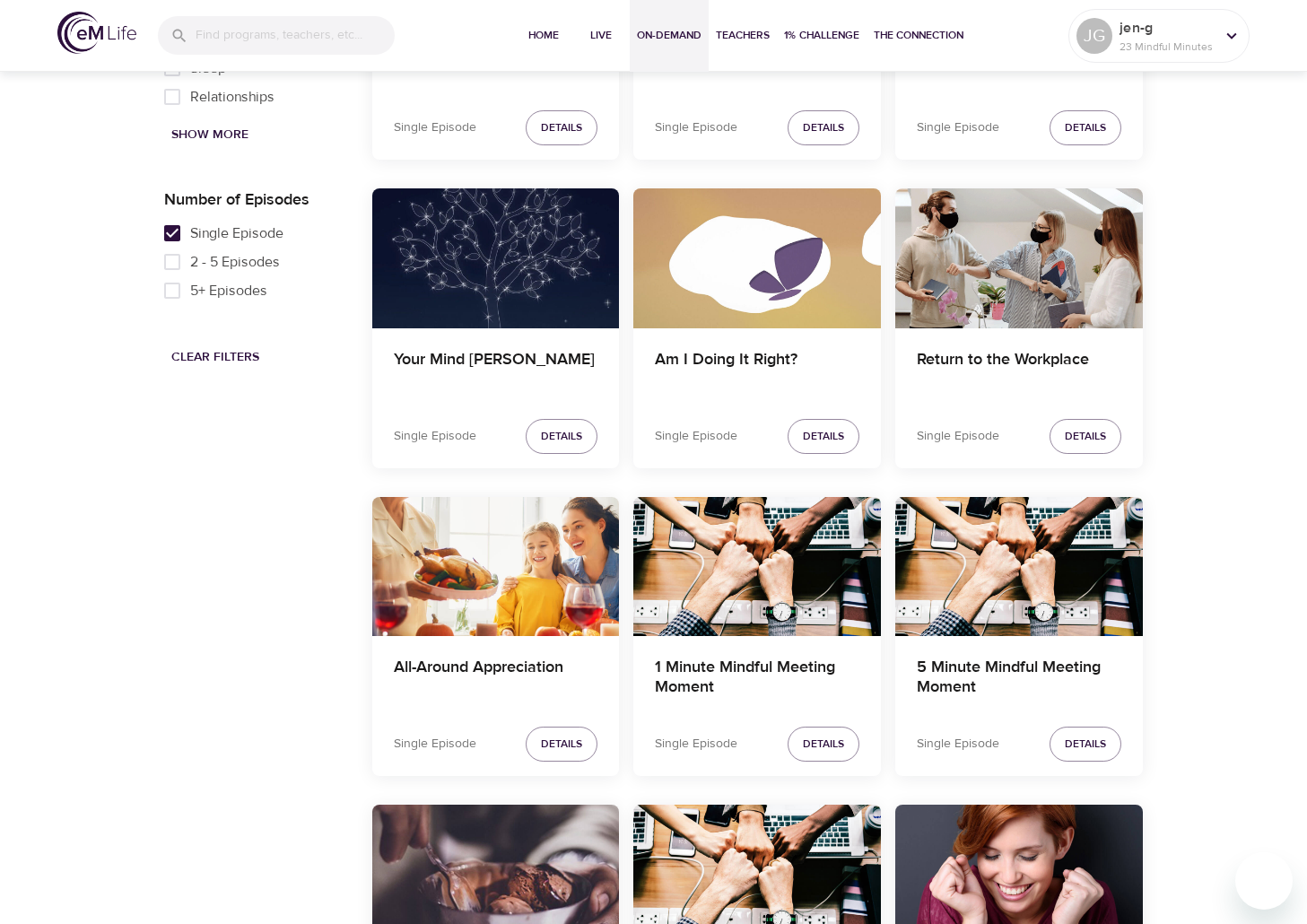
select select "trending"
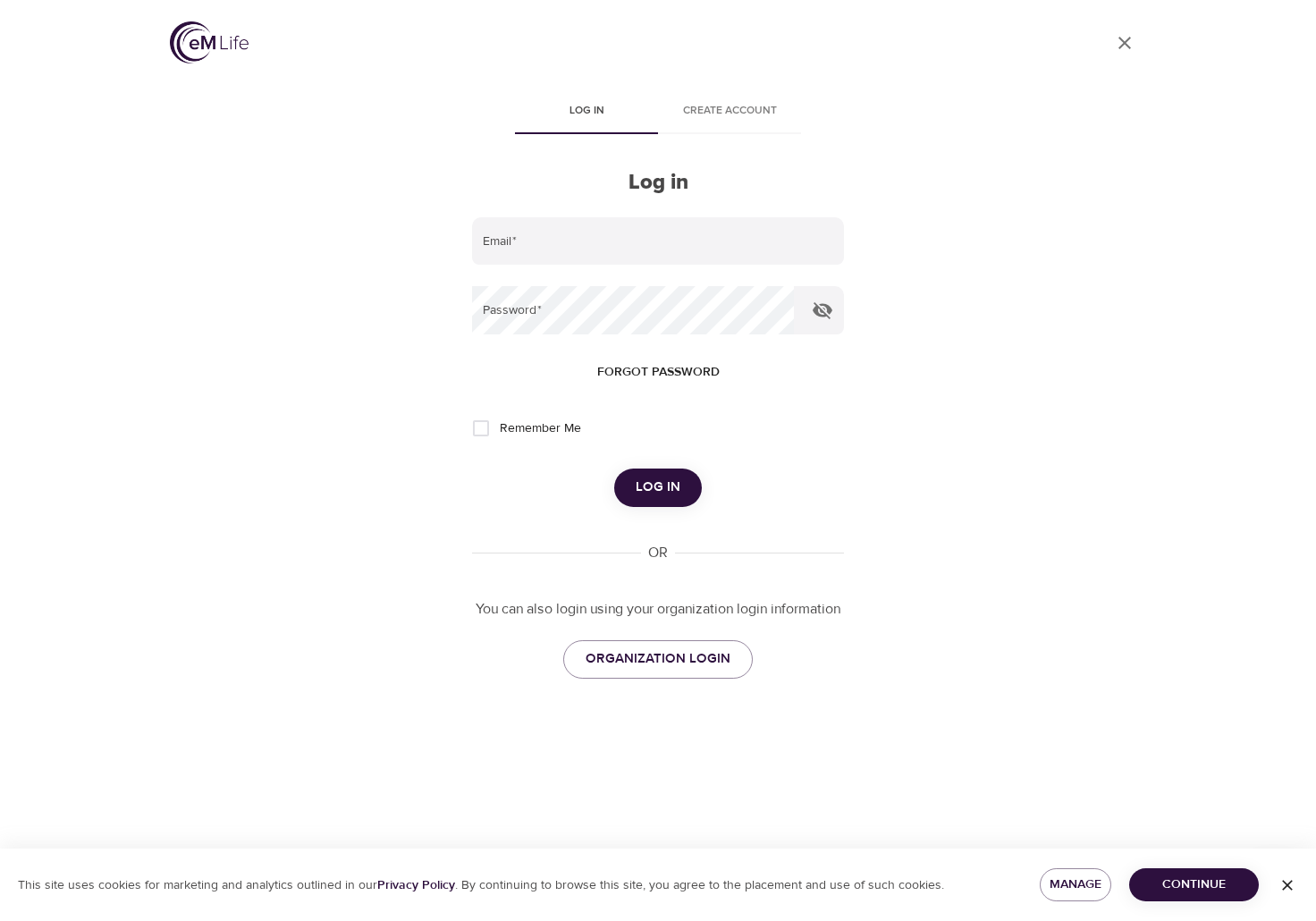
type input "jennifer.gentry@nutanix.com"
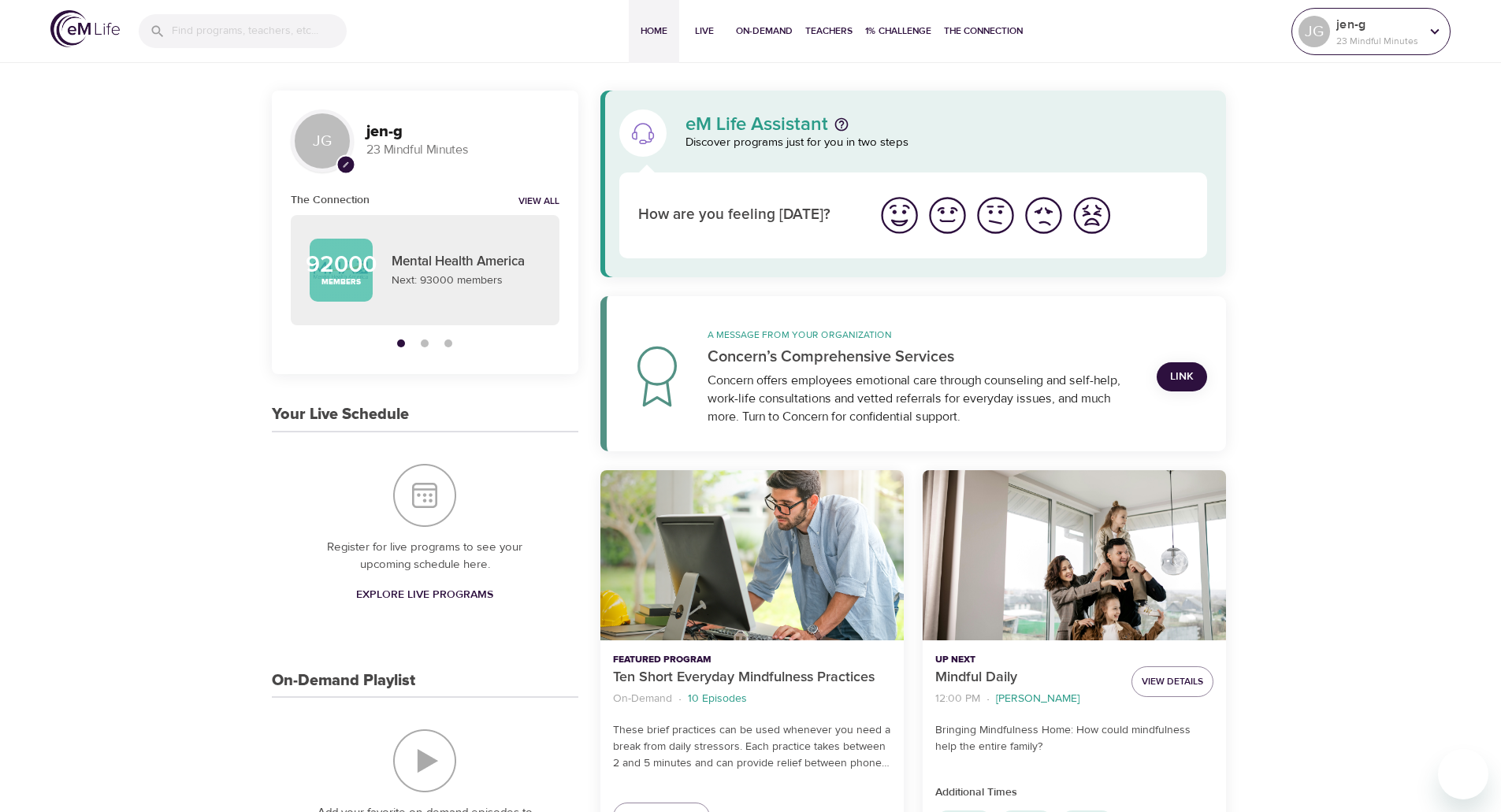
click at [1432, 29] on icon at bounding box center [1435, 31] width 8 height 6
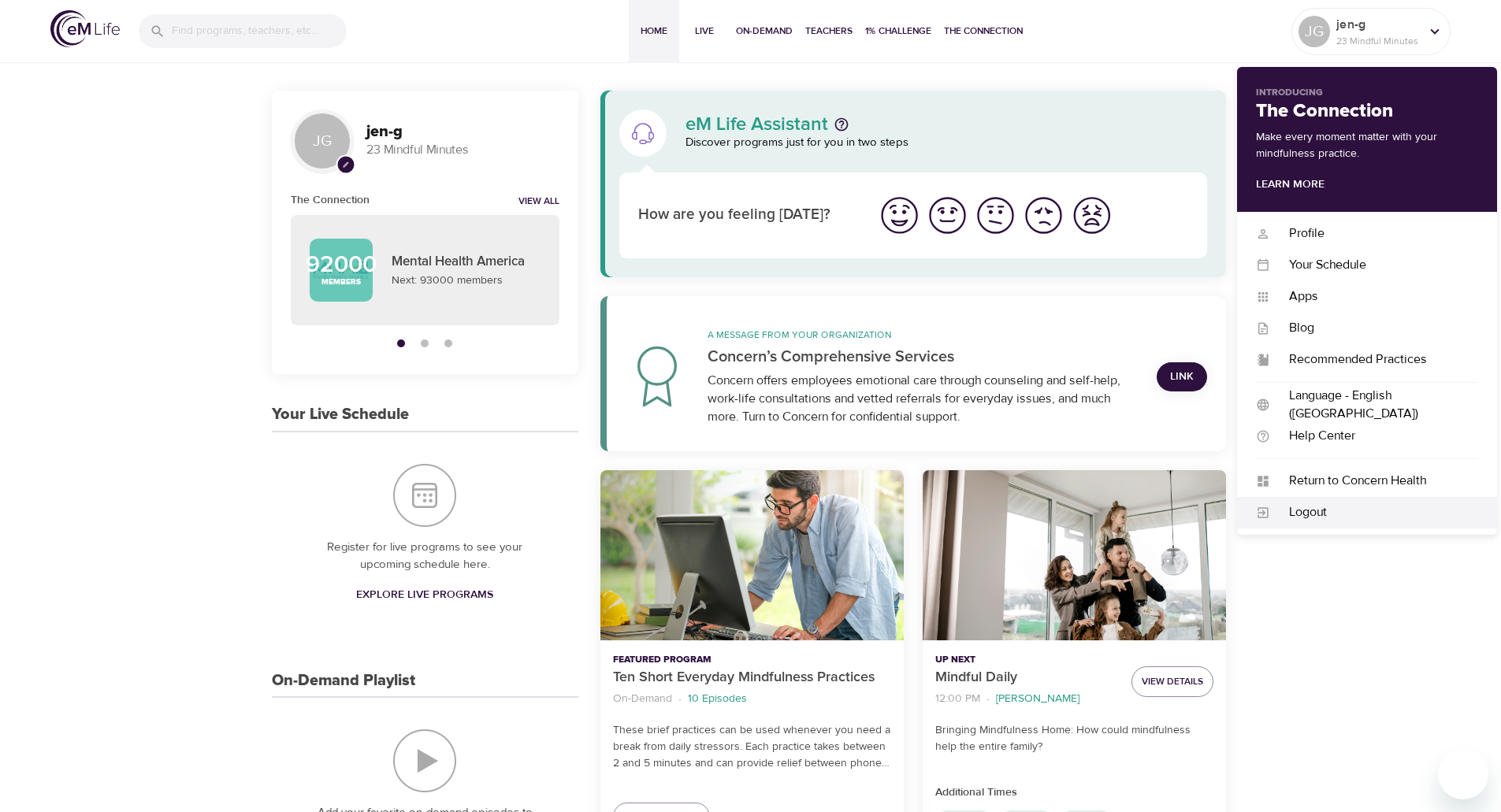
click at [1318, 510] on div "Logout" at bounding box center [1374, 512] width 208 height 18
